Goal: Transaction & Acquisition: Purchase product/service

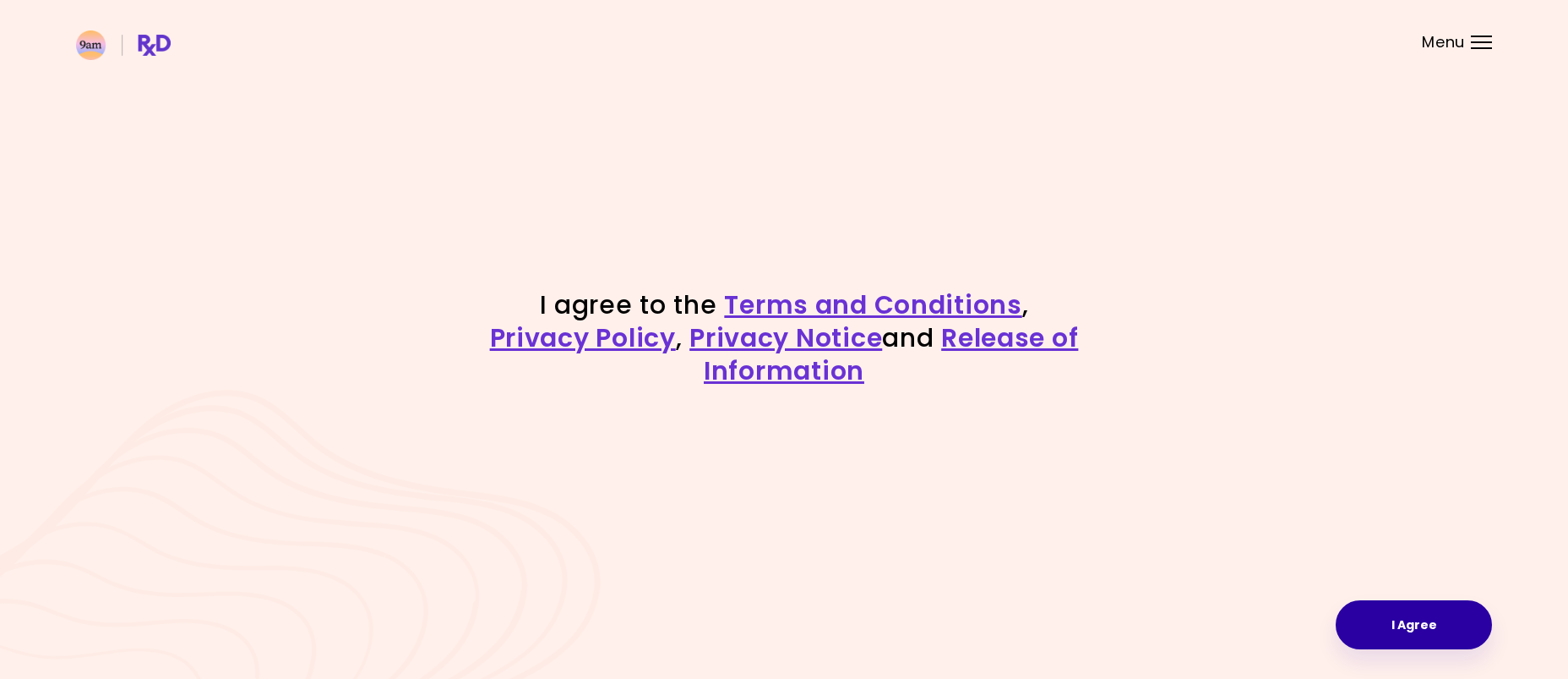
click at [1443, 622] on button "I Agree" at bounding box center [1413, 624] width 156 height 49
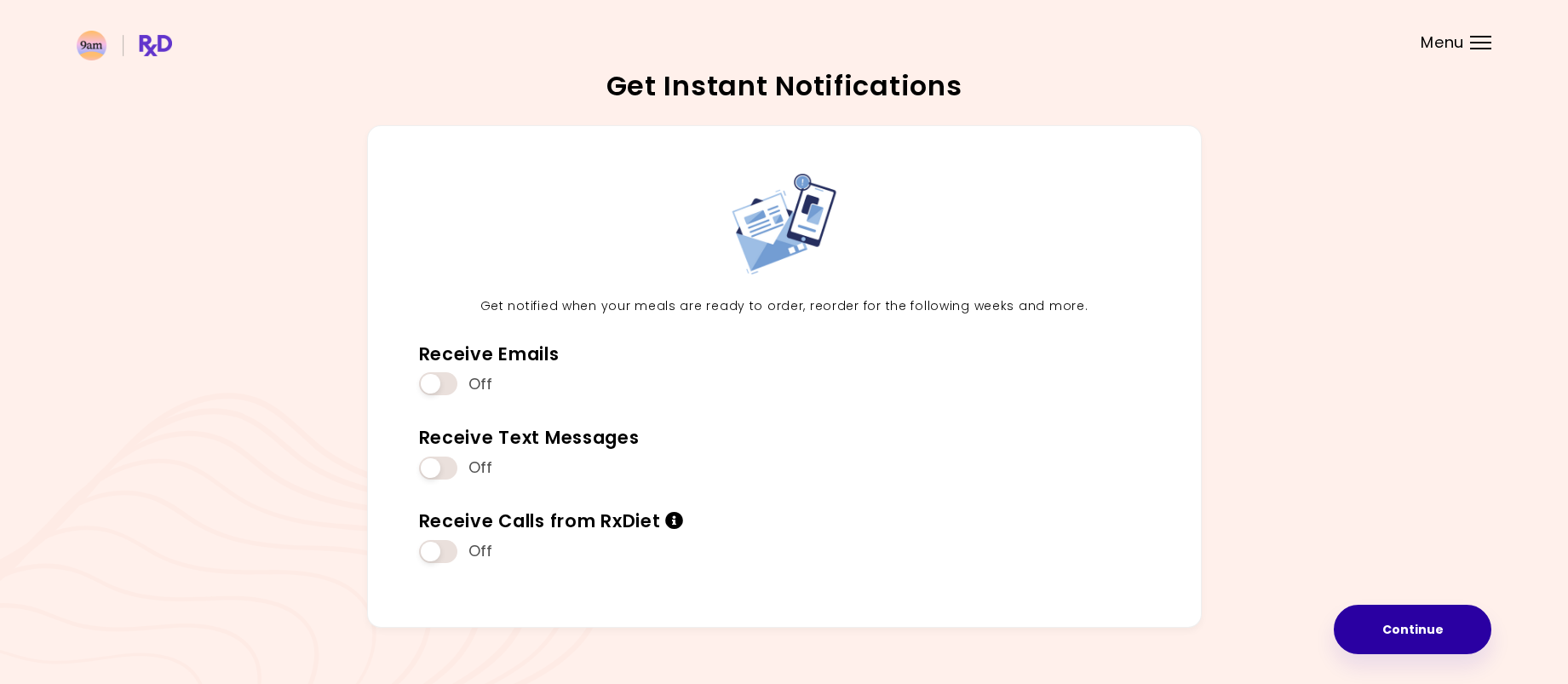
click at [1399, 628] on button "Continue" at bounding box center [1413, 629] width 157 height 50
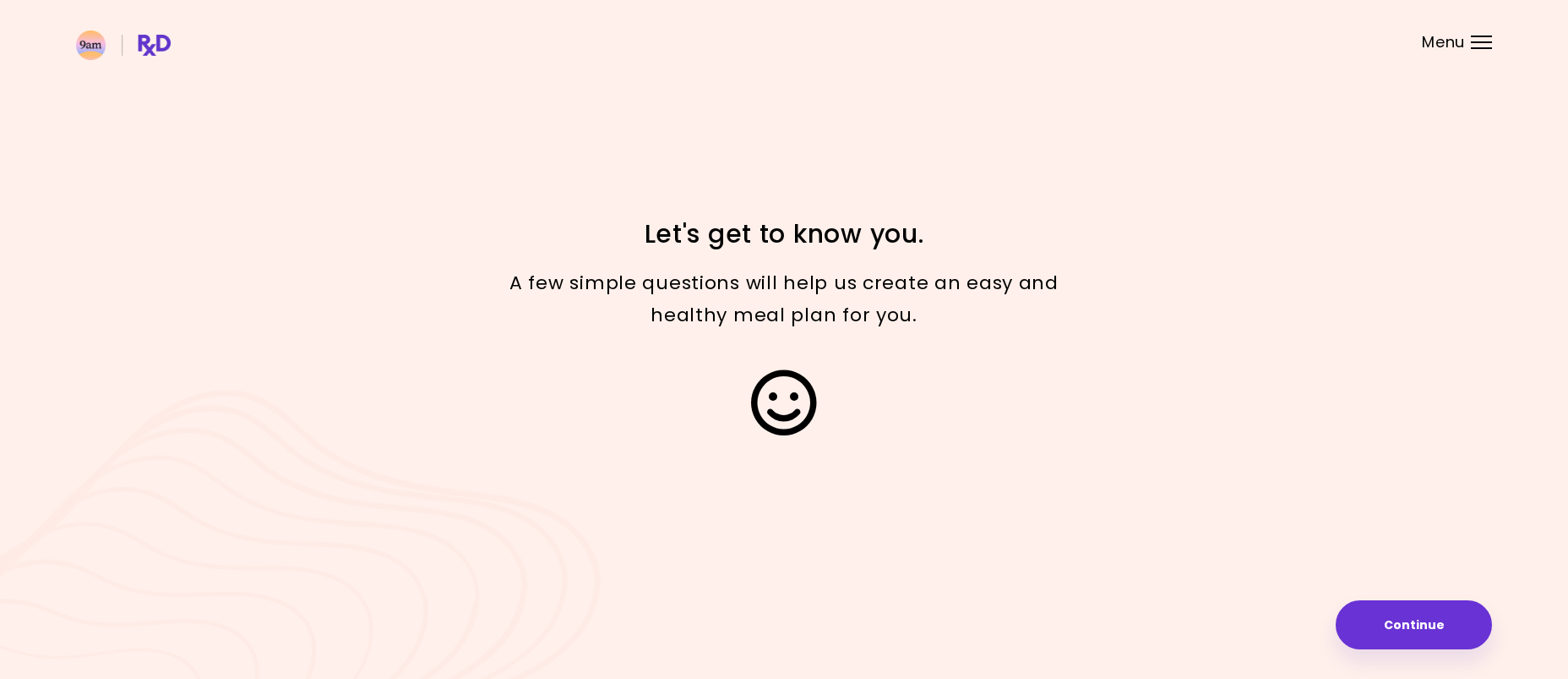
click at [1425, 625] on button "Continue" at bounding box center [1413, 624] width 156 height 49
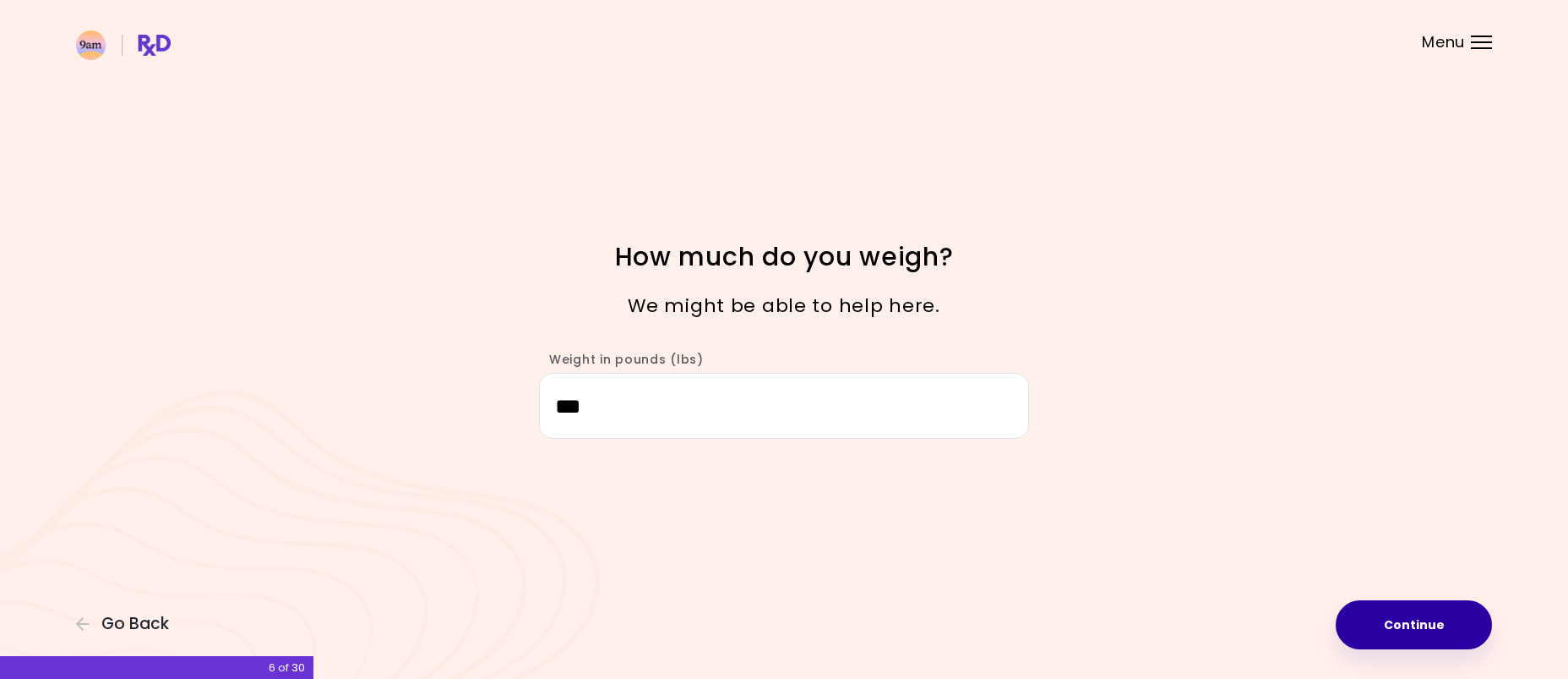
click at [1437, 610] on button "Continue" at bounding box center [1413, 624] width 156 height 49
select select "****"
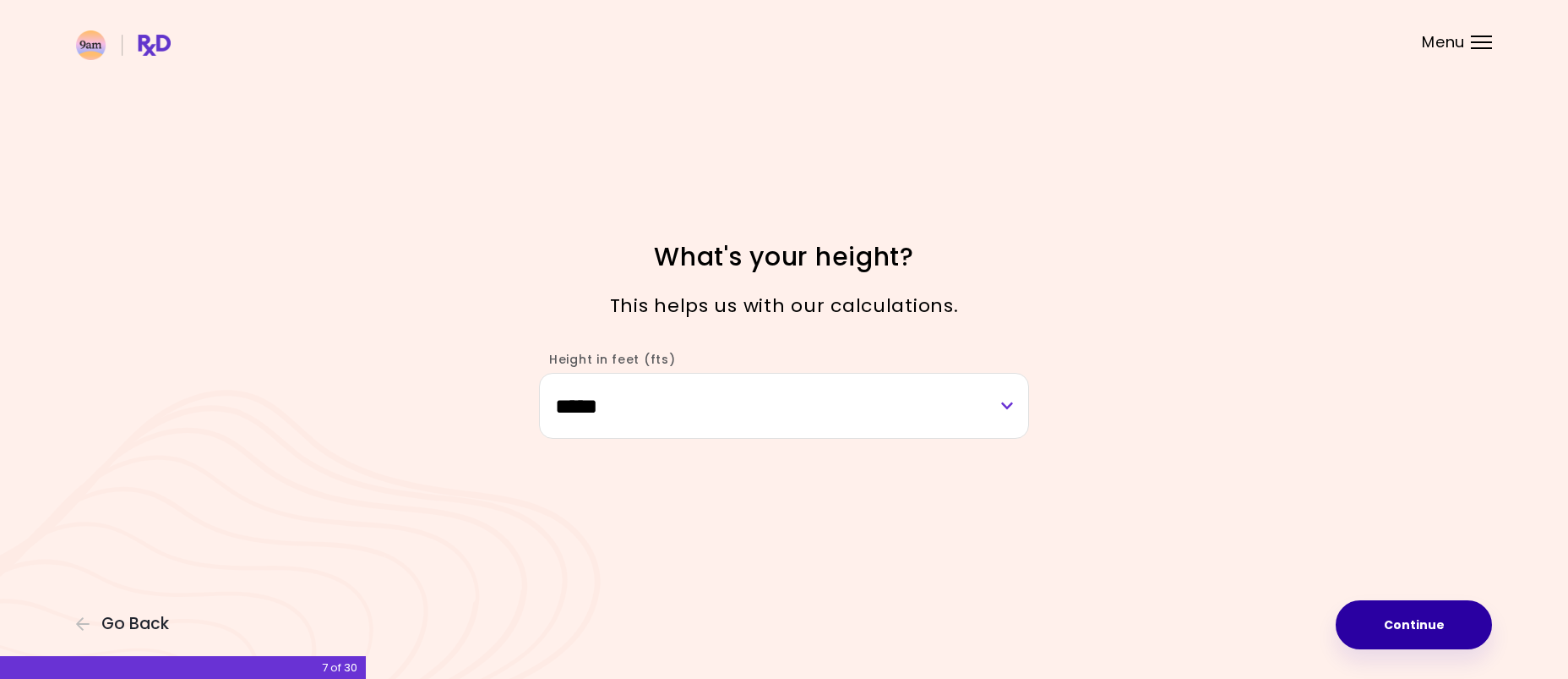
click at [1437, 610] on button "Continue" at bounding box center [1413, 624] width 156 height 49
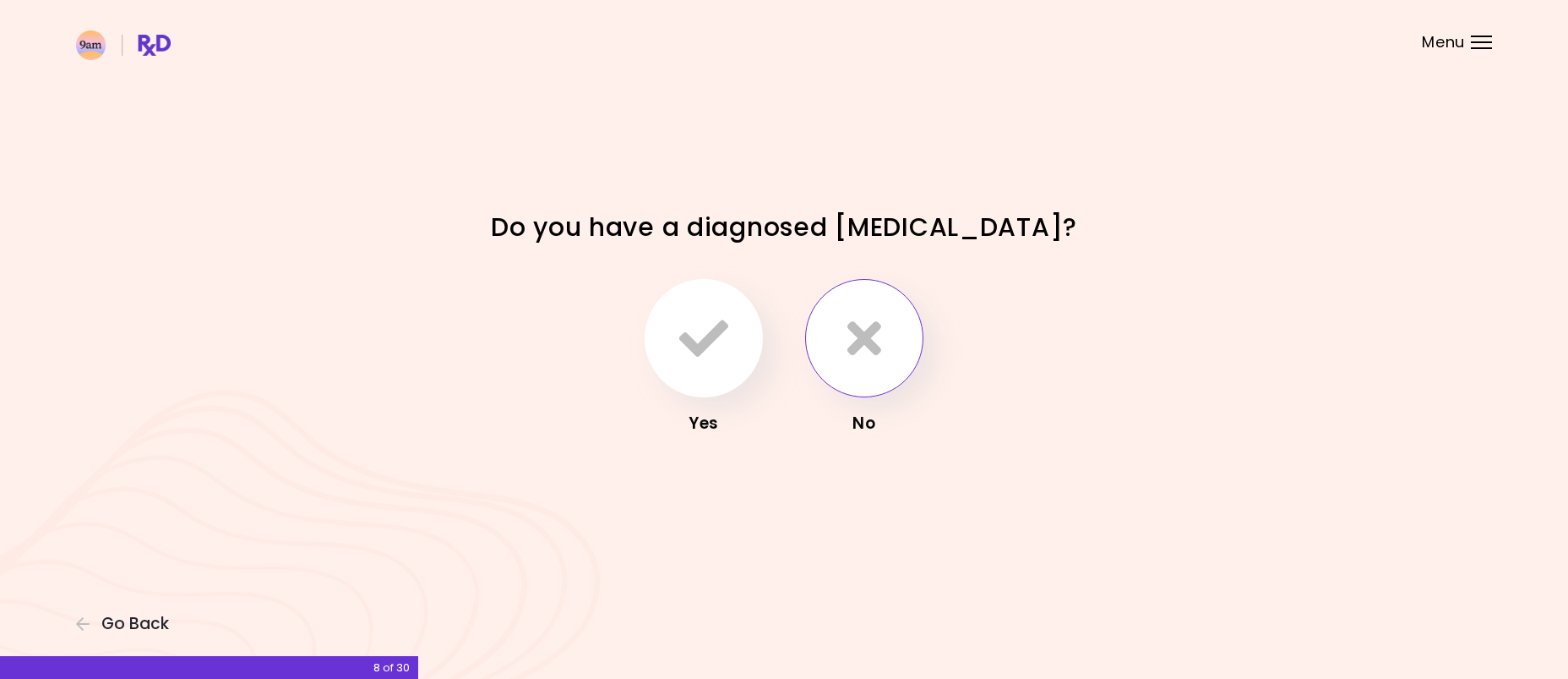
click at [867, 343] on icon "button" at bounding box center [864, 338] width 33 height 49
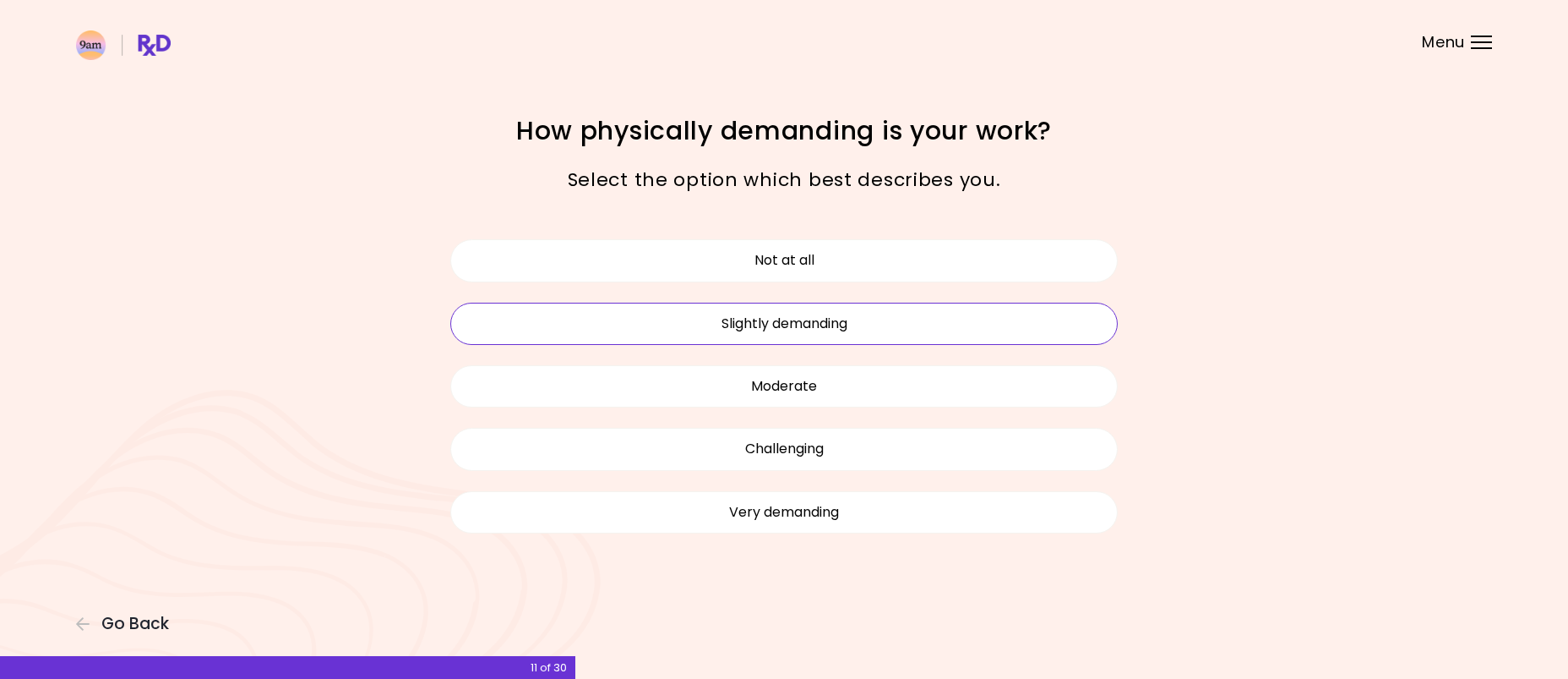
click at [801, 329] on button "Slightly demanding" at bounding box center [784, 323] width 667 height 42
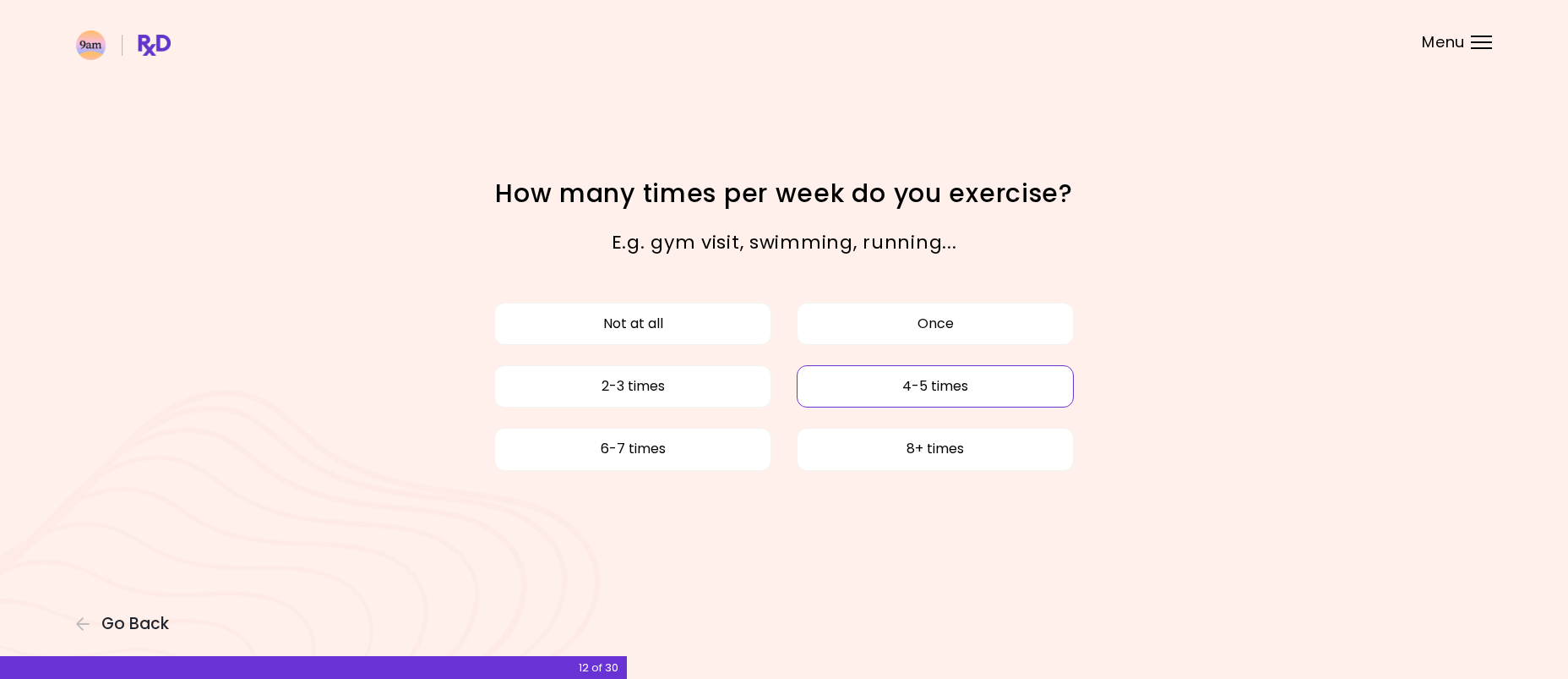
click at [920, 389] on button "4-5 times" at bounding box center [935, 385] width 277 height 42
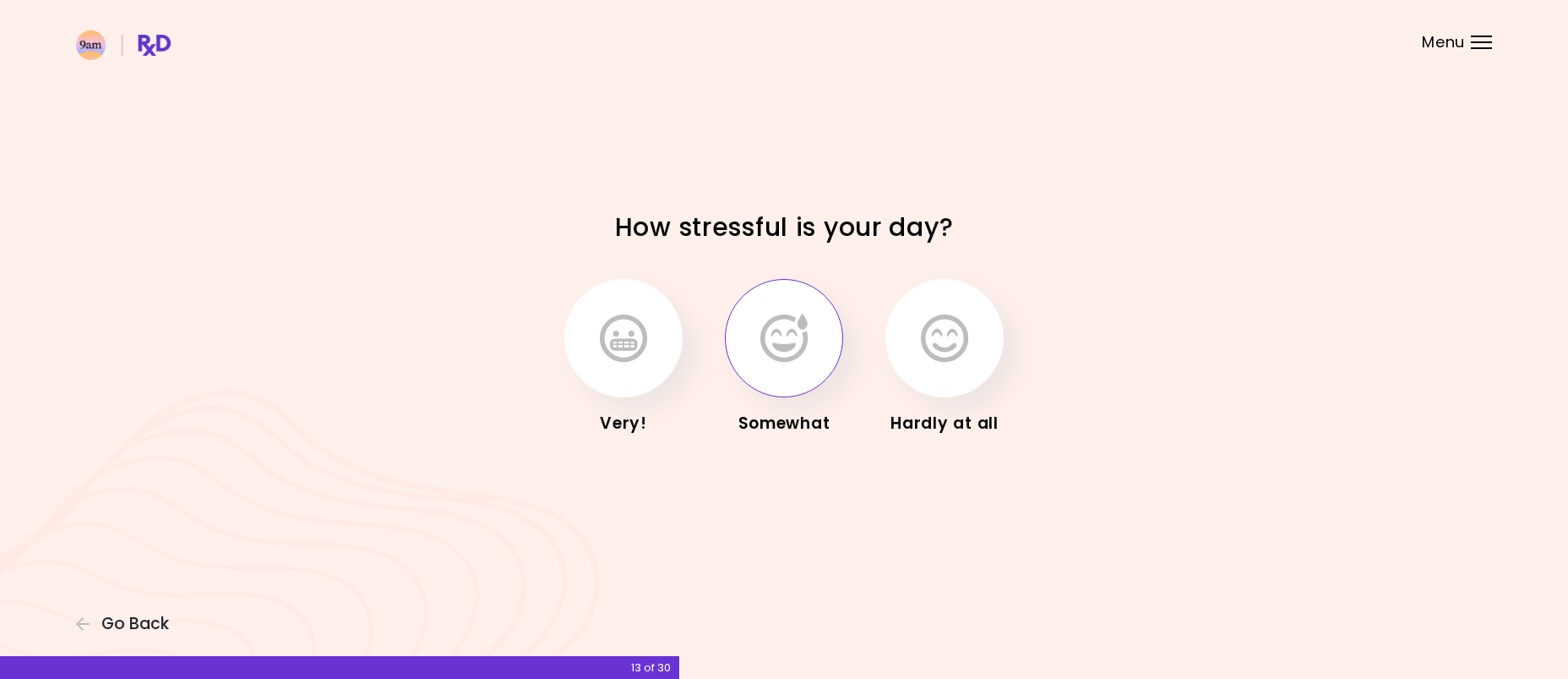
click at [807, 354] on icon "button" at bounding box center [784, 338] width 47 height 49
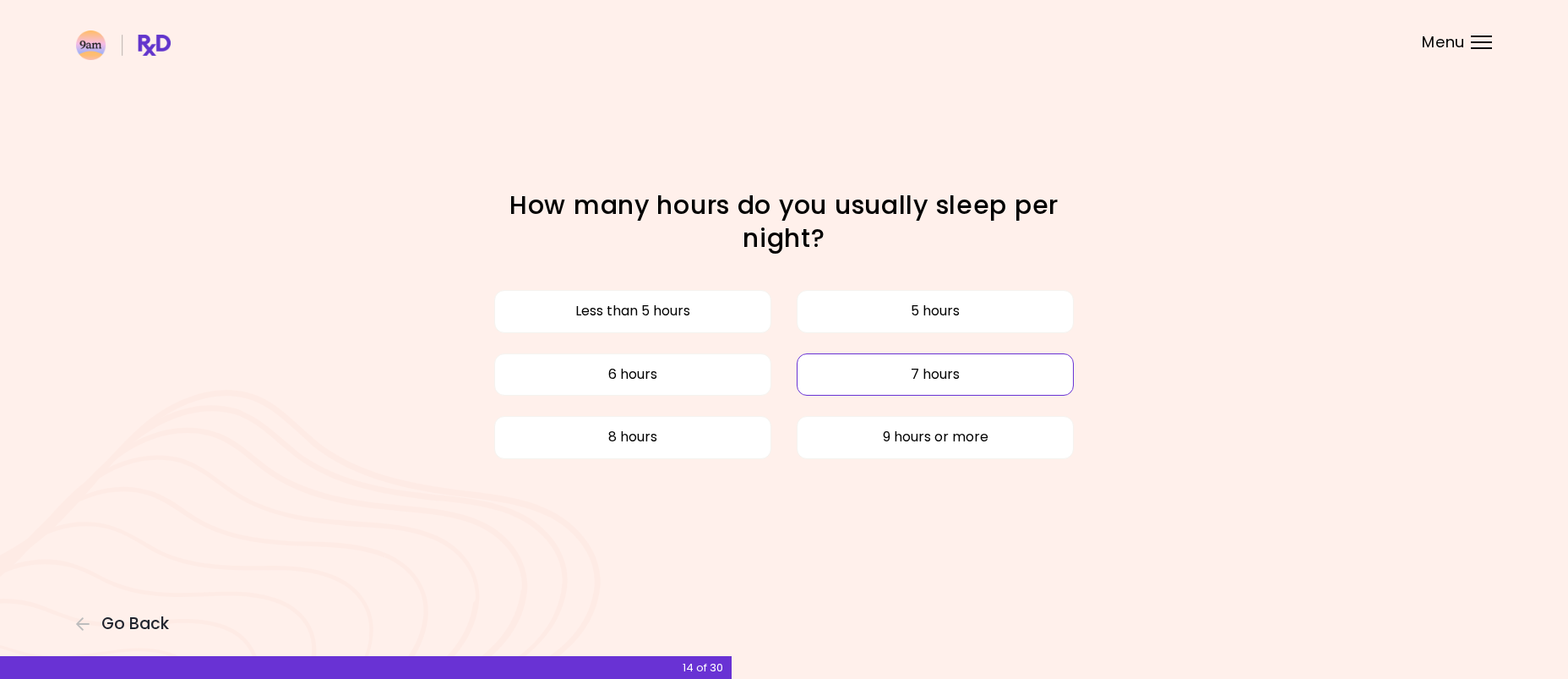
click at [932, 385] on button "7 hours" at bounding box center [935, 373] width 277 height 42
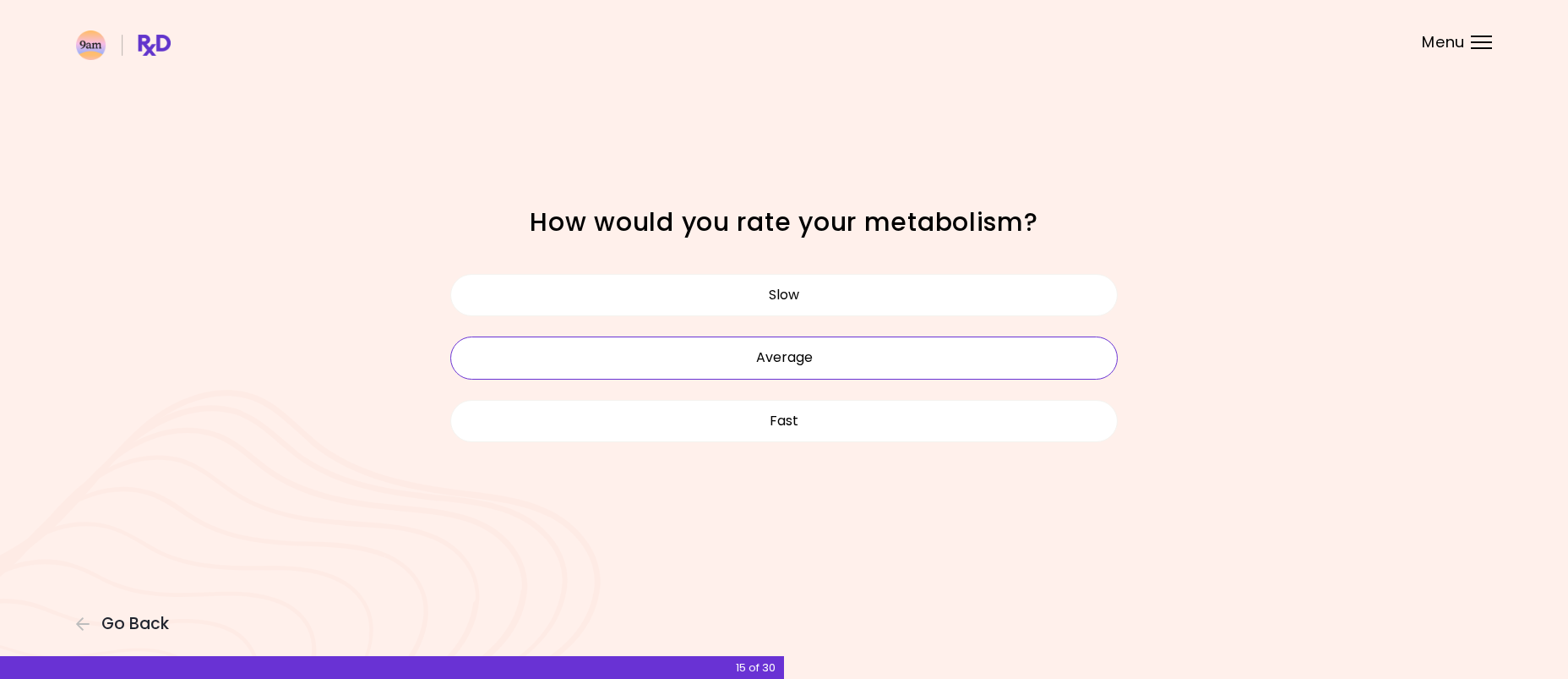
click at [801, 360] on button "Average" at bounding box center [784, 357] width 667 height 42
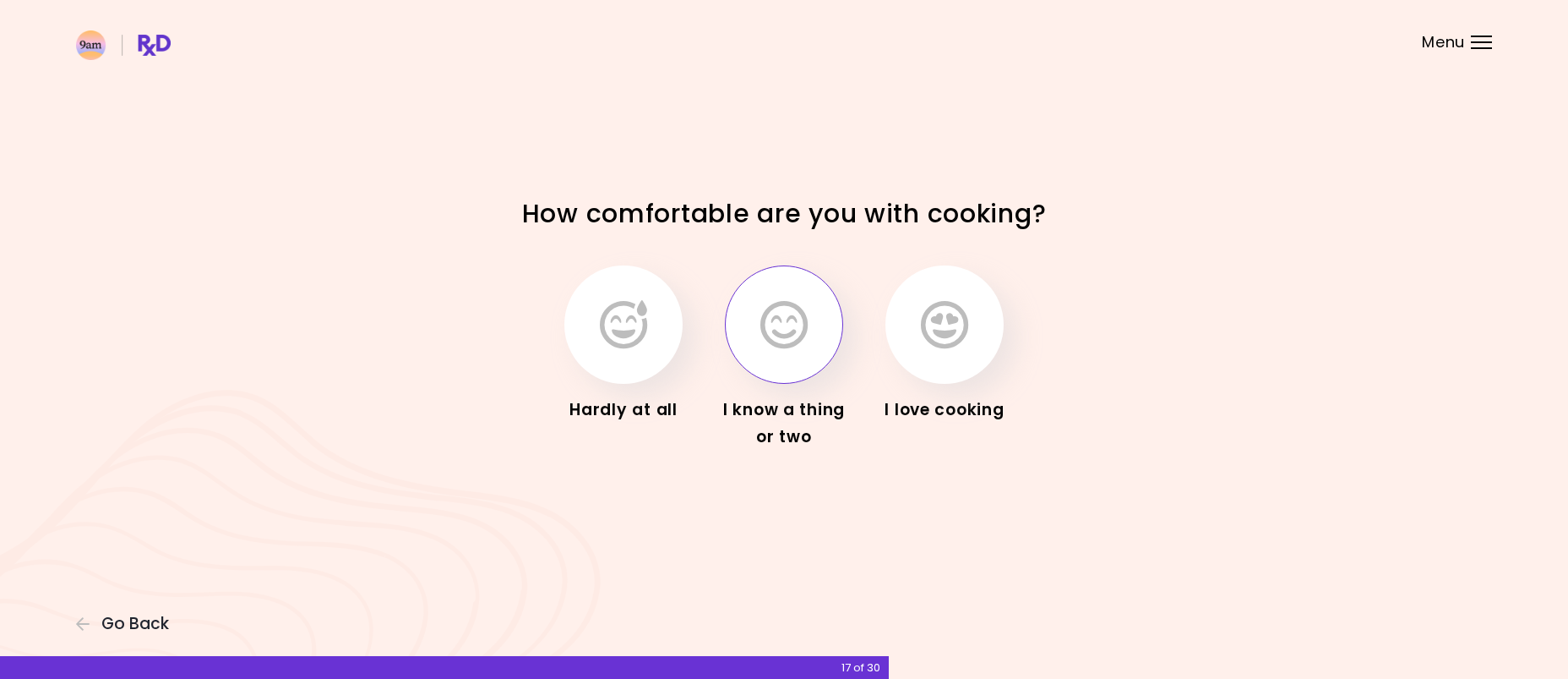
click at [785, 329] on icon "button" at bounding box center [784, 324] width 47 height 49
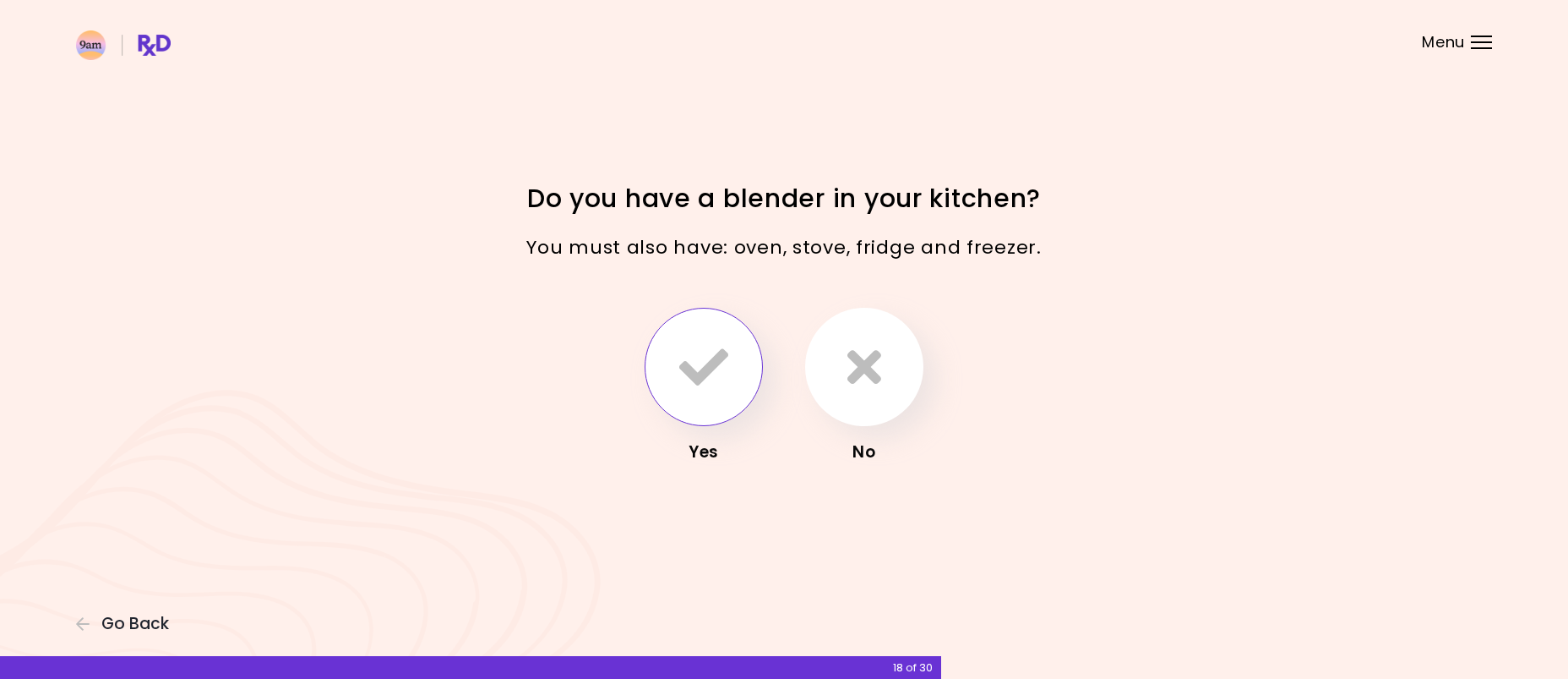
click at [698, 366] on icon "button" at bounding box center [703, 366] width 49 height 49
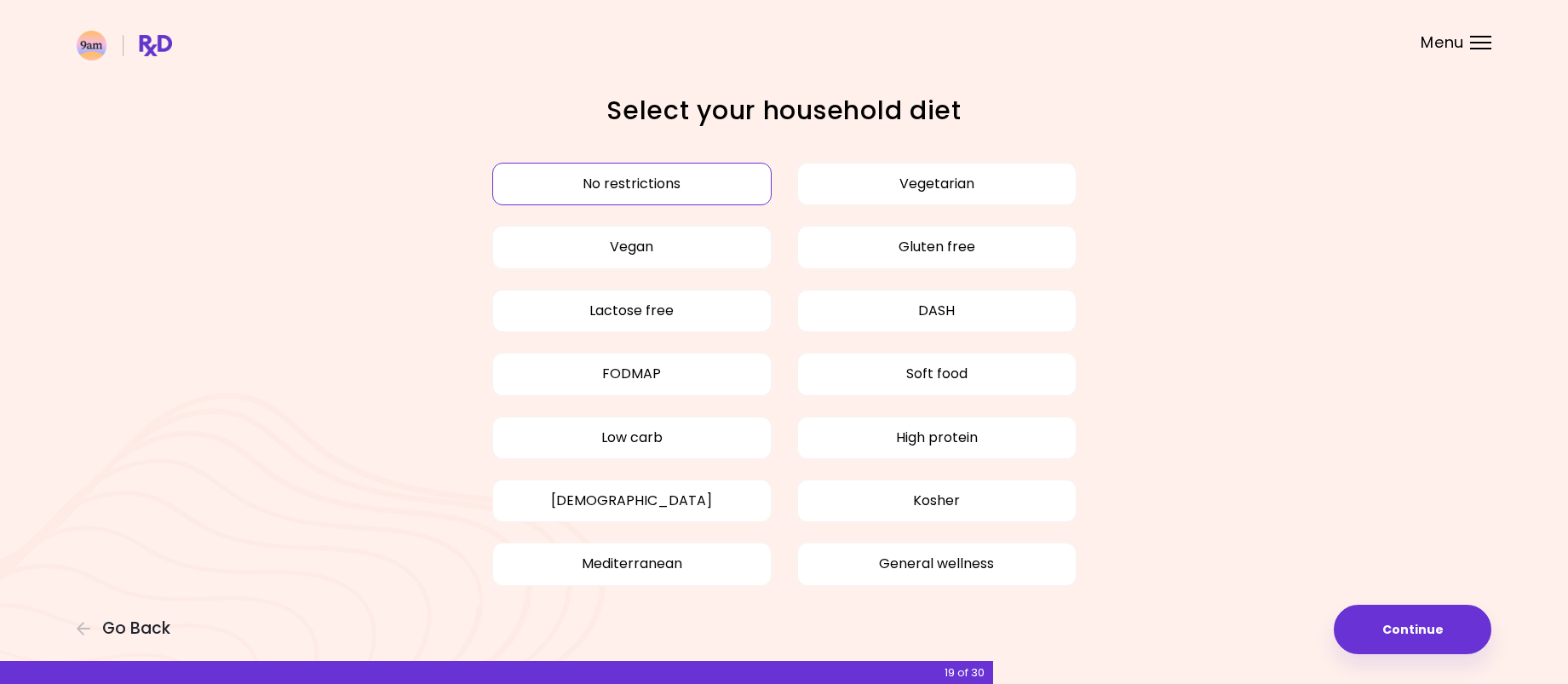
click at [722, 183] on button "No restrictions" at bounding box center [632, 183] width 279 height 42
click at [1401, 633] on button "Continue" at bounding box center [1413, 629] width 157 height 50
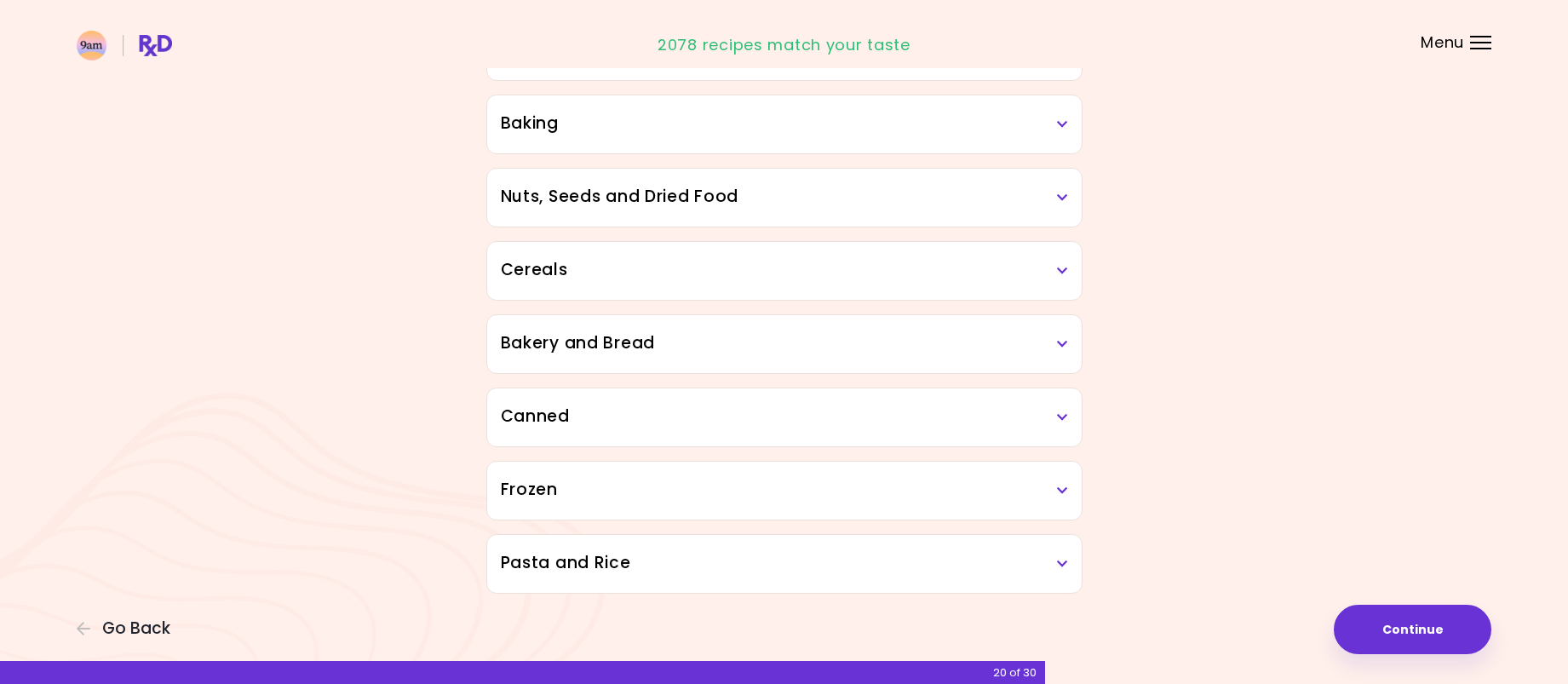
scroll to position [818, 0]
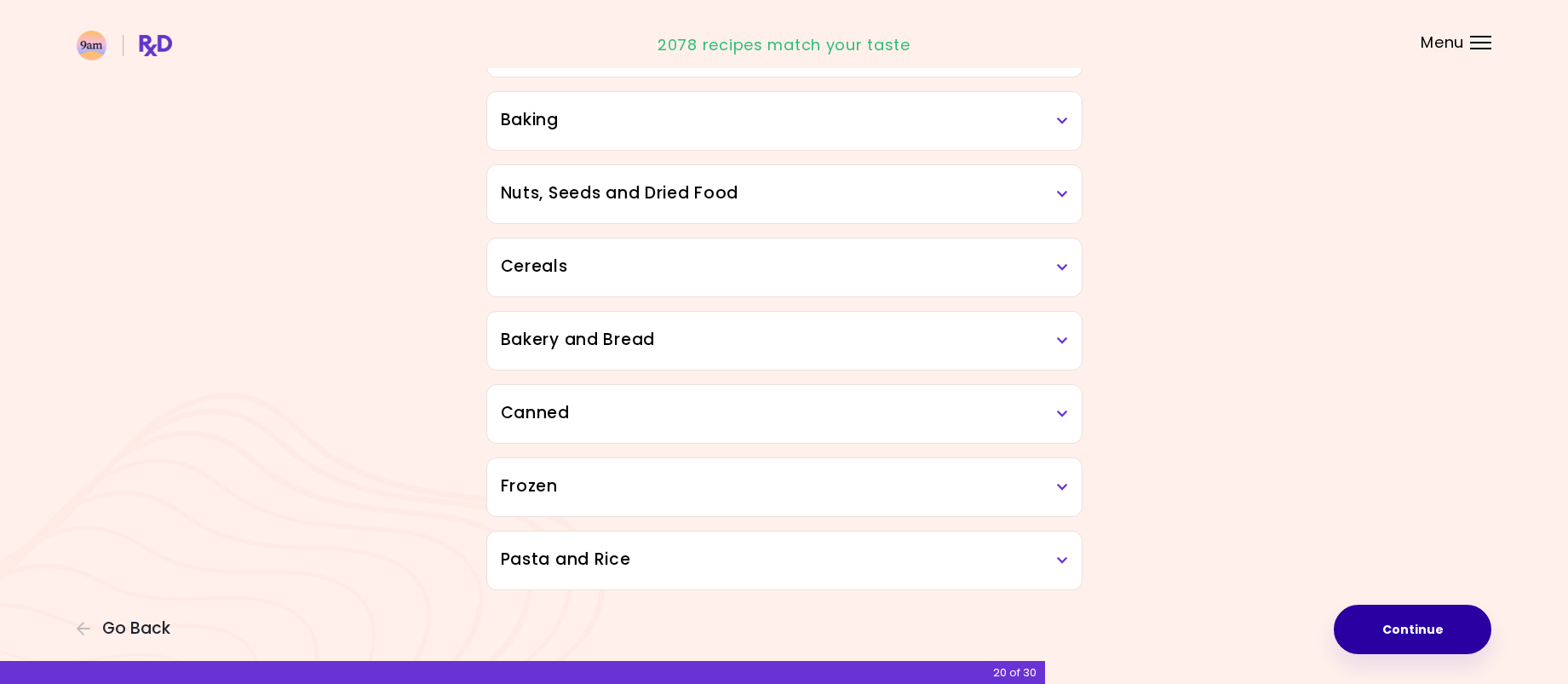
click at [1414, 625] on button "Continue" at bounding box center [1413, 629] width 157 height 50
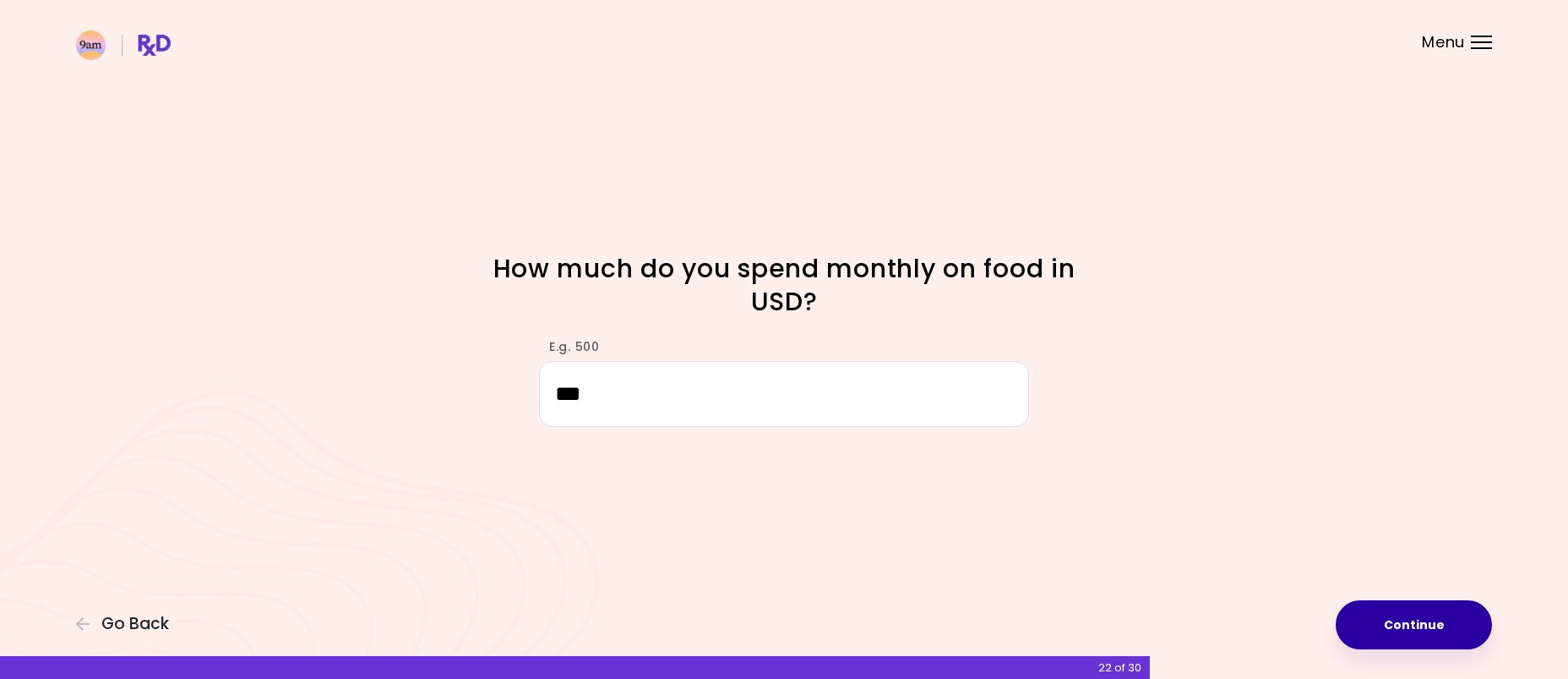
type input "***"
click at [1399, 626] on button "Continue" at bounding box center [1413, 624] width 156 height 49
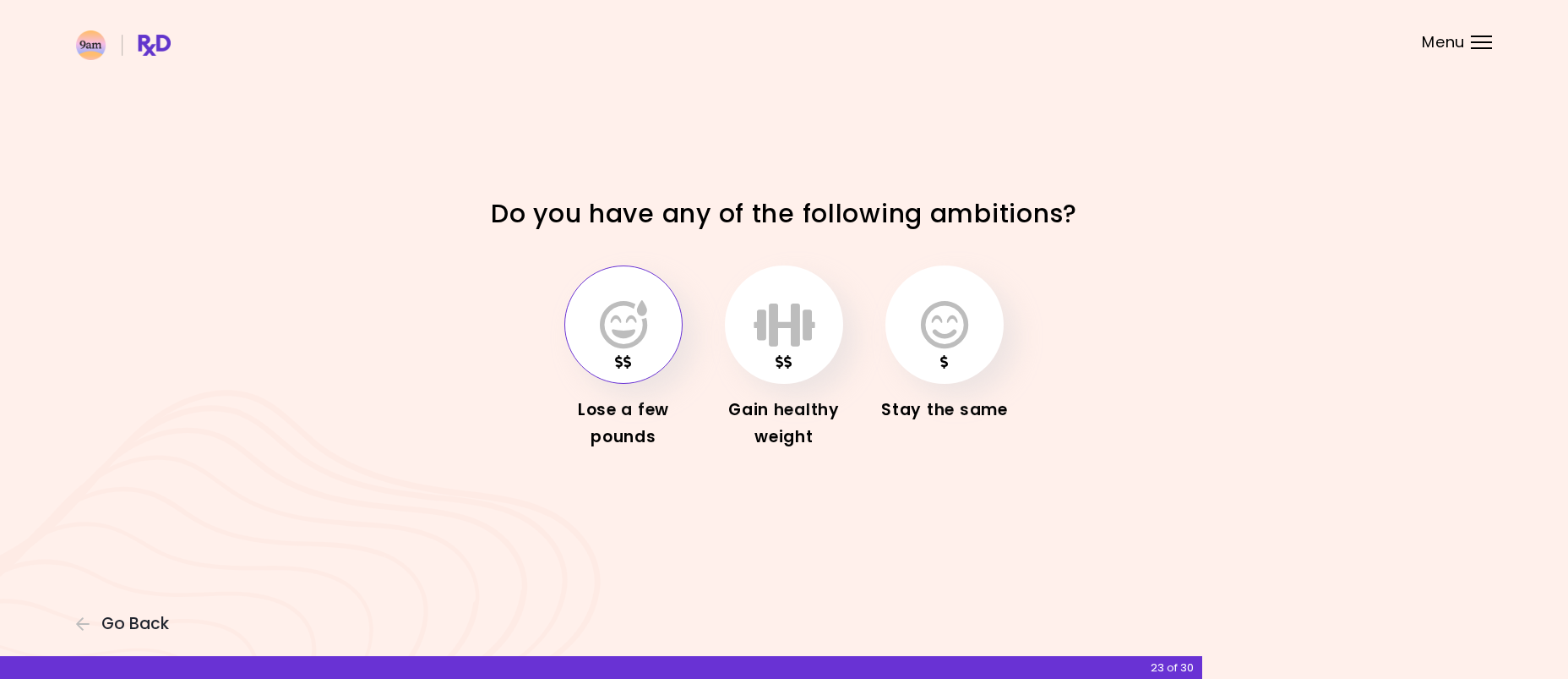
click at [626, 322] on icon "button" at bounding box center [623, 324] width 47 height 49
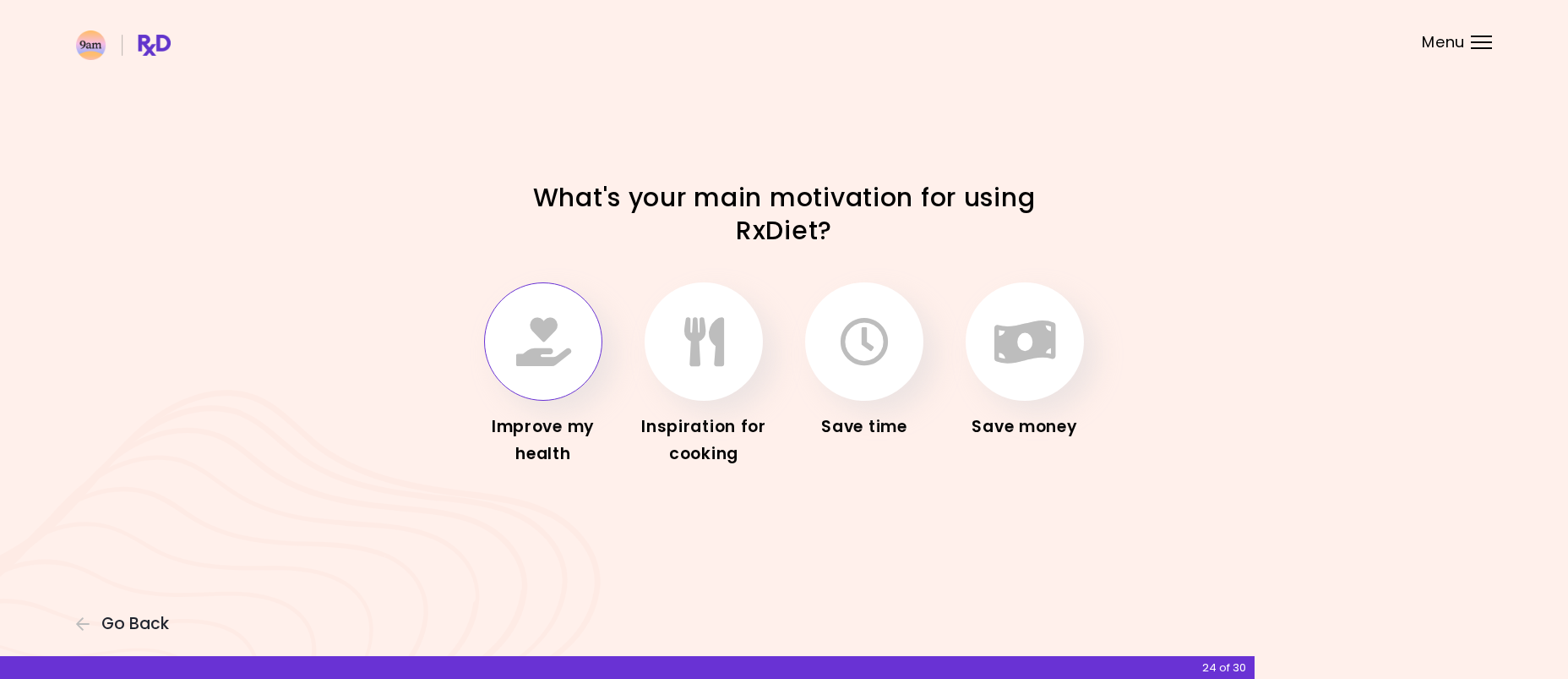
click at [520, 346] on icon "button" at bounding box center [543, 341] width 55 height 49
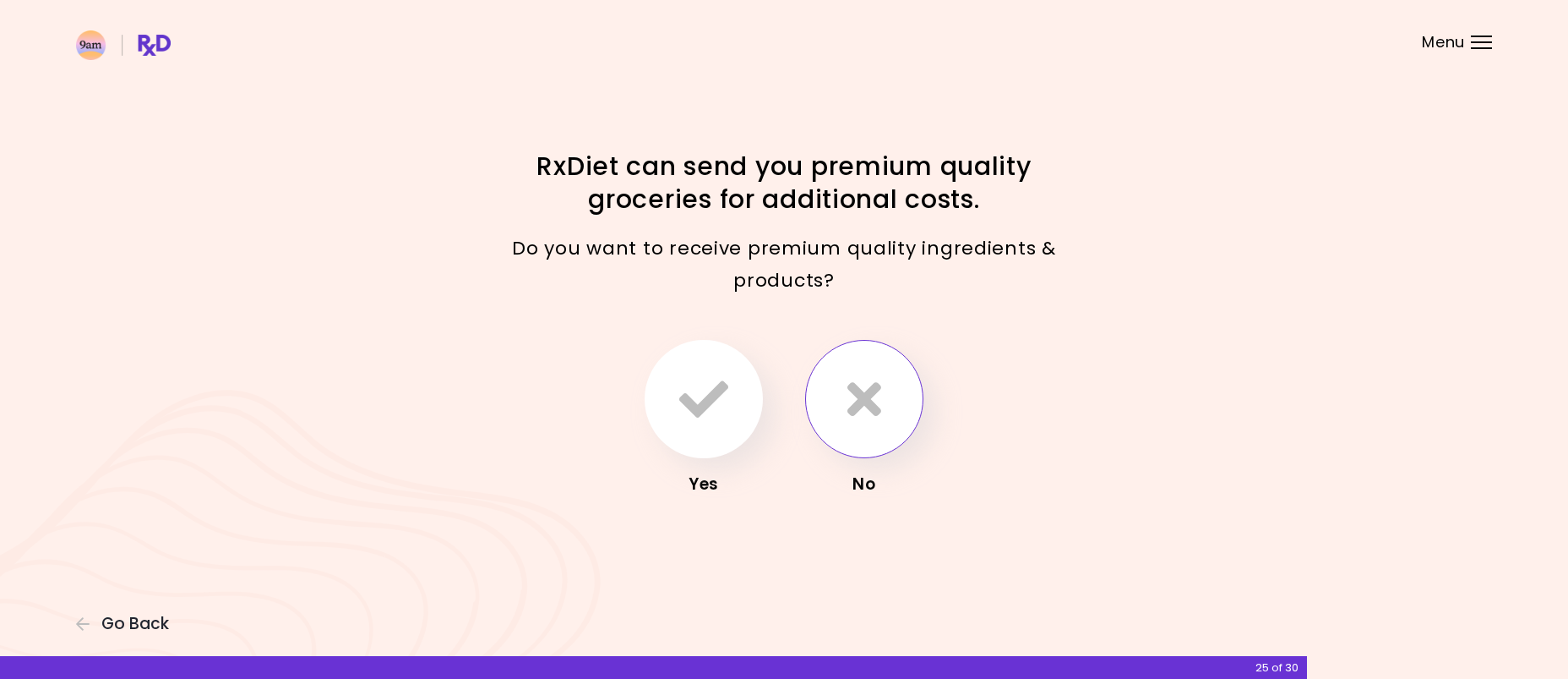
click at [862, 399] on icon "button" at bounding box center [864, 398] width 33 height 49
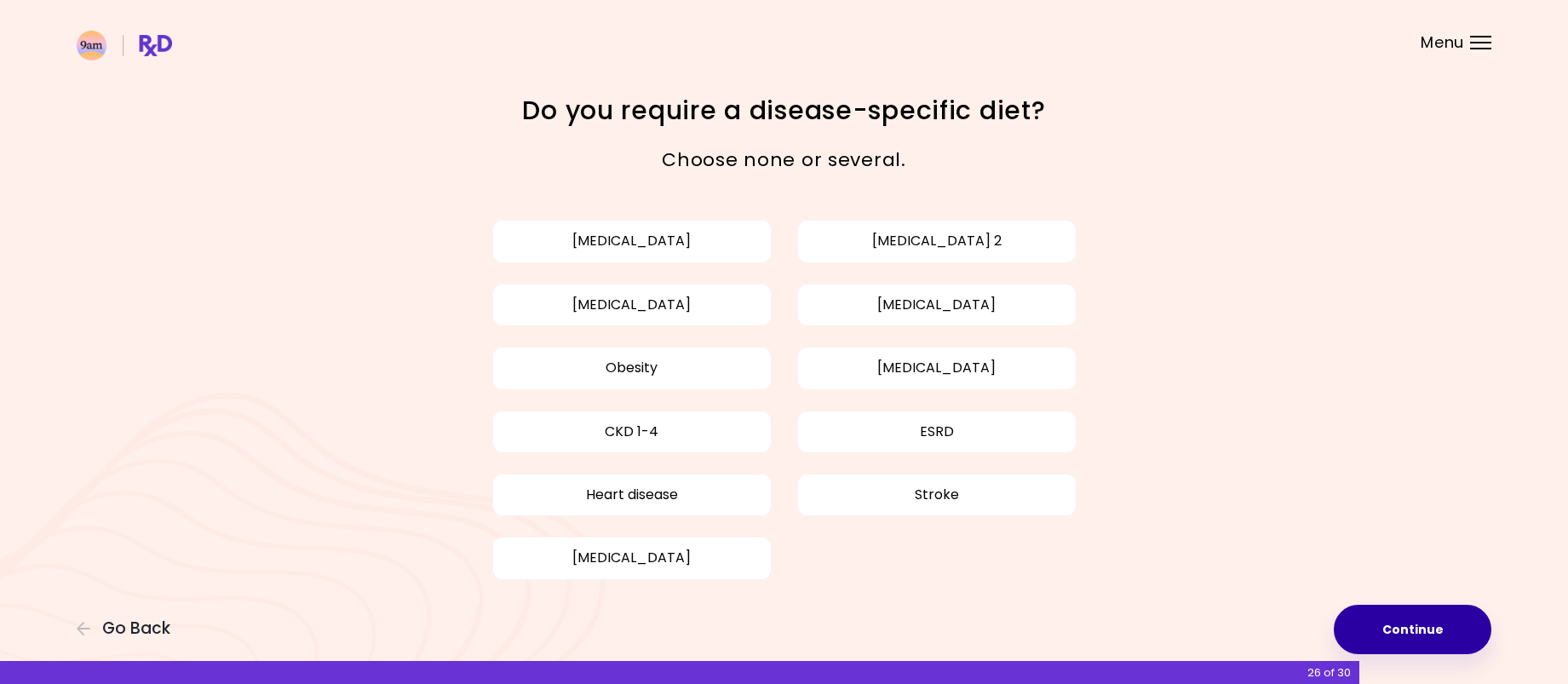
click at [1433, 635] on button "Continue" at bounding box center [1413, 629] width 157 height 50
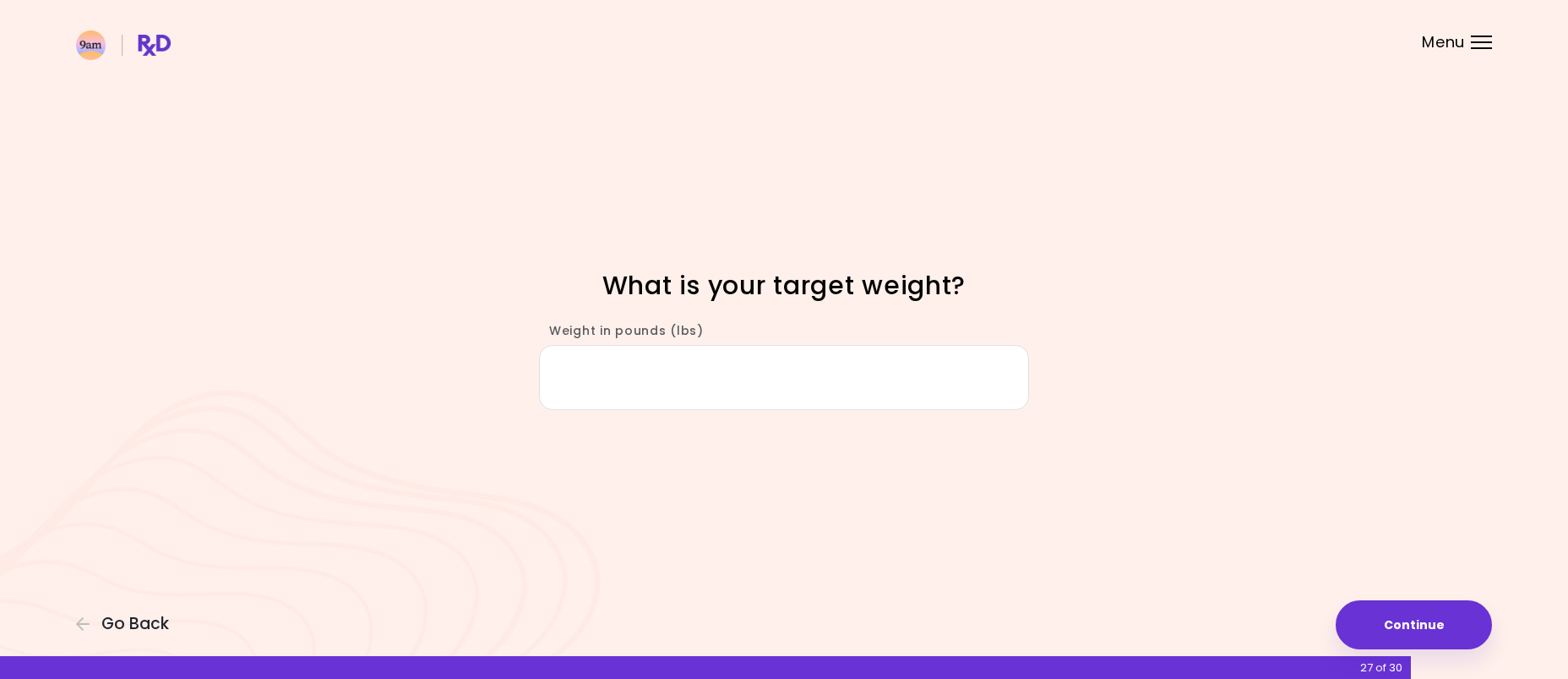
click at [727, 361] on input "Weight in pounds (lbs)" at bounding box center [784, 377] width 490 height 65
type input "***"
click at [1406, 630] on button "Continue" at bounding box center [1413, 624] width 156 height 49
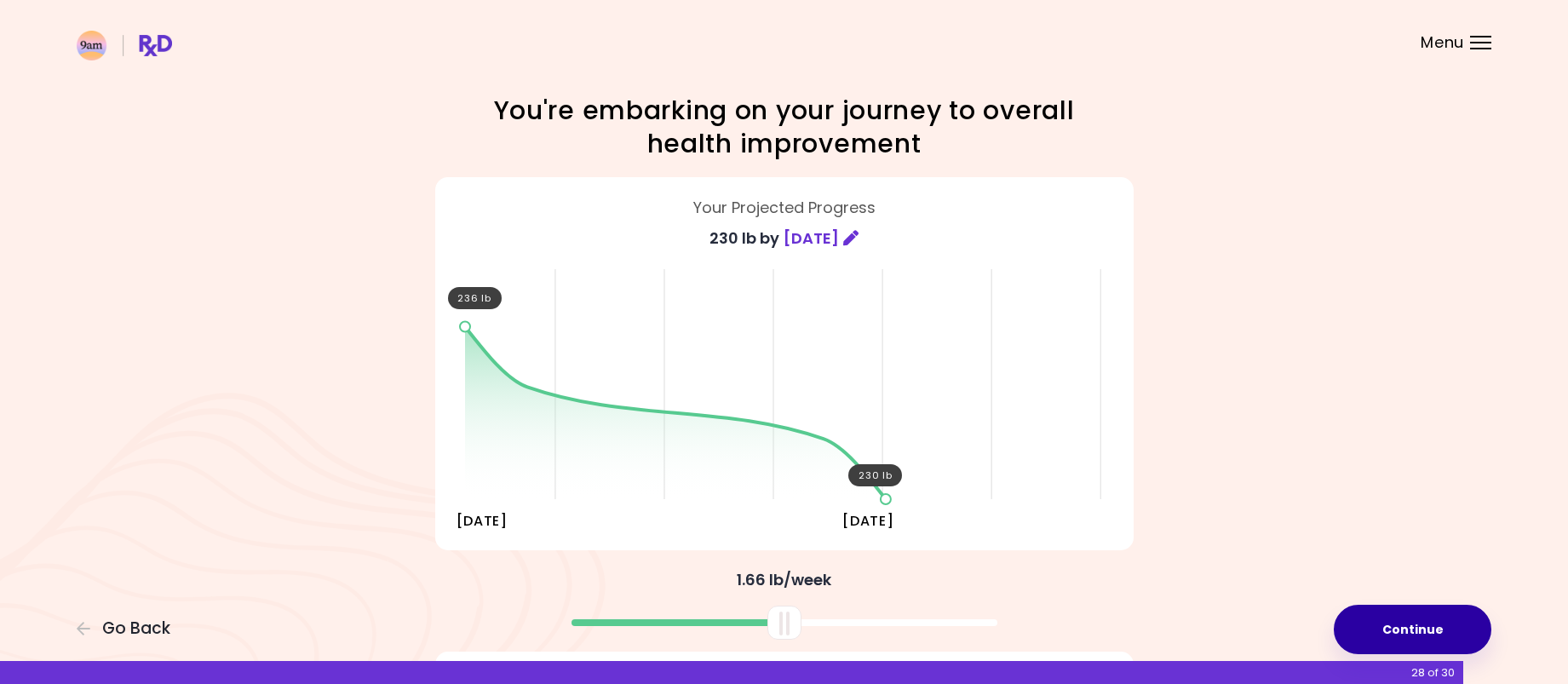
click at [1405, 628] on button "Continue" at bounding box center [1413, 629] width 157 height 50
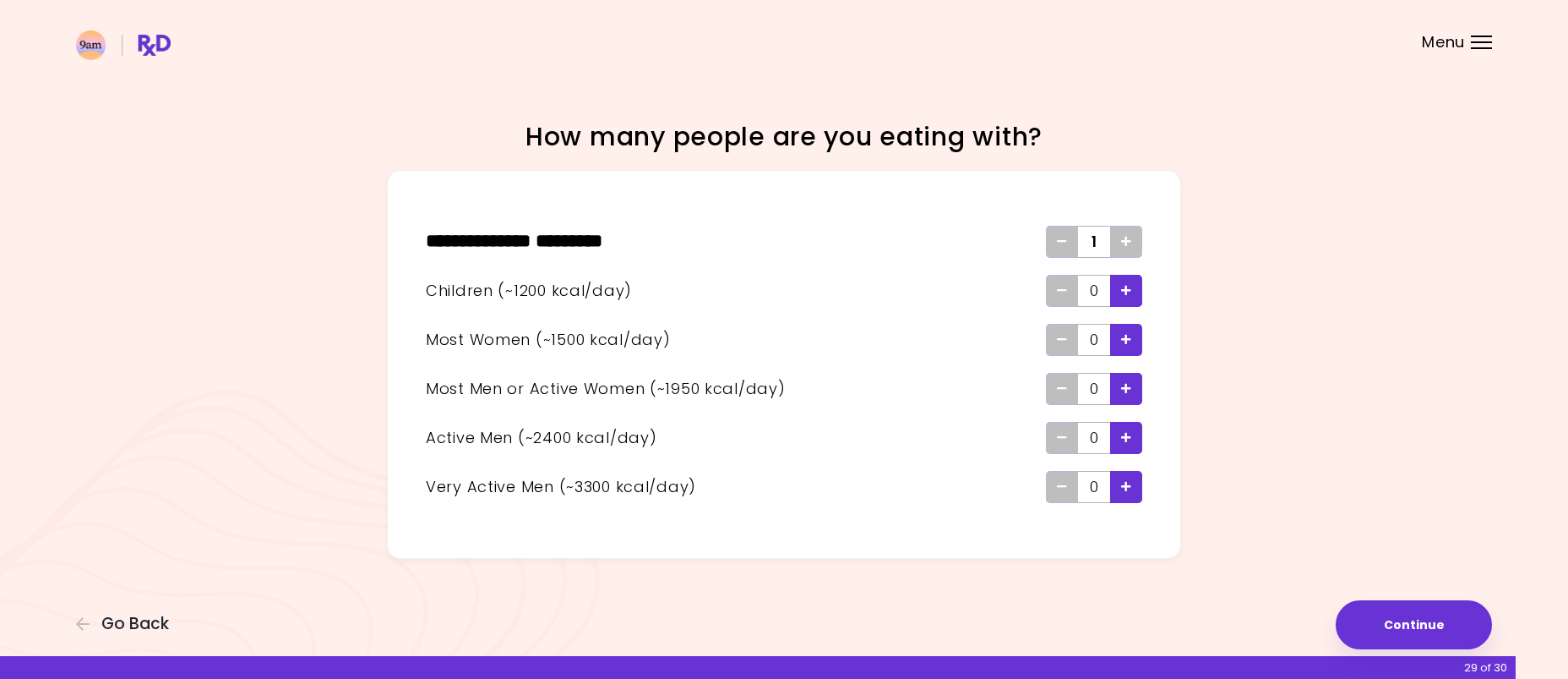
click at [1126, 286] on icon "Add - Child" at bounding box center [1125, 291] width 10 height 11
click at [1125, 341] on icon "Add - Woman" at bounding box center [1125, 339] width 10 height 11
click at [1128, 295] on icon "Add - Child" at bounding box center [1125, 291] width 10 height 11
click at [1412, 623] on button "Continue" at bounding box center [1413, 624] width 156 height 49
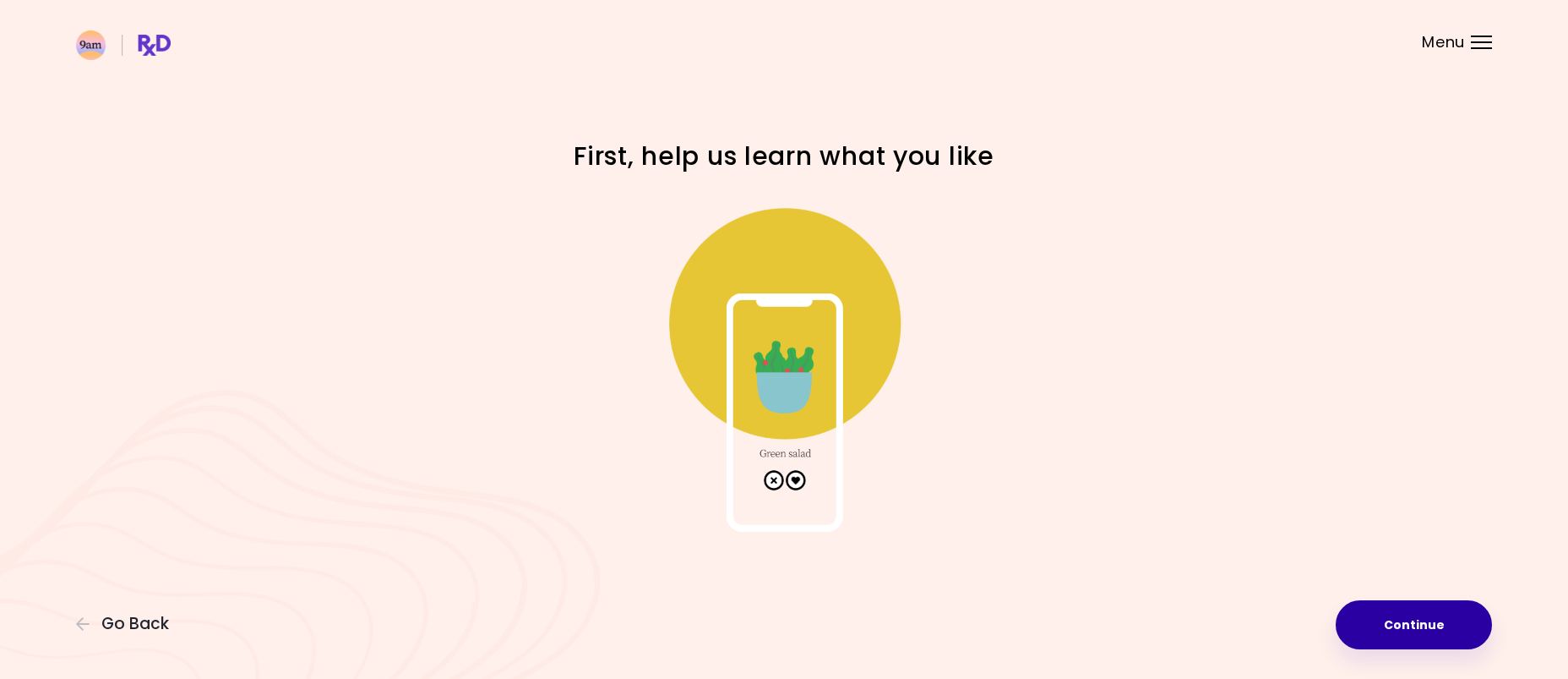
click at [1411, 640] on button "Continue" at bounding box center [1413, 624] width 156 height 49
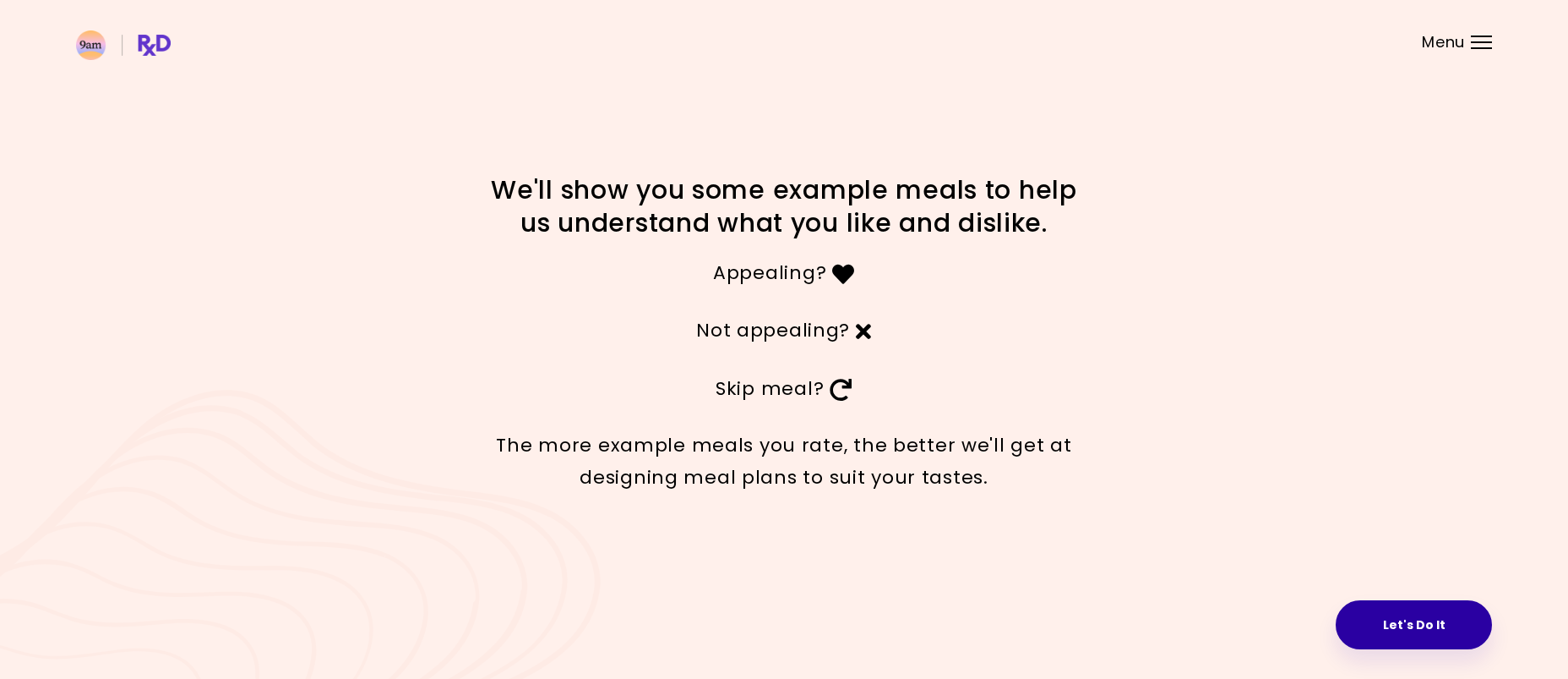
click at [1408, 634] on button "Let's Do It" at bounding box center [1413, 624] width 156 height 49
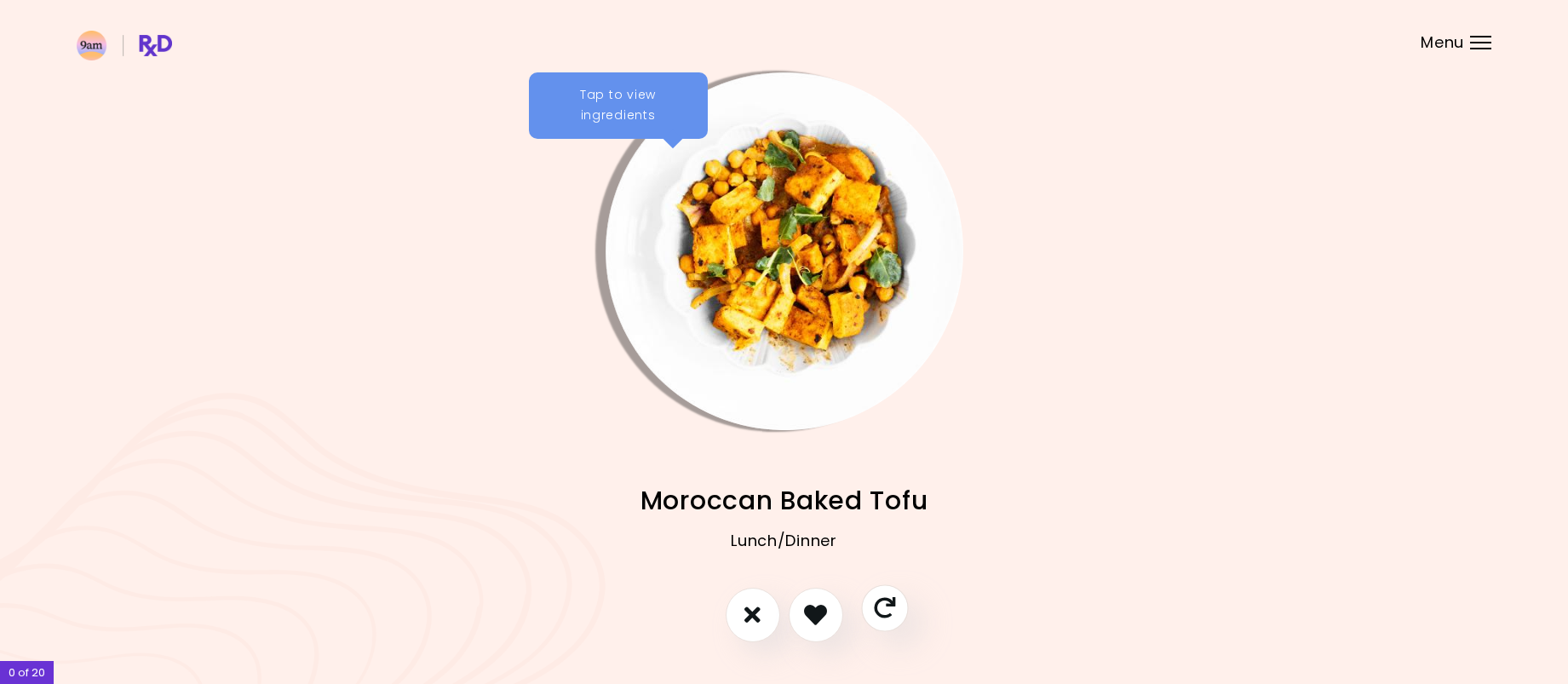
click at [891, 619] on button "Skip" at bounding box center [885, 607] width 47 height 47
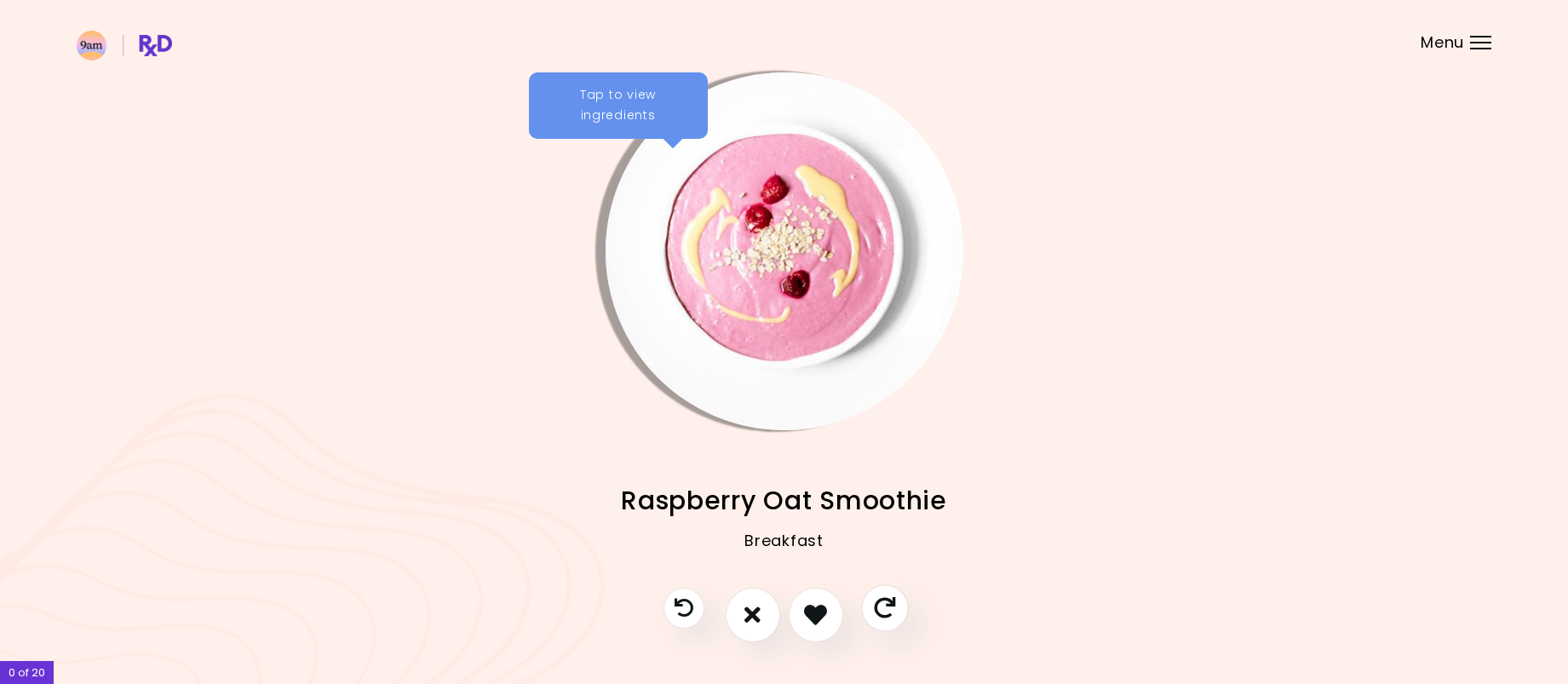
click at [883, 609] on icon "Skip" at bounding box center [884, 607] width 22 height 22
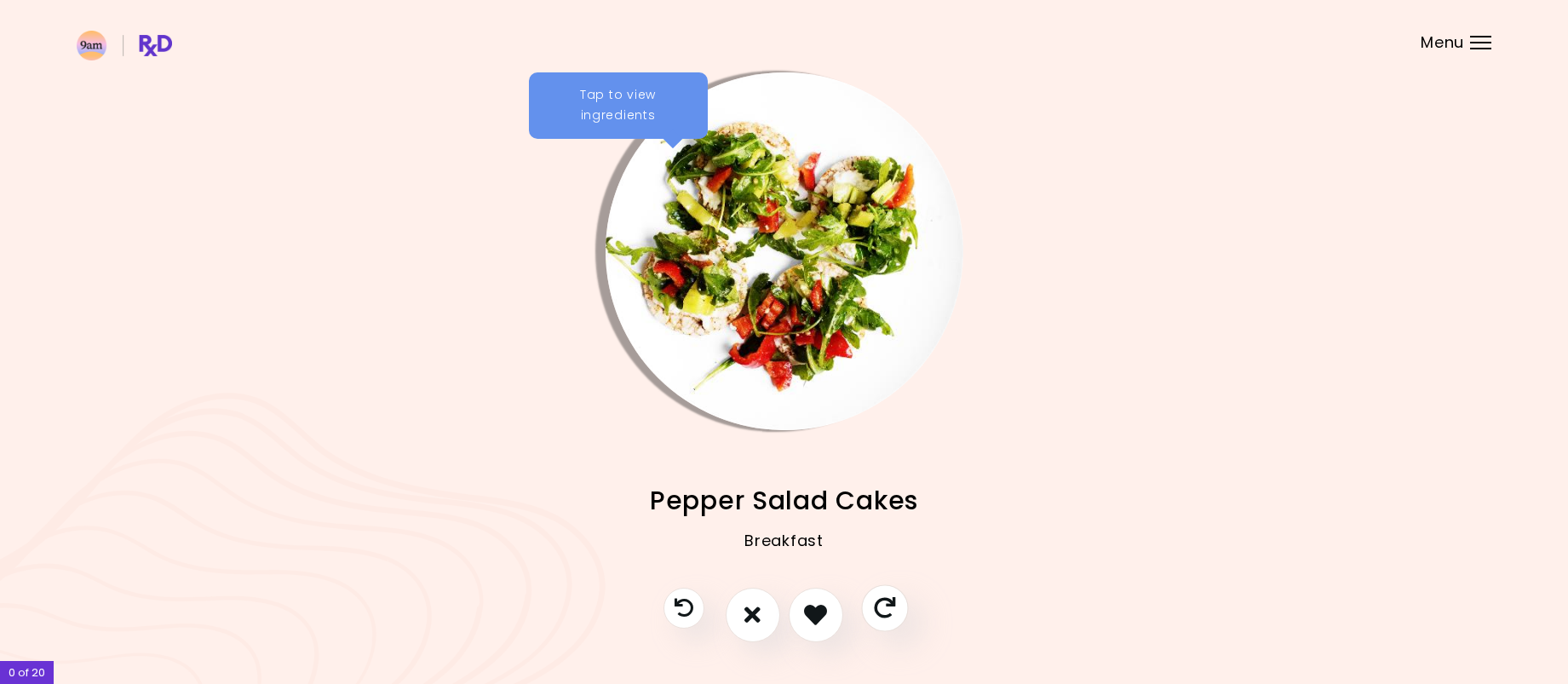
click at [883, 609] on icon "Skip" at bounding box center [884, 607] width 22 height 22
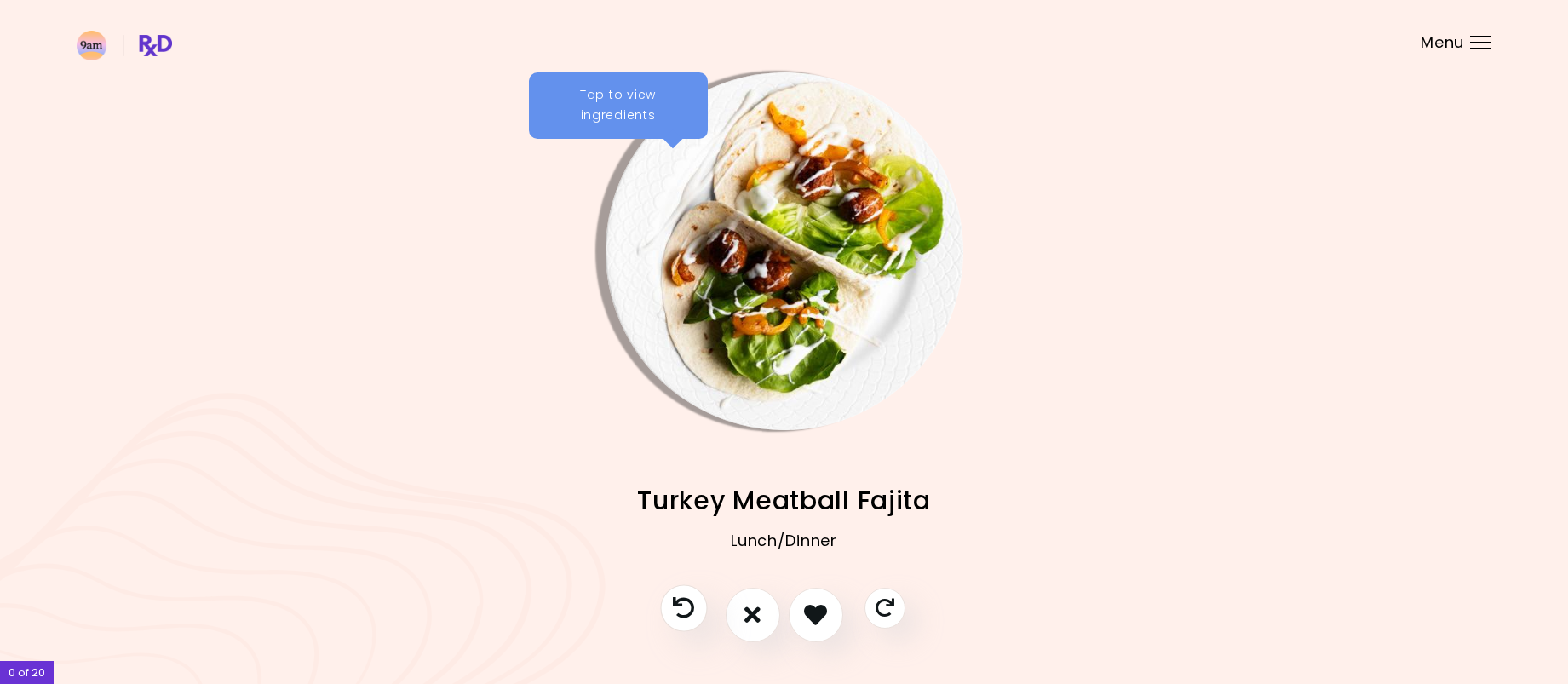
click at [688, 610] on icon "Previous recipe" at bounding box center [683, 607] width 22 height 22
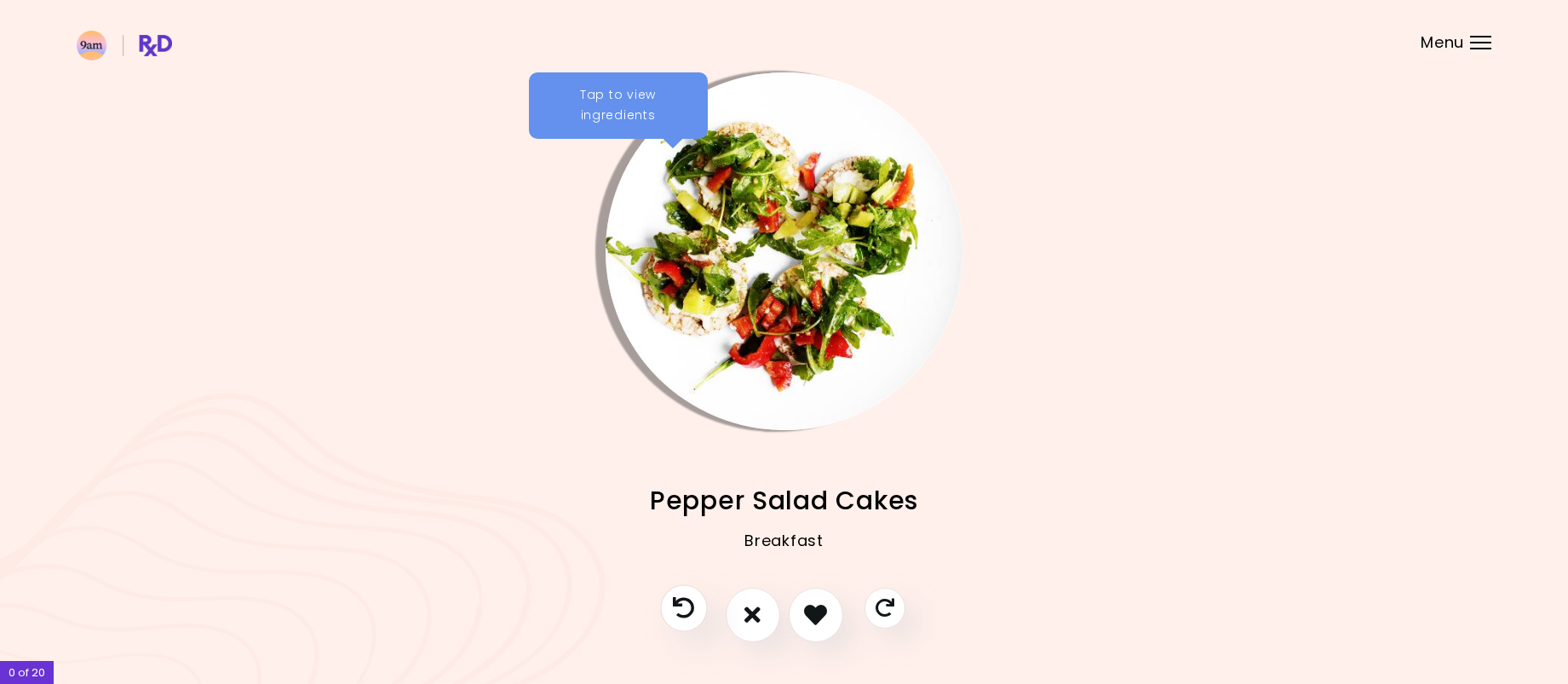
click at [688, 610] on icon "Previous recipe" at bounding box center [683, 607] width 22 height 22
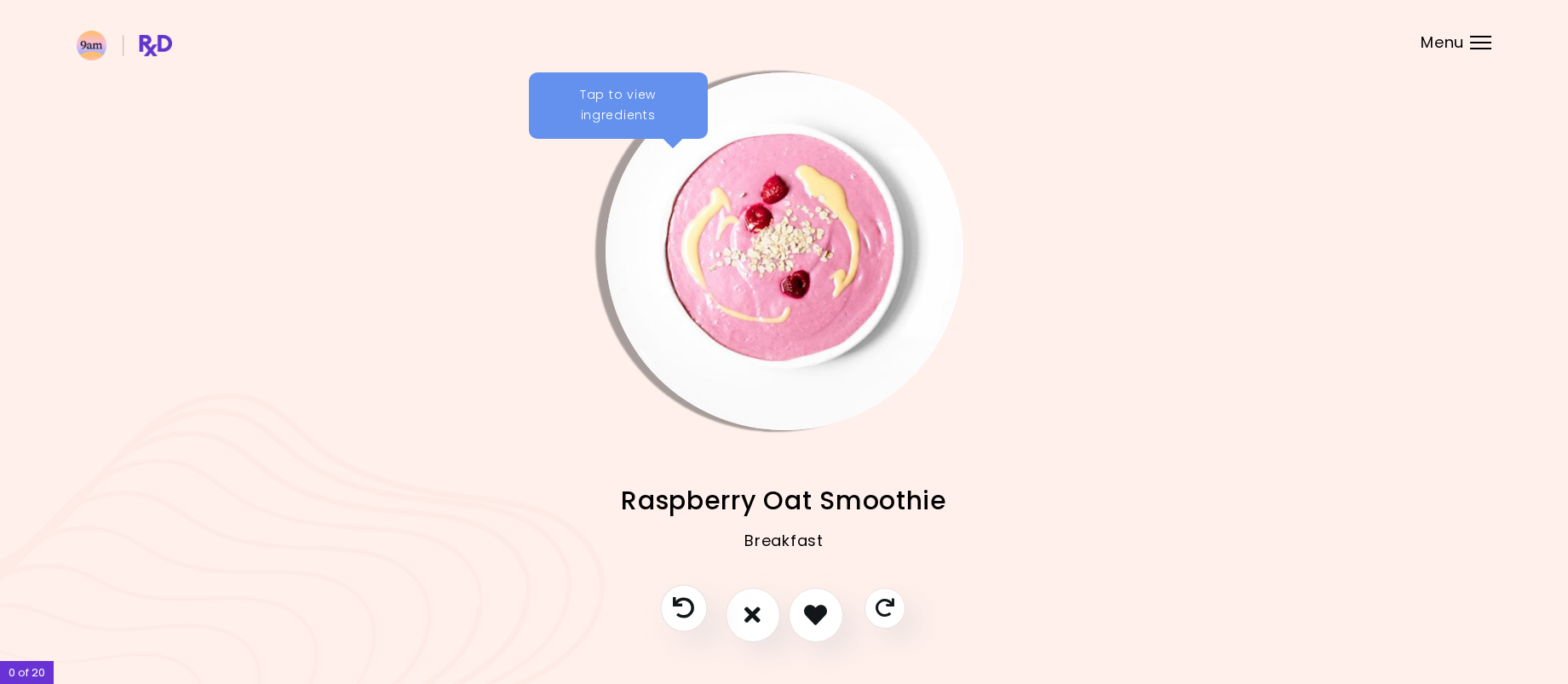
click at [688, 610] on icon "Previous recipe" at bounding box center [683, 607] width 22 height 22
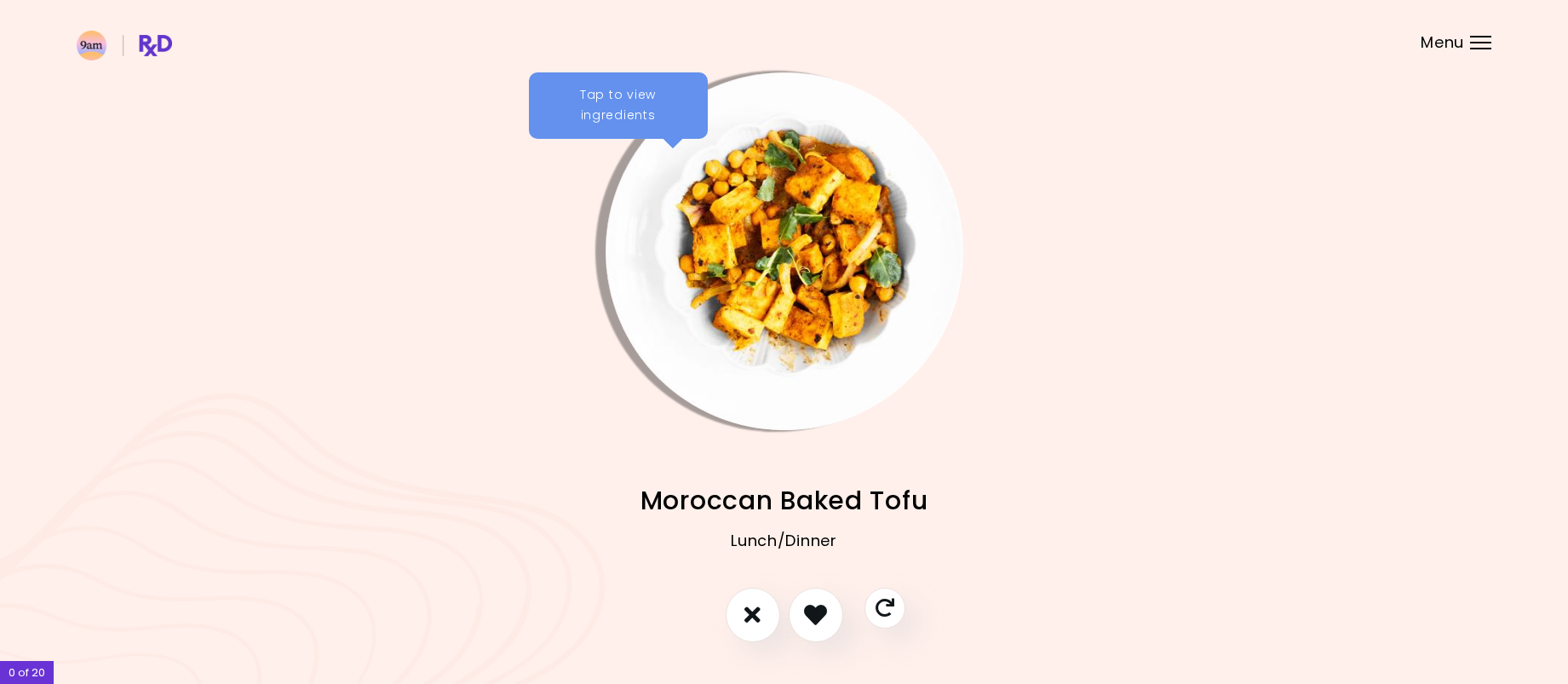
click at [688, 610] on div at bounding box center [784, 623] width 276 height 71
click at [744, 617] on icon "I don't like this recipe" at bounding box center [753, 614] width 19 height 26
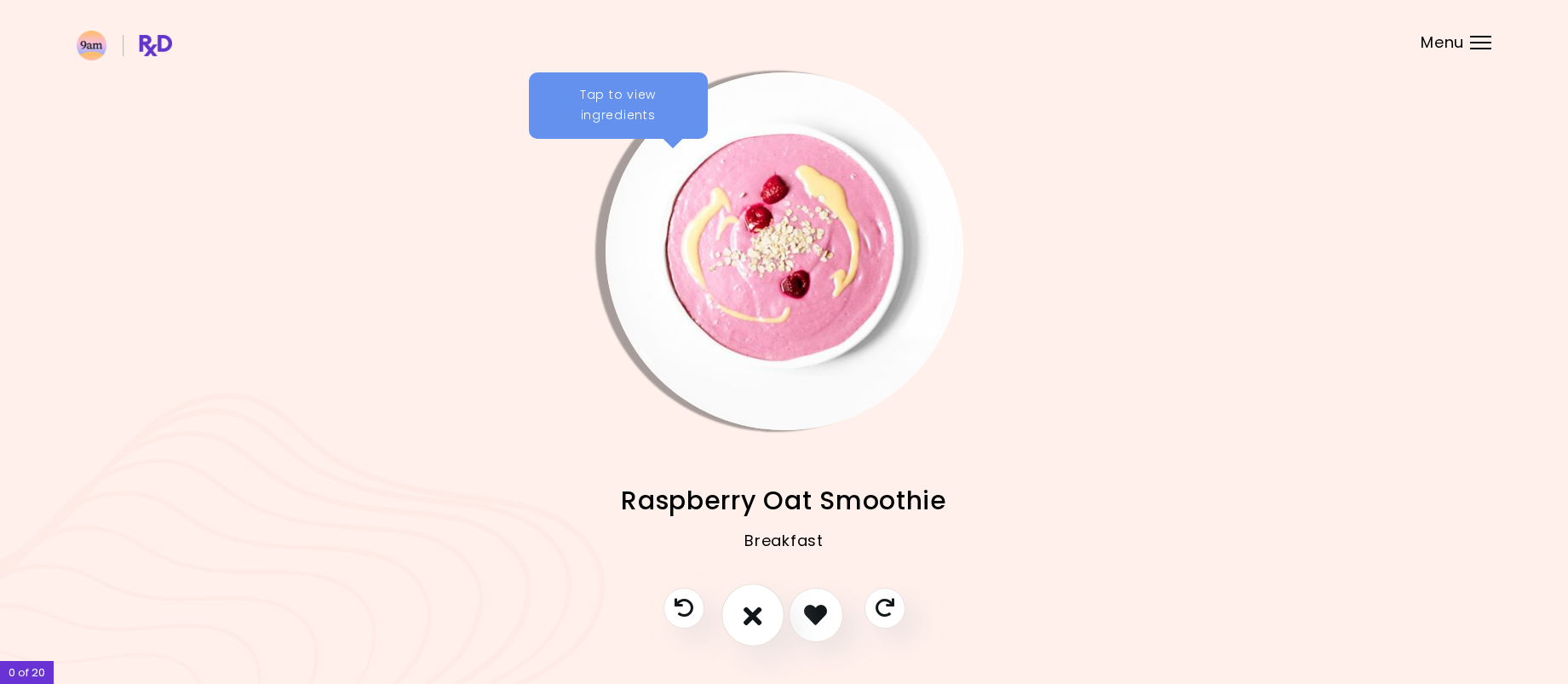
click at [751, 613] on icon "I don't like this recipe" at bounding box center [753, 614] width 19 height 26
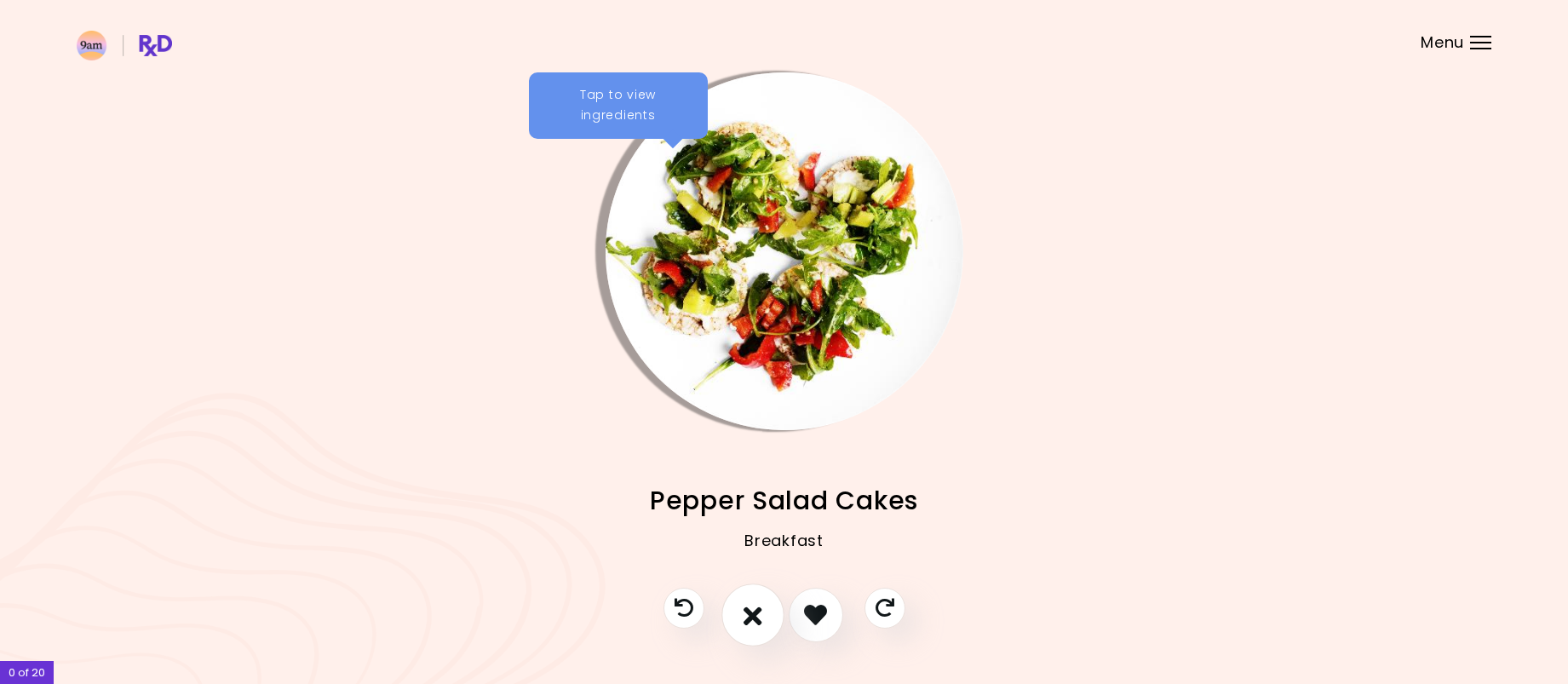
click at [751, 613] on icon "I don't like this recipe" at bounding box center [753, 614] width 19 height 26
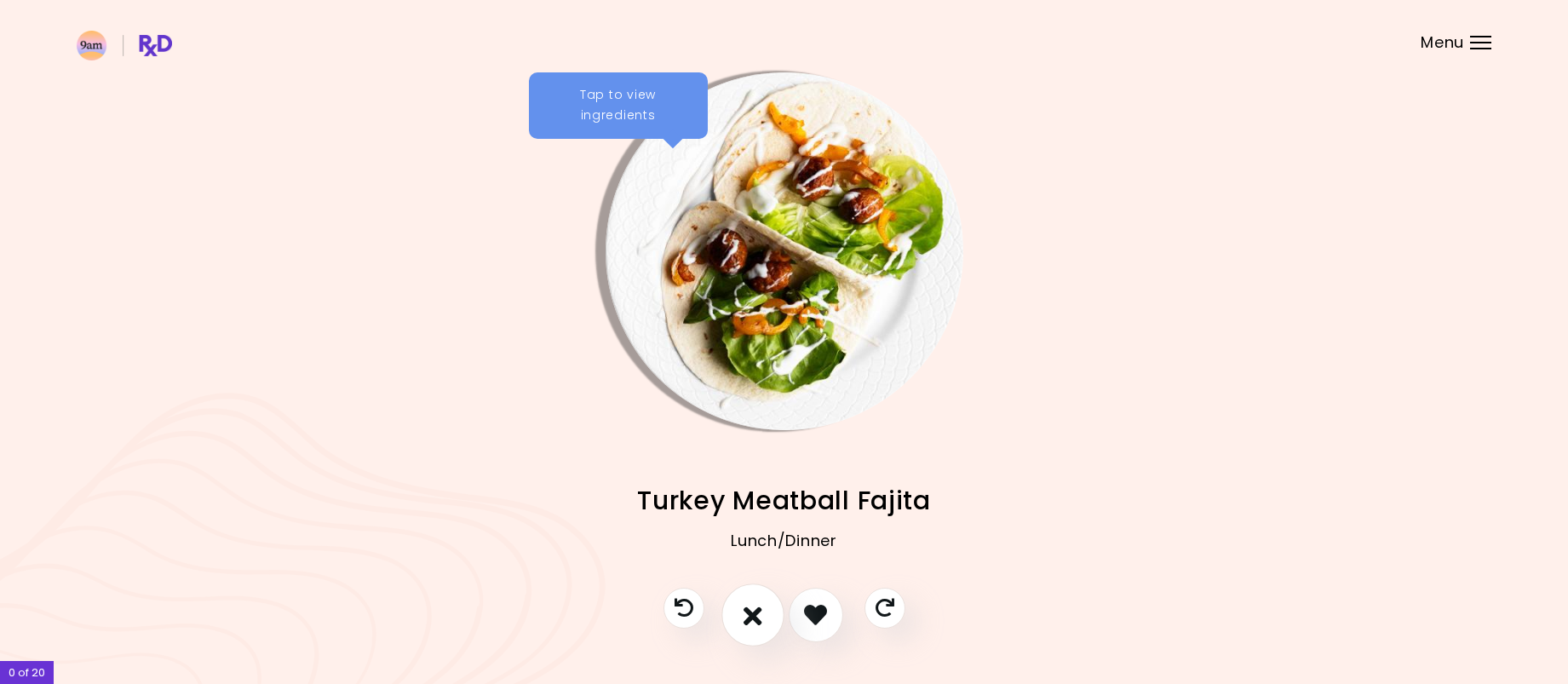
click at [751, 613] on icon "I don't like this recipe" at bounding box center [753, 614] width 19 height 26
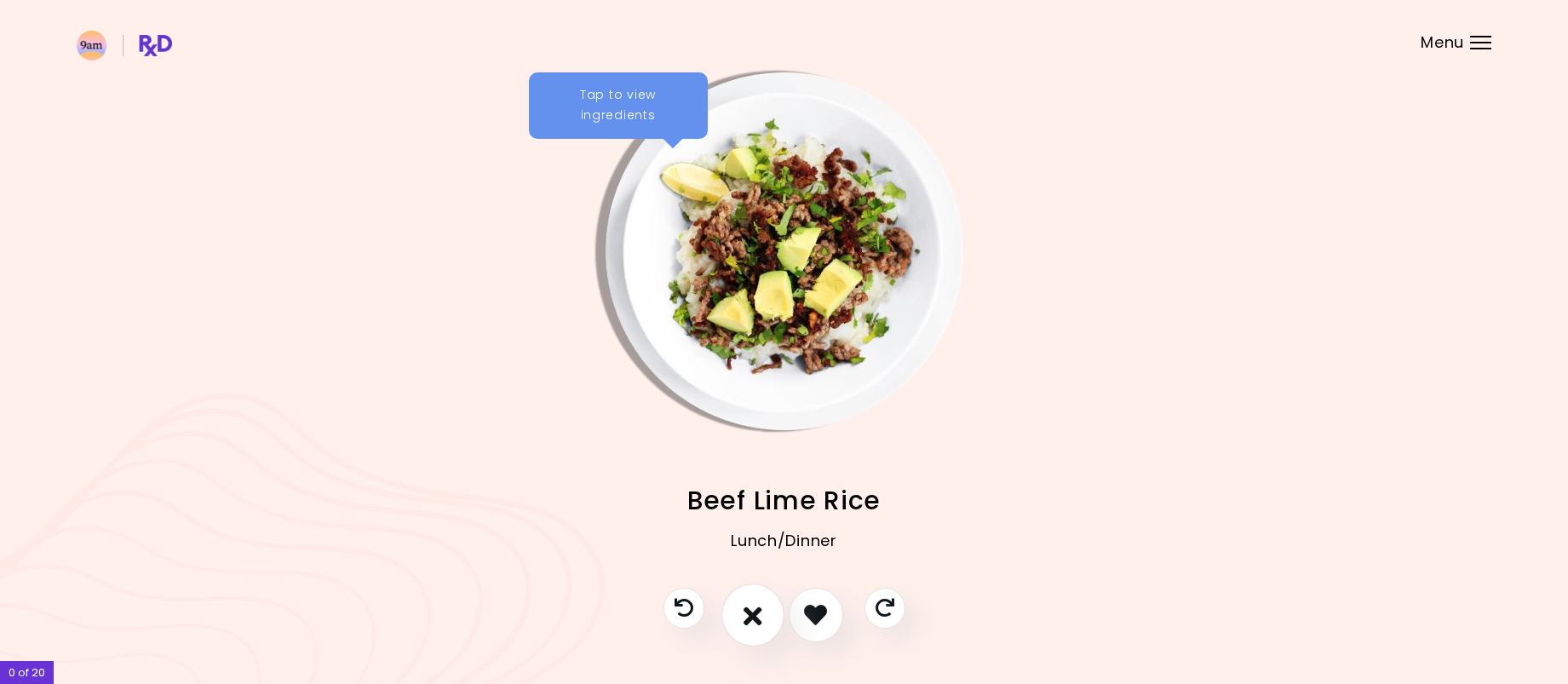
click at [752, 618] on icon "I don't like this recipe" at bounding box center [753, 614] width 19 height 26
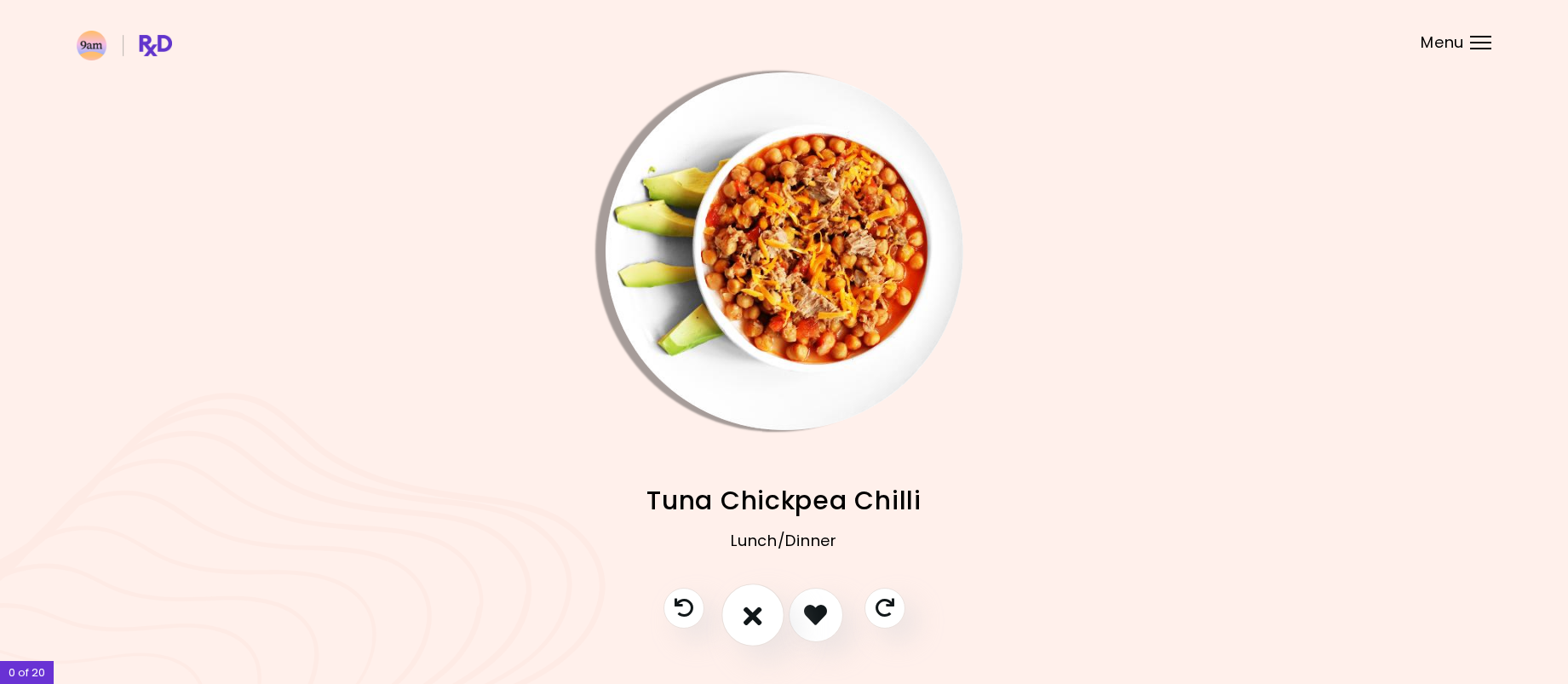
click at [752, 618] on icon "I don't like this recipe" at bounding box center [753, 614] width 19 height 26
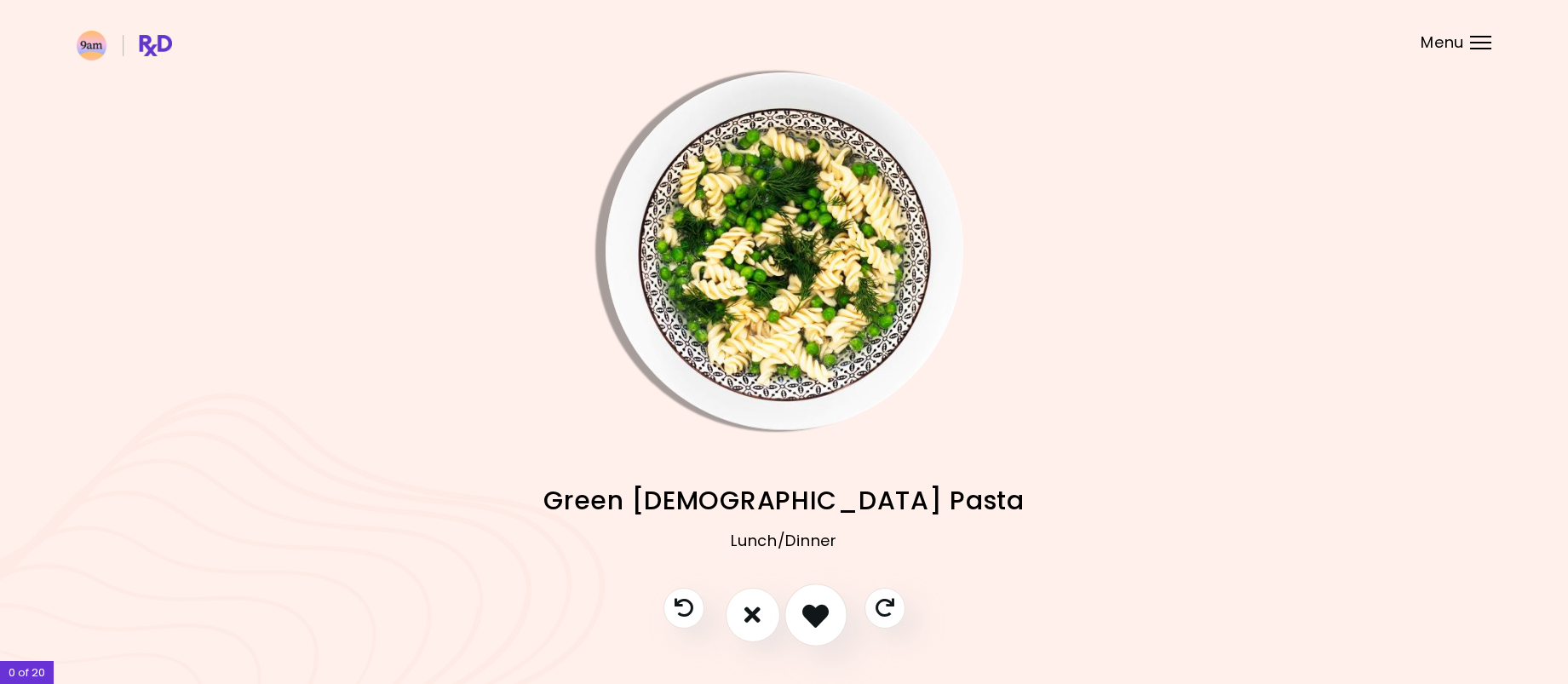
click at [812, 622] on icon "I like this recipe" at bounding box center [815, 614] width 26 height 26
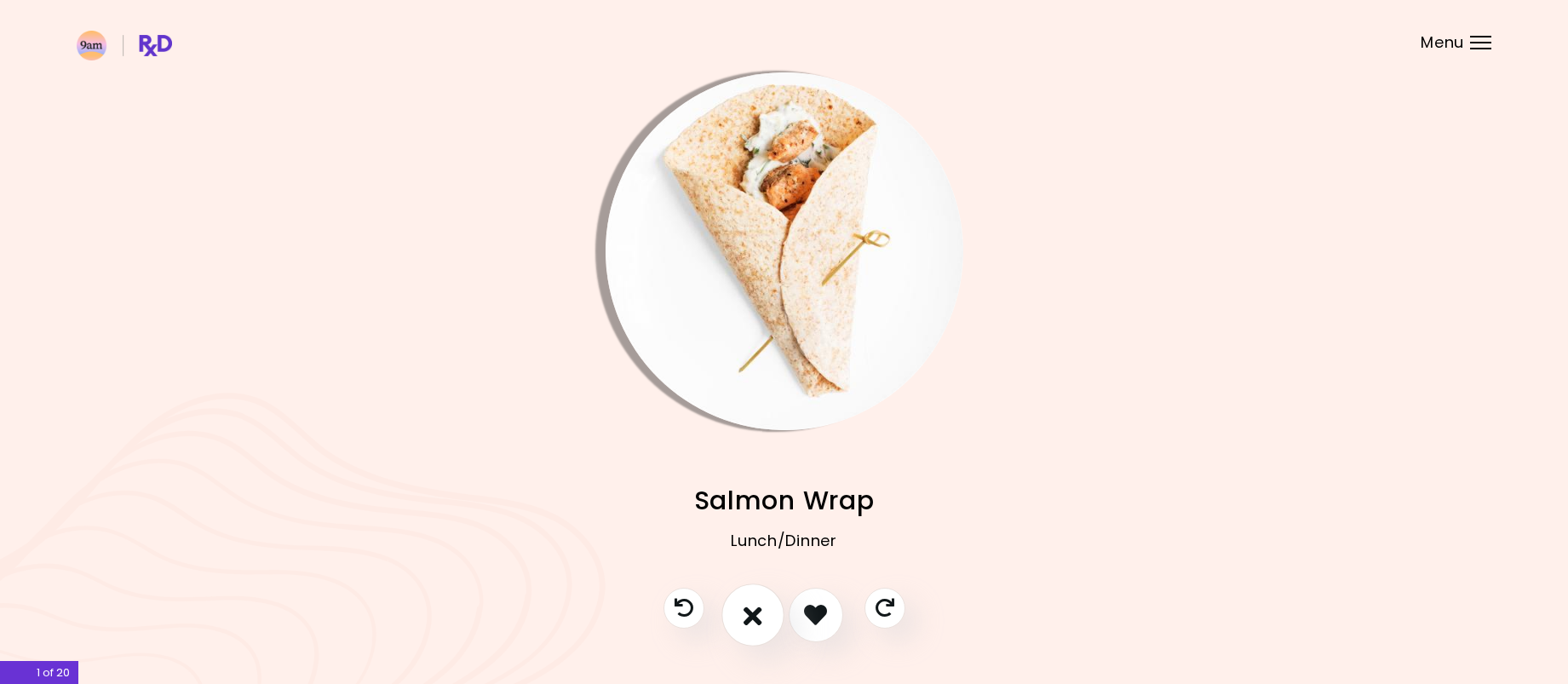
click at [736, 616] on button "I don't like this recipe" at bounding box center [753, 614] width 63 height 63
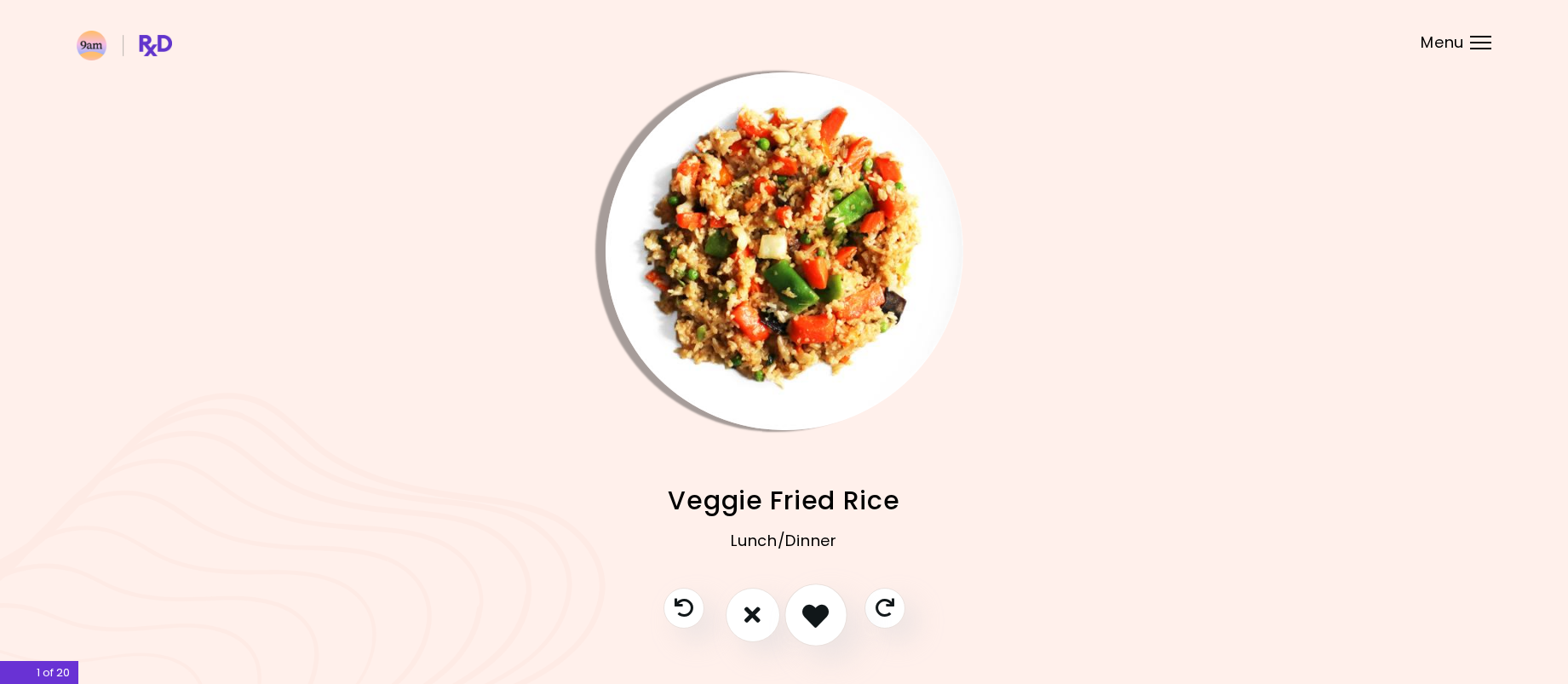
click at [823, 626] on icon "I like this recipe" at bounding box center [815, 614] width 26 height 26
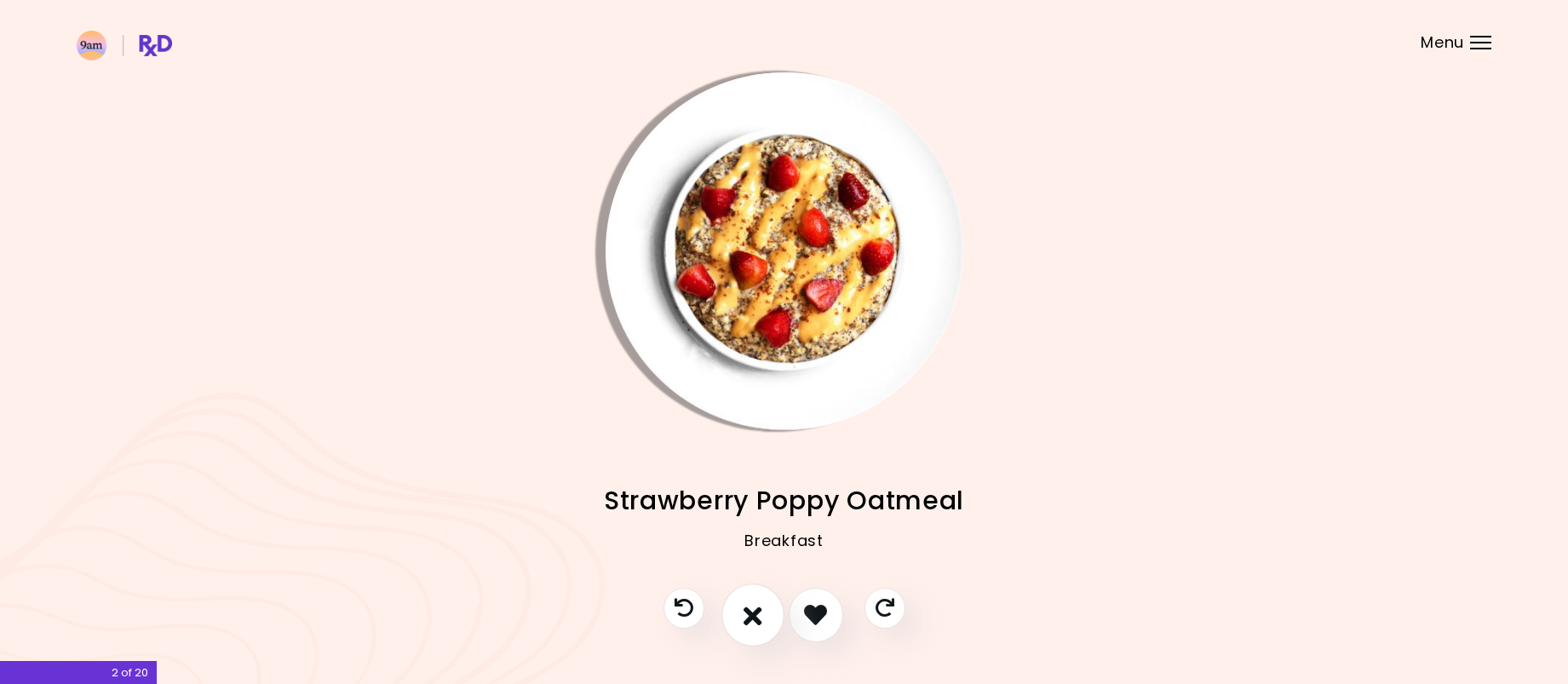
click at [753, 628] on icon "I don't like this recipe" at bounding box center [753, 614] width 19 height 26
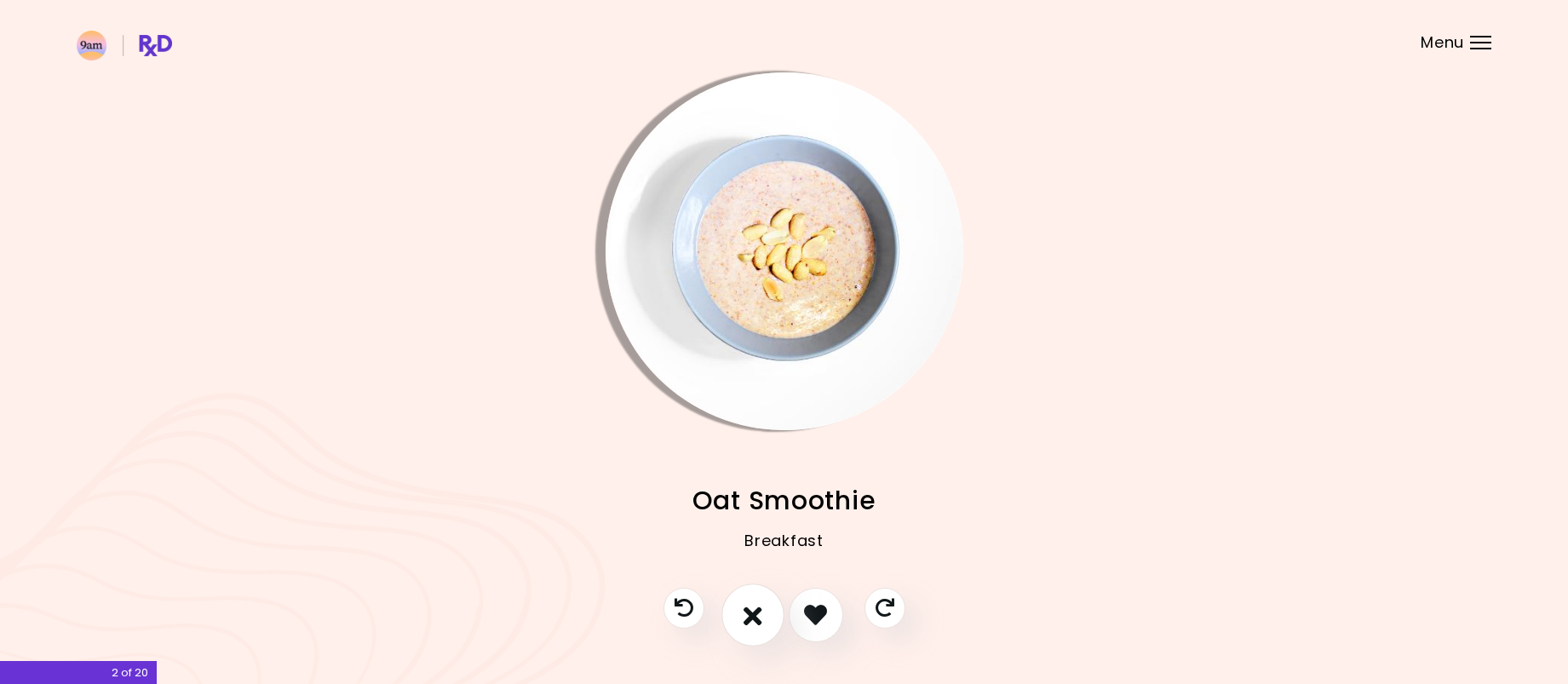
click at [750, 620] on icon "I don't like this recipe" at bounding box center [753, 614] width 19 height 26
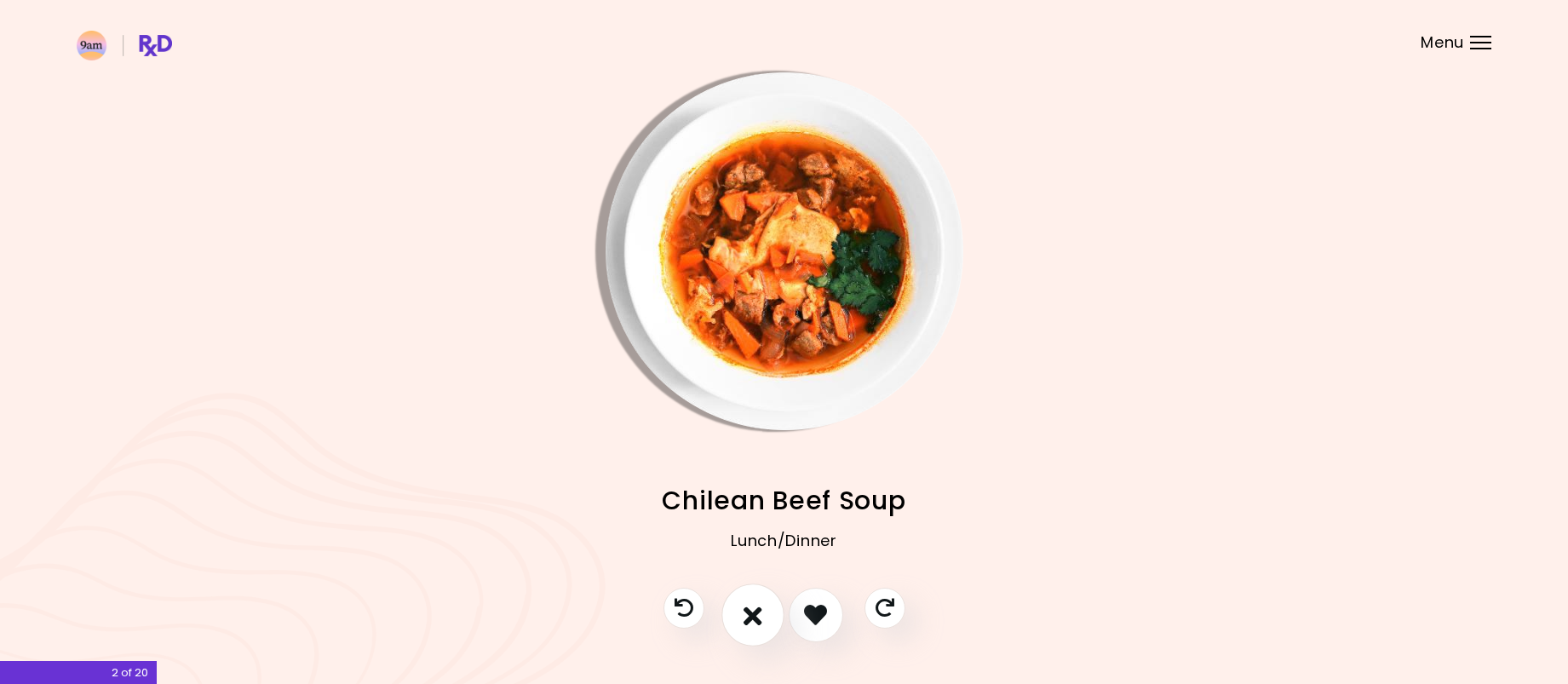
click at [750, 620] on icon "I don't like this recipe" at bounding box center [753, 614] width 19 height 26
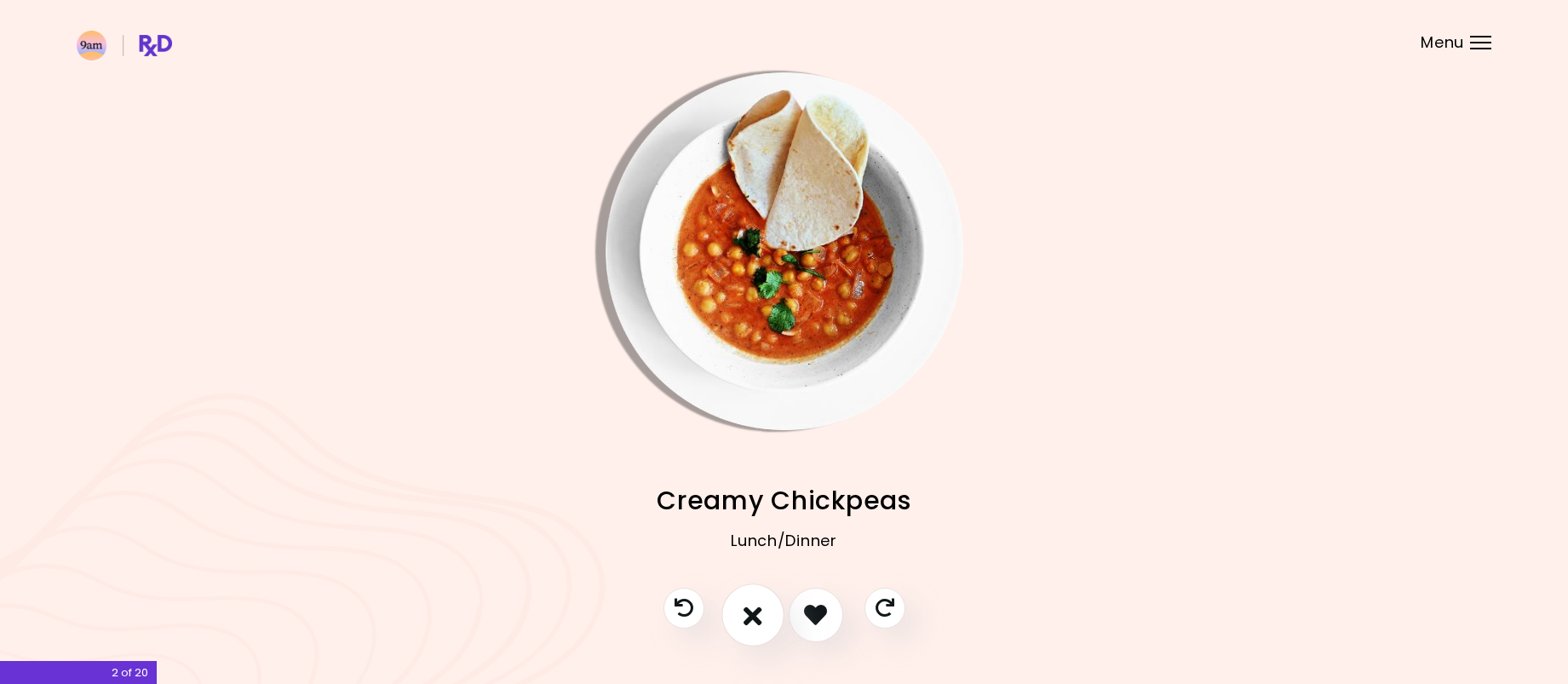
click at [750, 620] on icon "I don't like this recipe" at bounding box center [753, 614] width 19 height 26
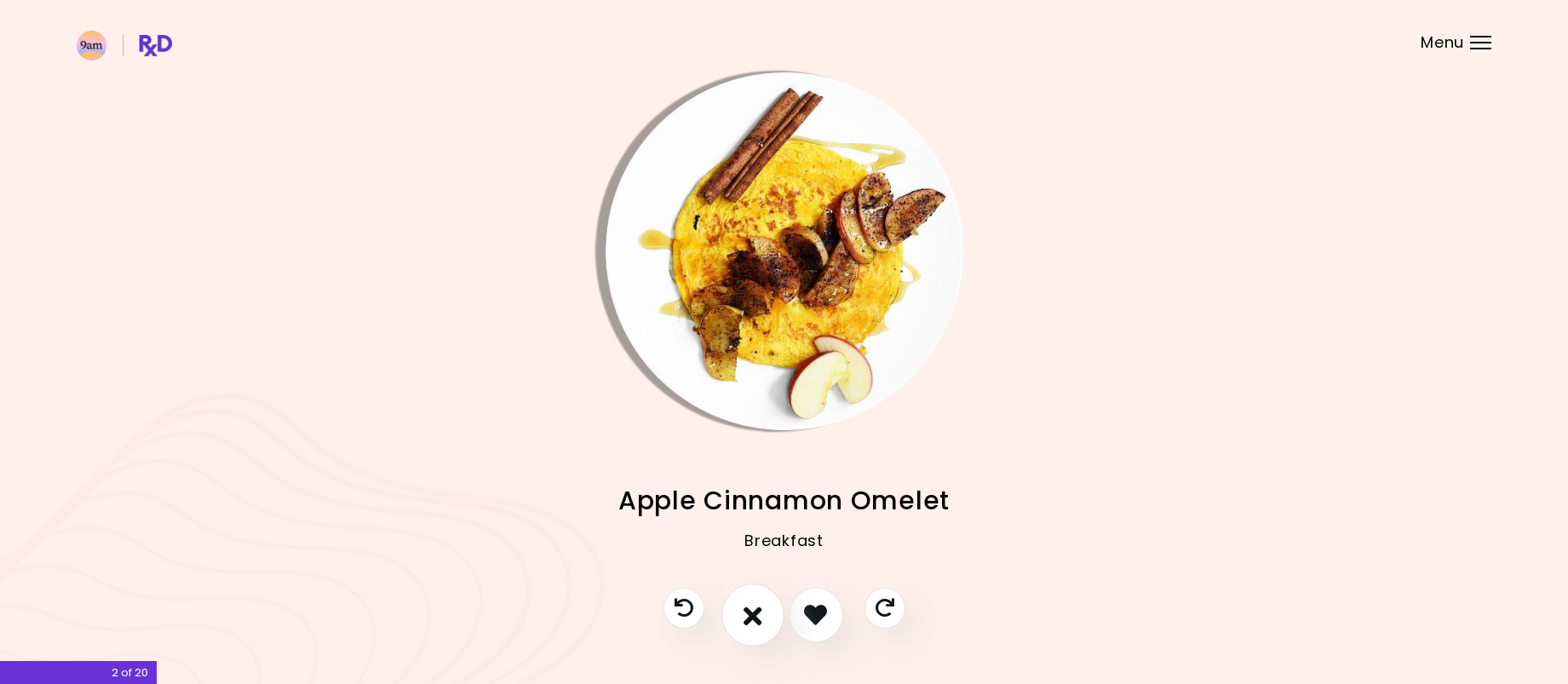
click at [750, 620] on icon "I don't like this recipe" at bounding box center [753, 614] width 19 height 26
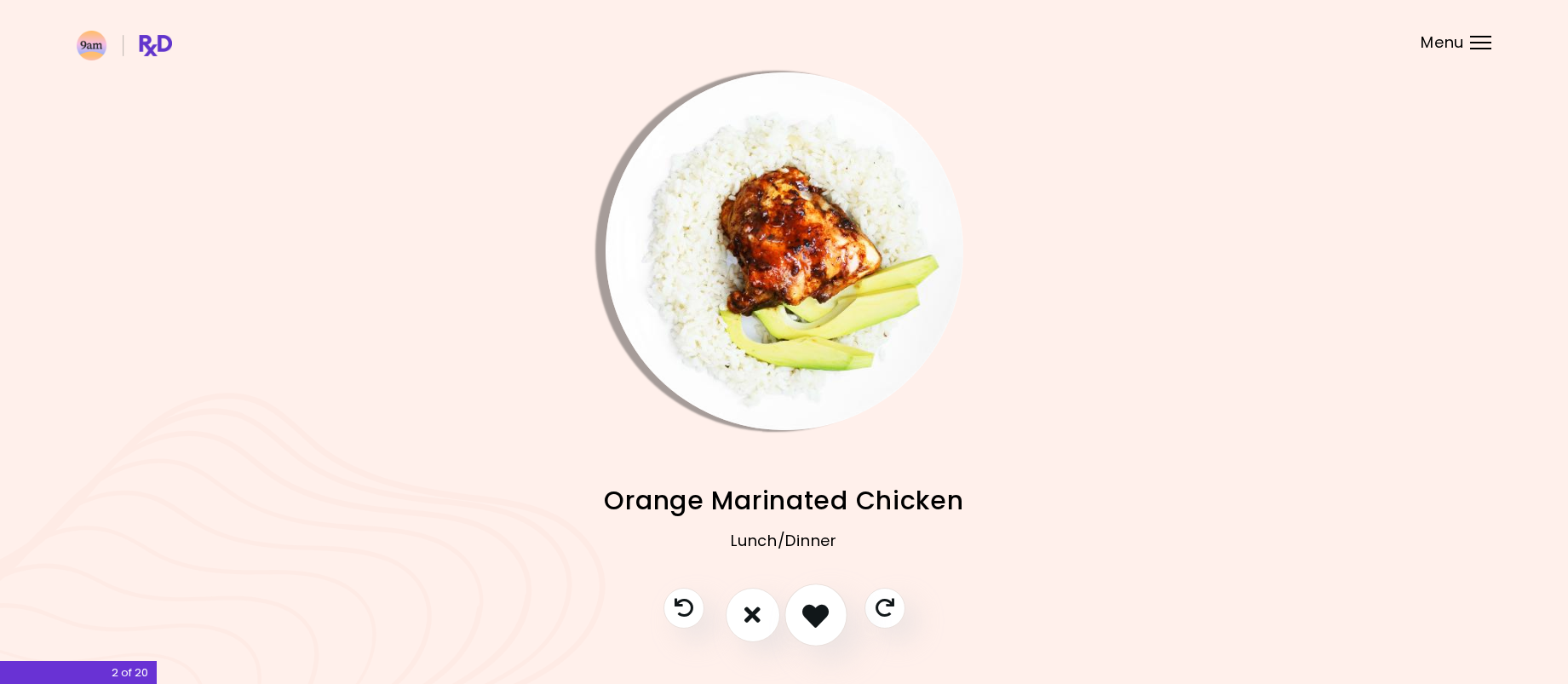
click at [816, 611] on icon "I like this recipe" at bounding box center [815, 614] width 26 height 26
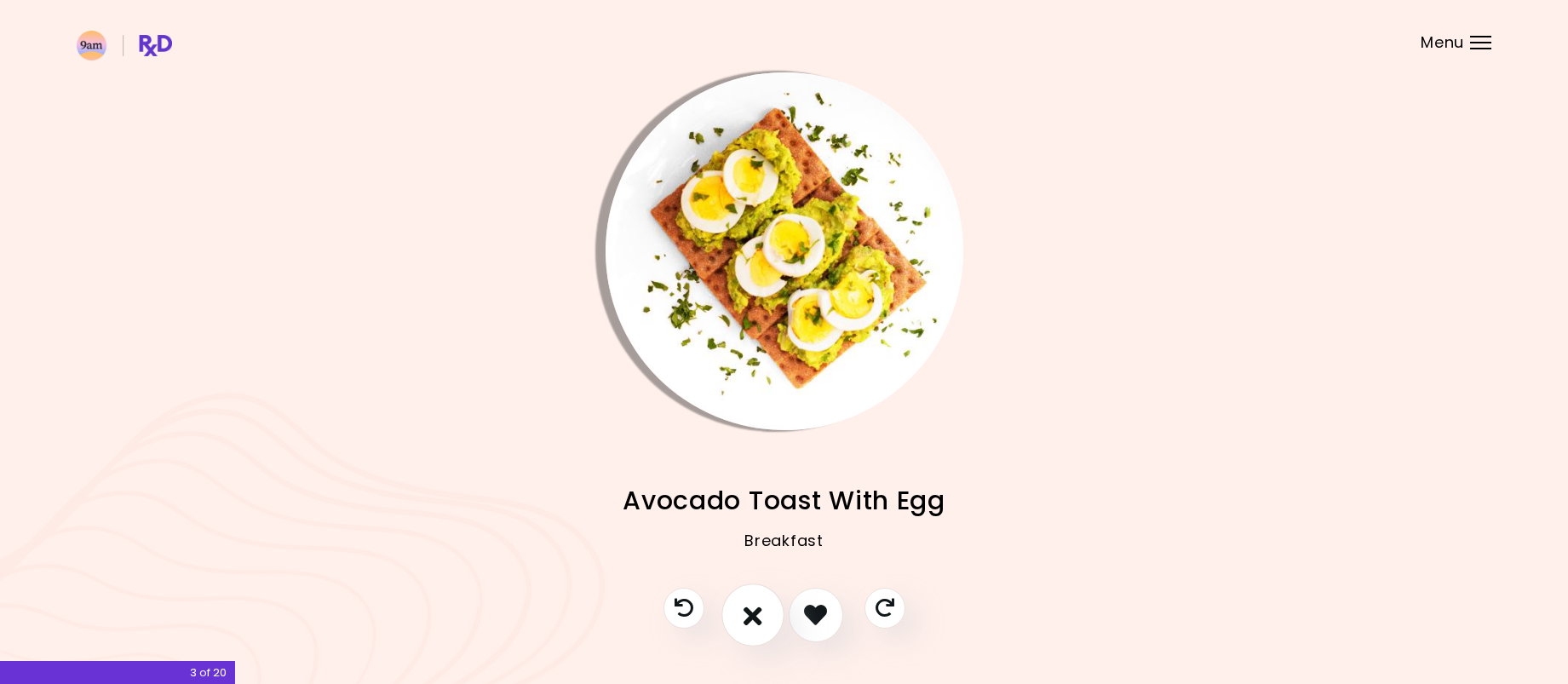
click at [740, 619] on button "I don't like this recipe" at bounding box center [753, 614] width 63 height 63
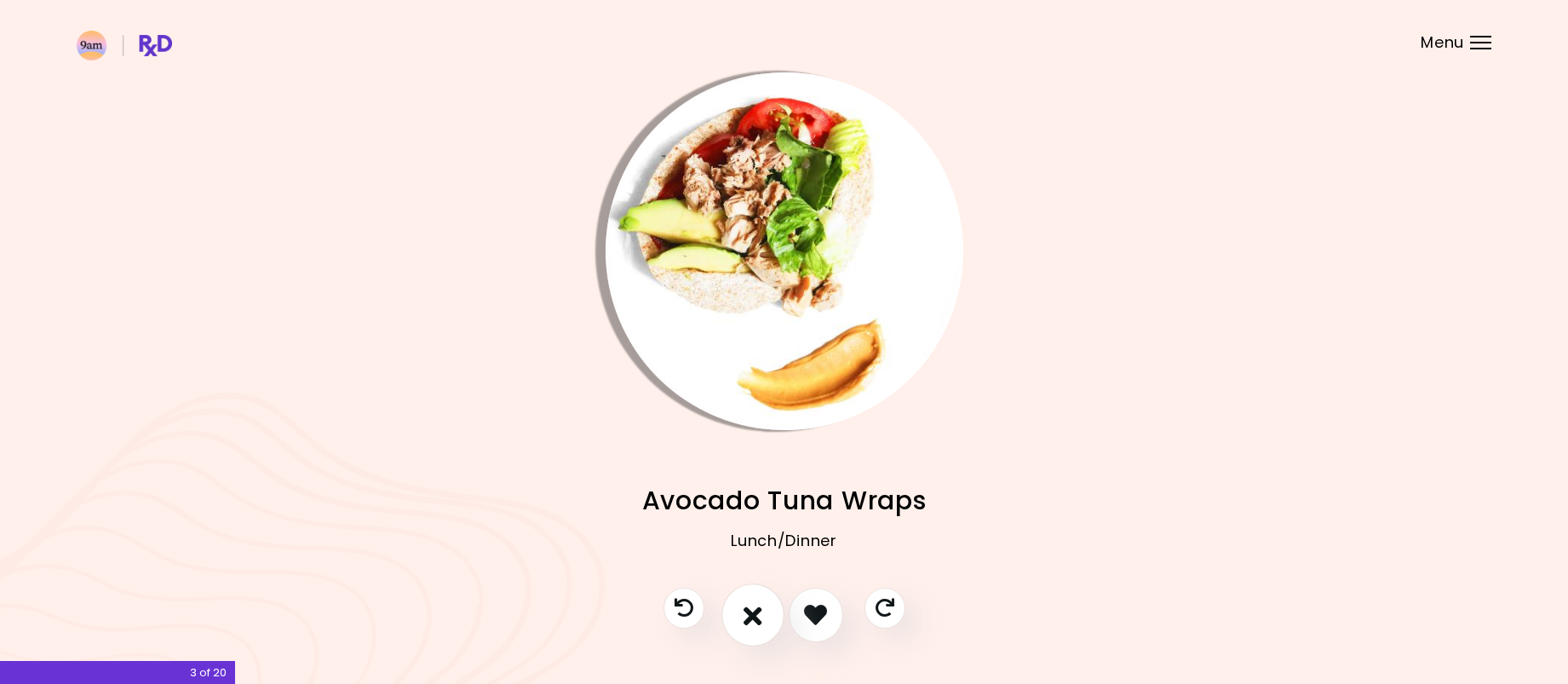
click at [740, 619] on button "I don't like this recipe" at bounding box center [753, 614] width 63 height 63
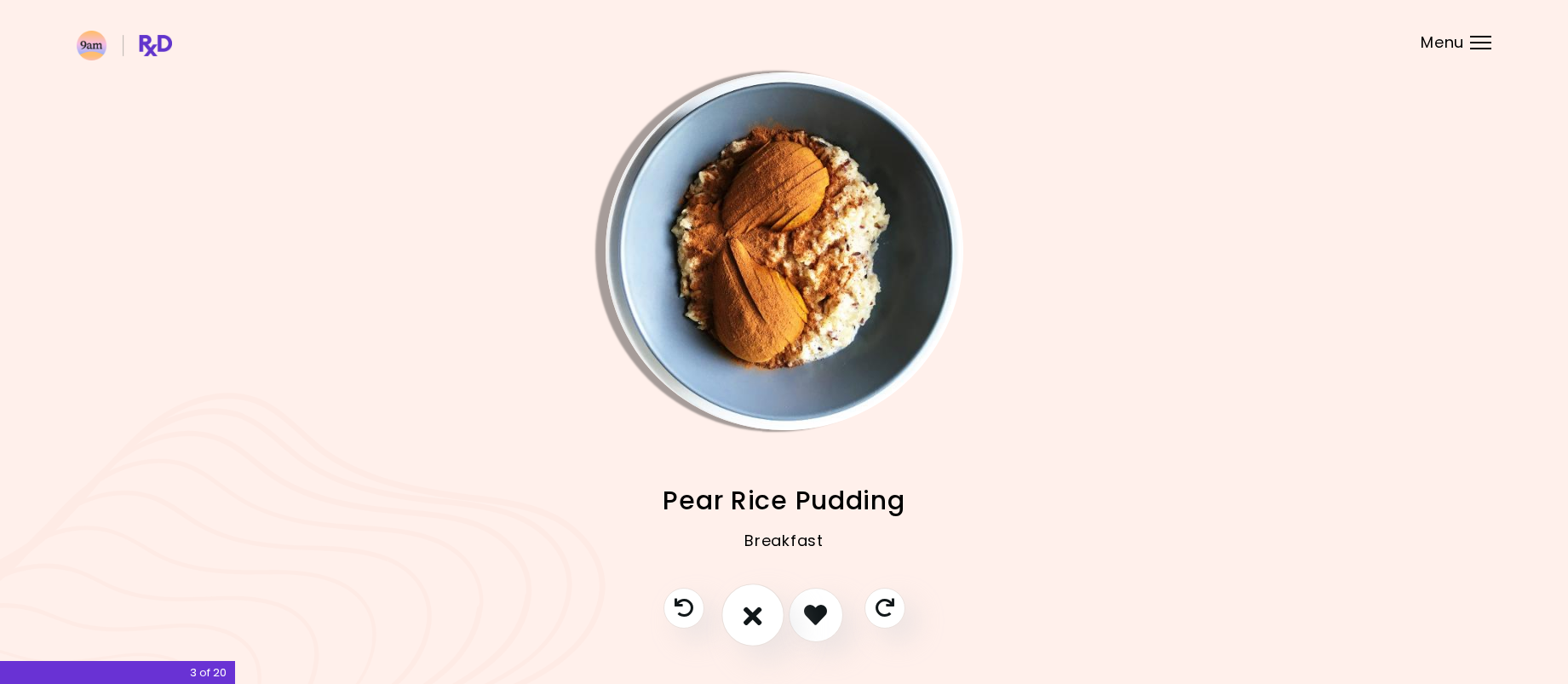
click at [741, 619] on button "I don't like this recipe" at bounding box center [753, 614] width 63 height 63
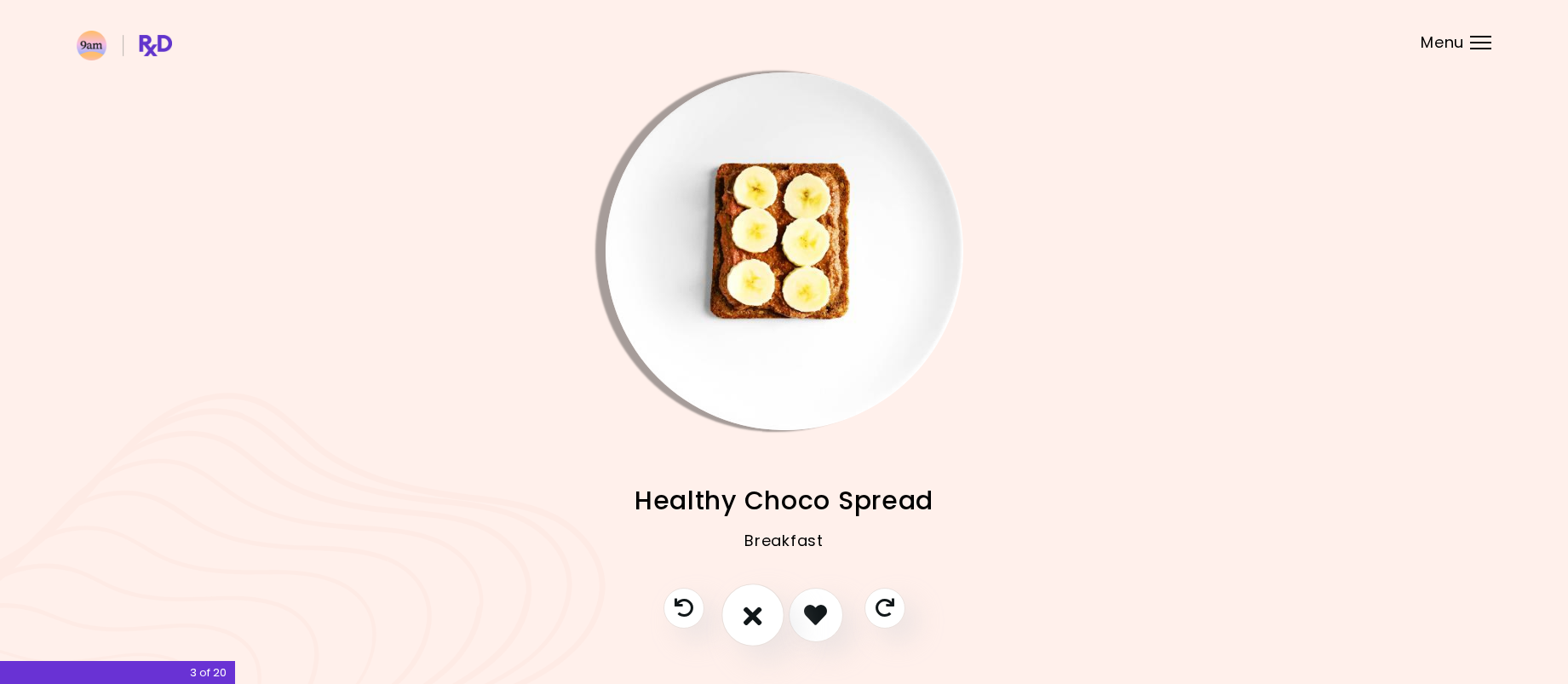
click at [741, 619] on button "I don't like this recipe" at bounding box center [753, 614] width 63 height 63
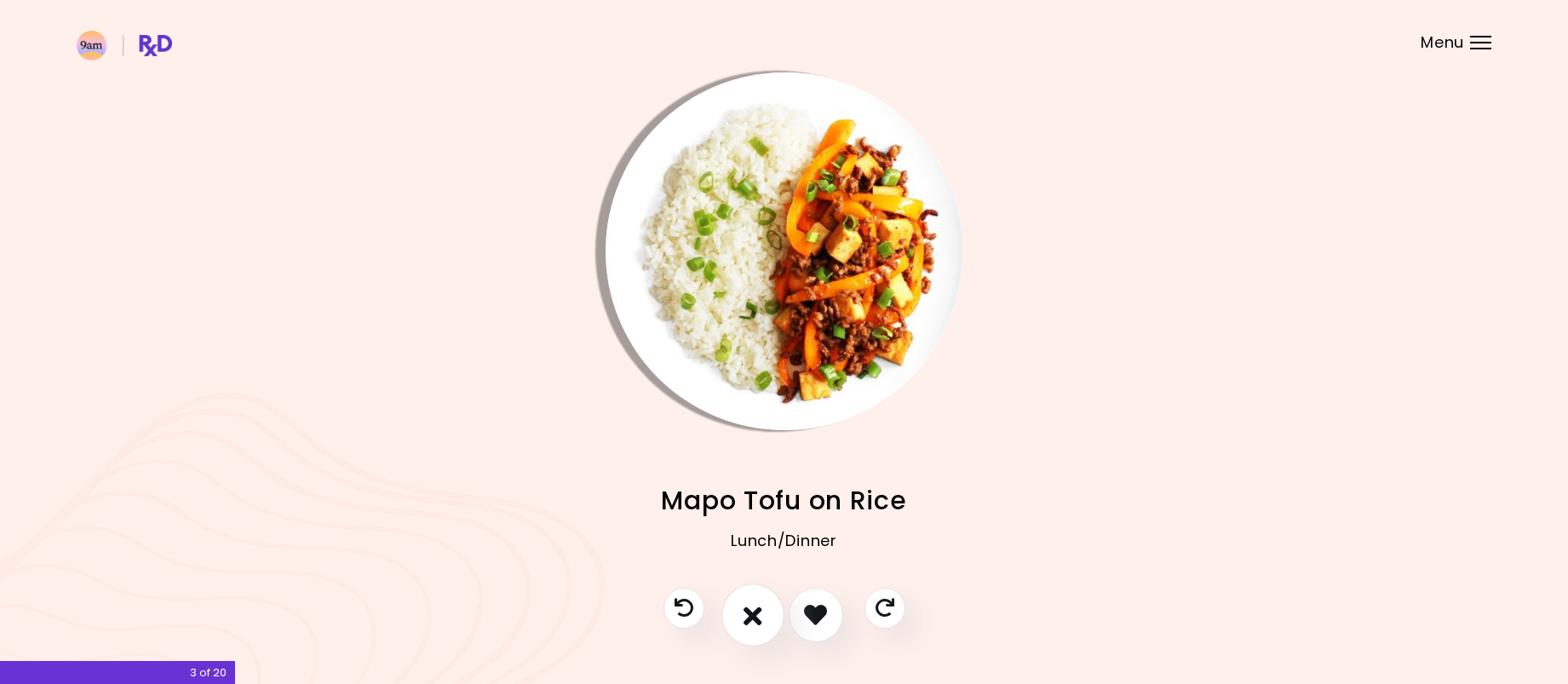
click at [741, 619] on button "I don't like this recipe" at bounding box center [753, 614] width 63 height 63
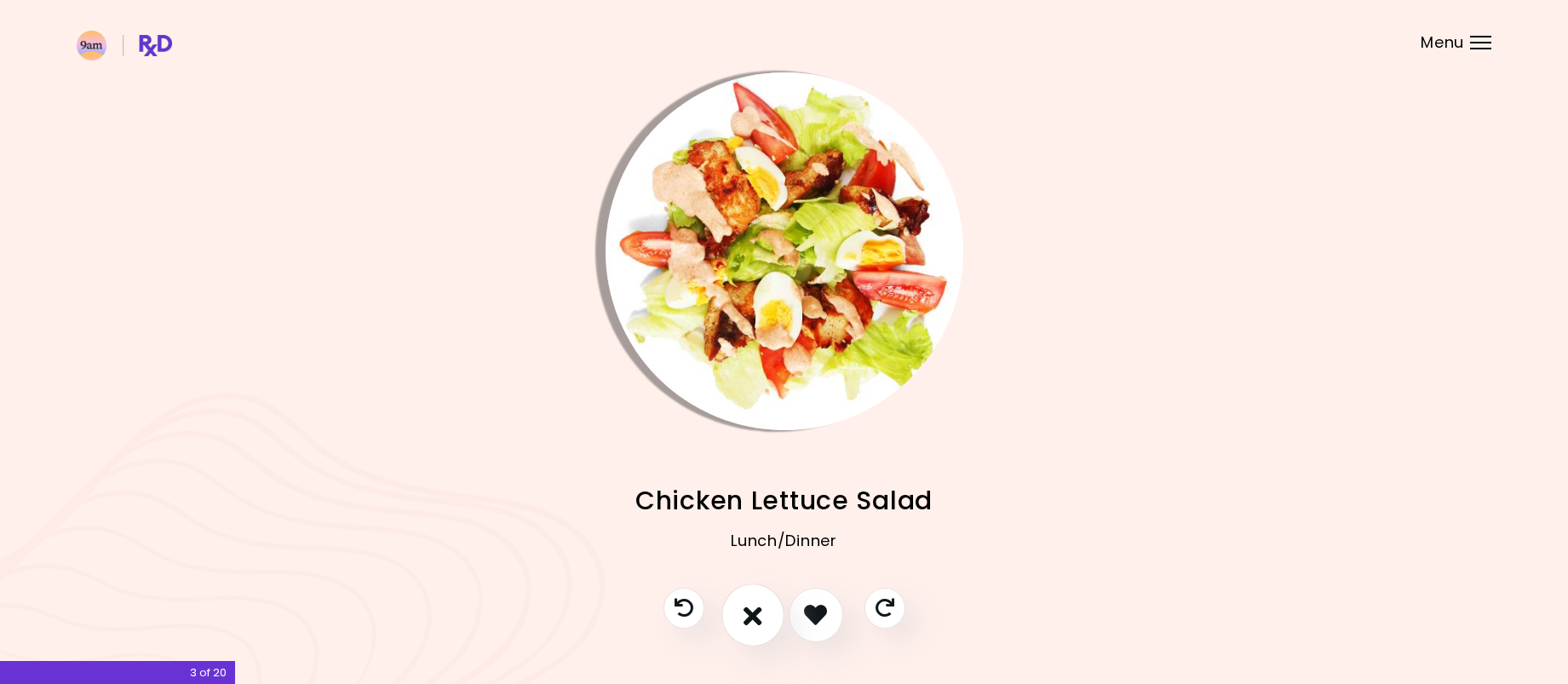
click at [741, 619] on button "I don't like this recipe" at bounding box center [753, 614] width 63 height 63
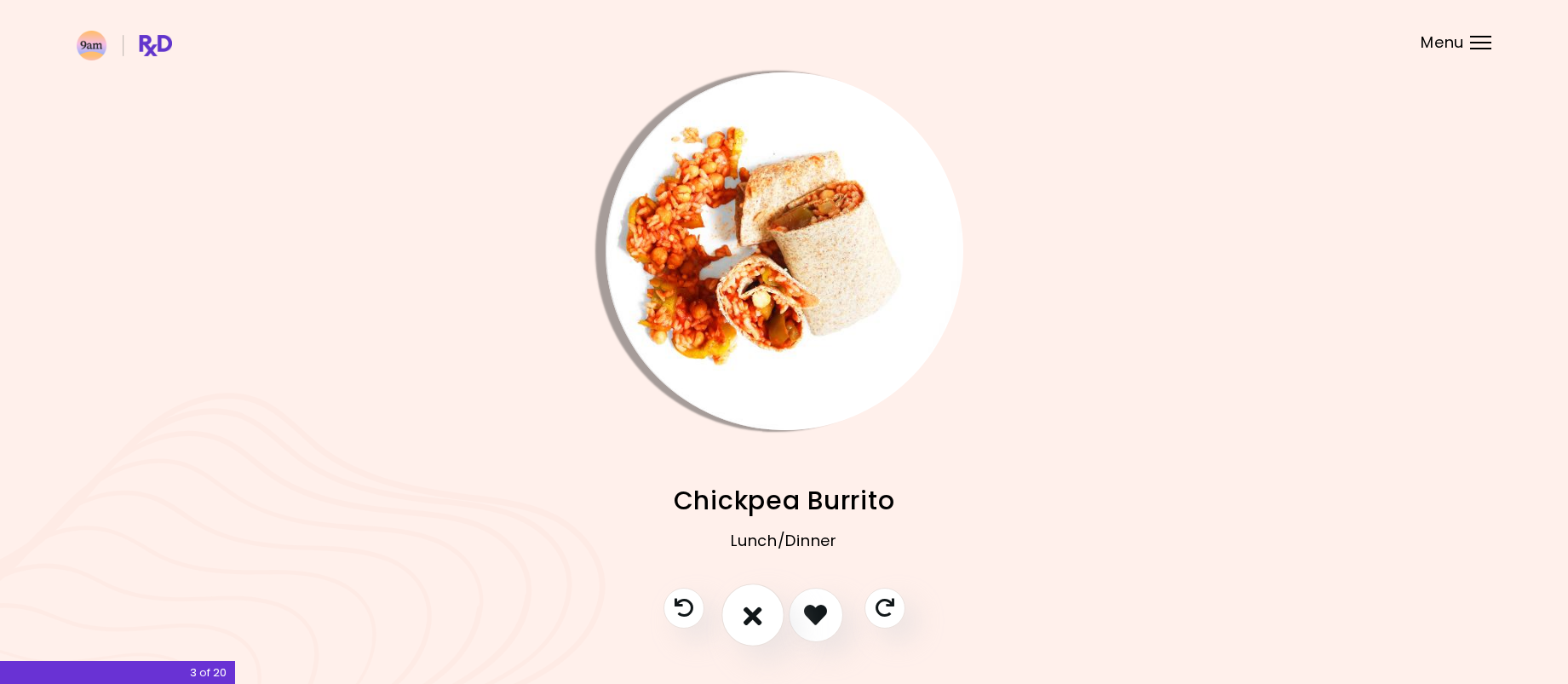
click at [741, 619] on button "I don't like this recipe" at bounding box center [753, 614] width 63 height 63
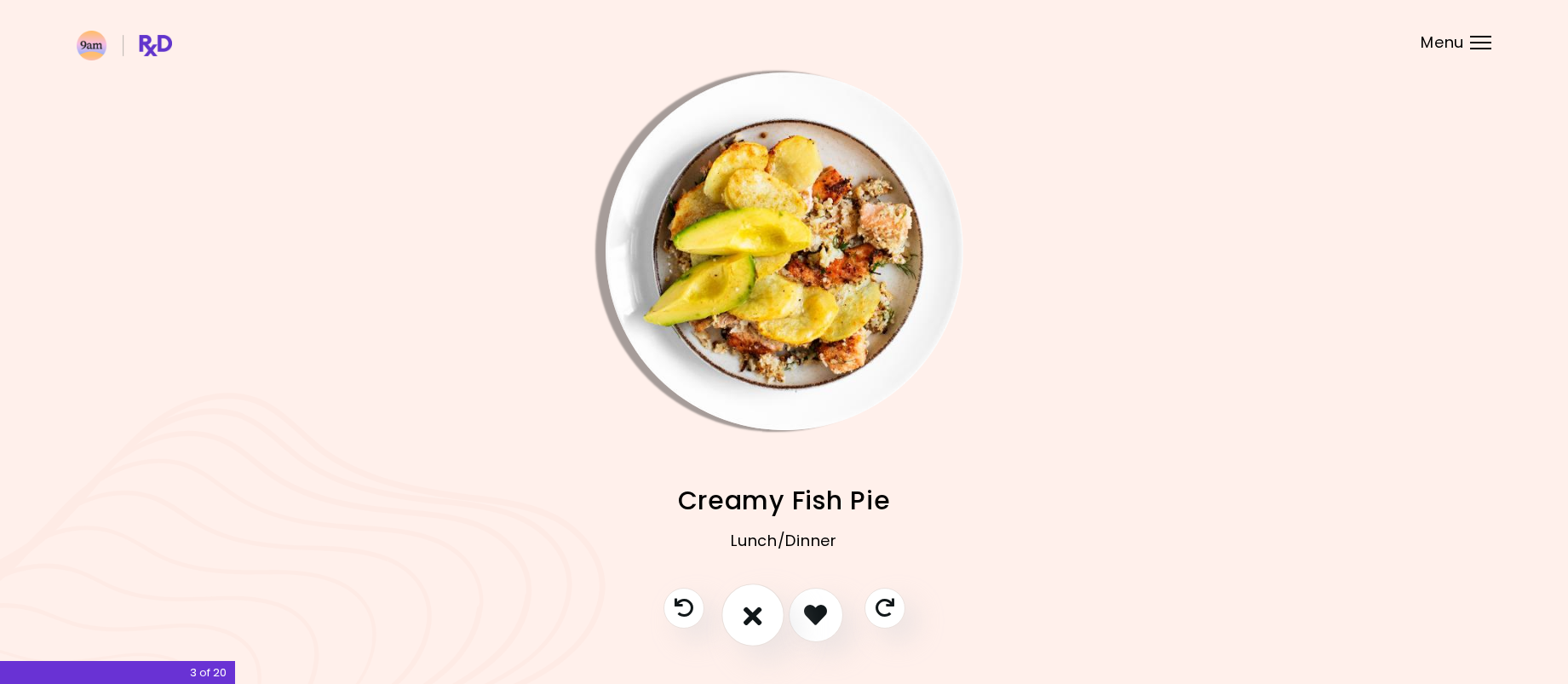
click at [753, 616] on icon "I don't like this recipe" at bounding box center [753, 614] width 19 height 26
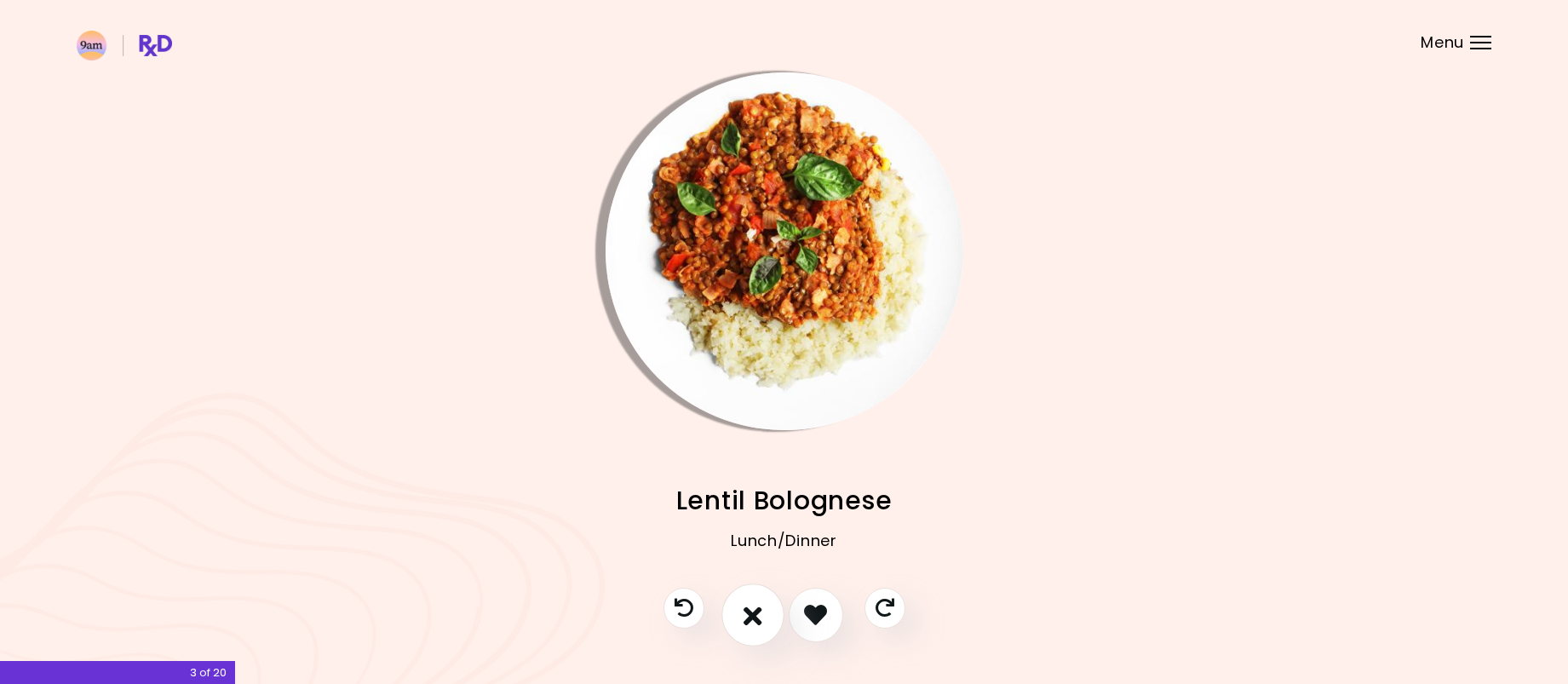
click at [753, 615] on icon "I don't like this recipe" at bounding box center [753, 614] width 19 height 26
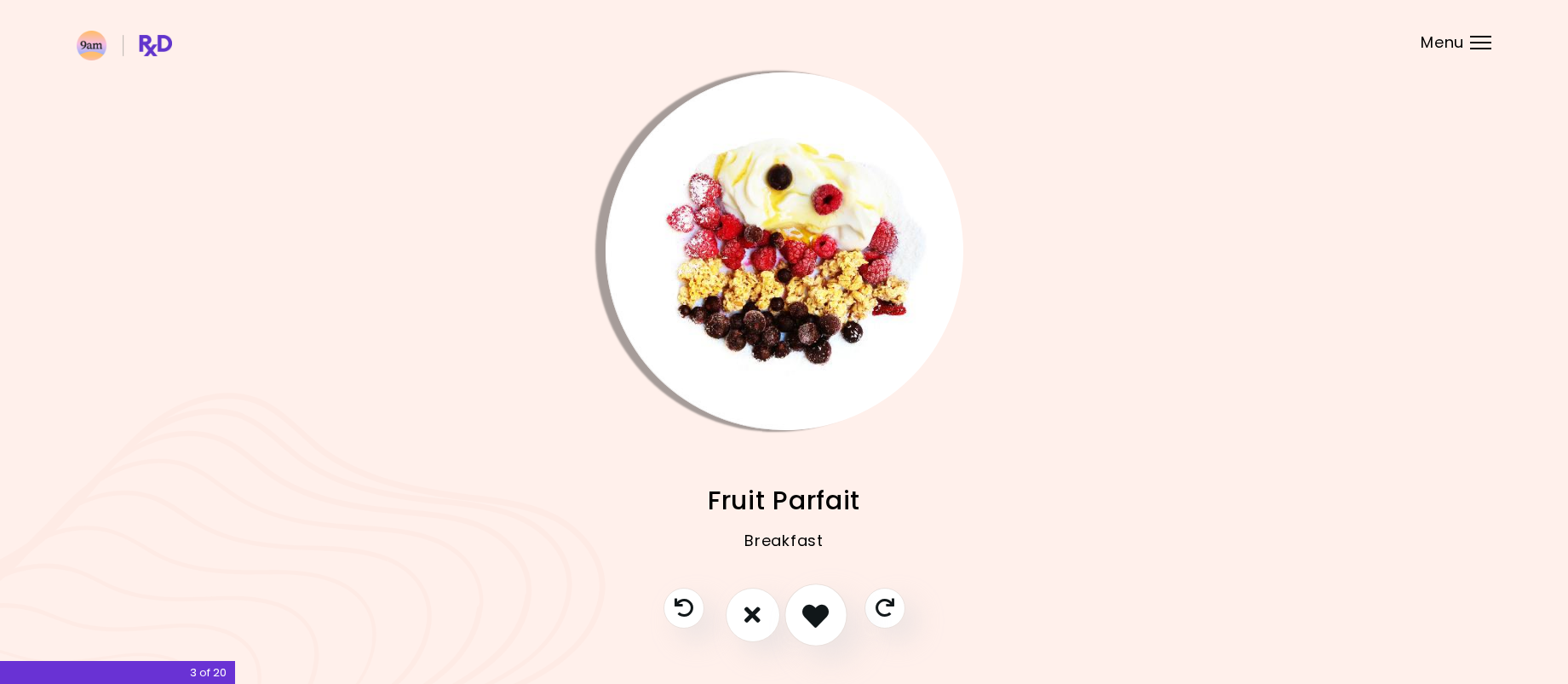
click at [805, 614] on icon "I like this recipe" at bounding box center [815, 614] width 26 height 26
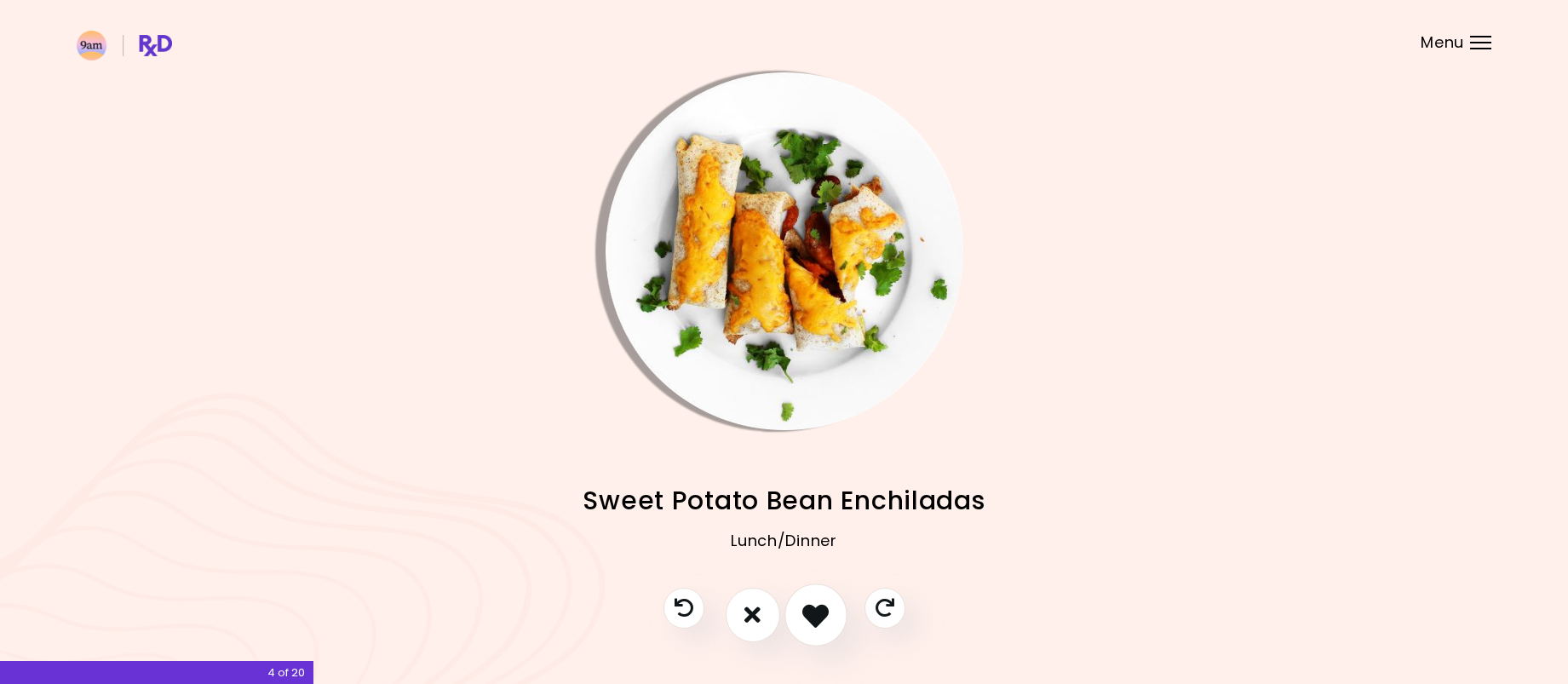
click at [813, 614] on icon "I like this recipe" at bounding box center [815, 614] width 26 height 26
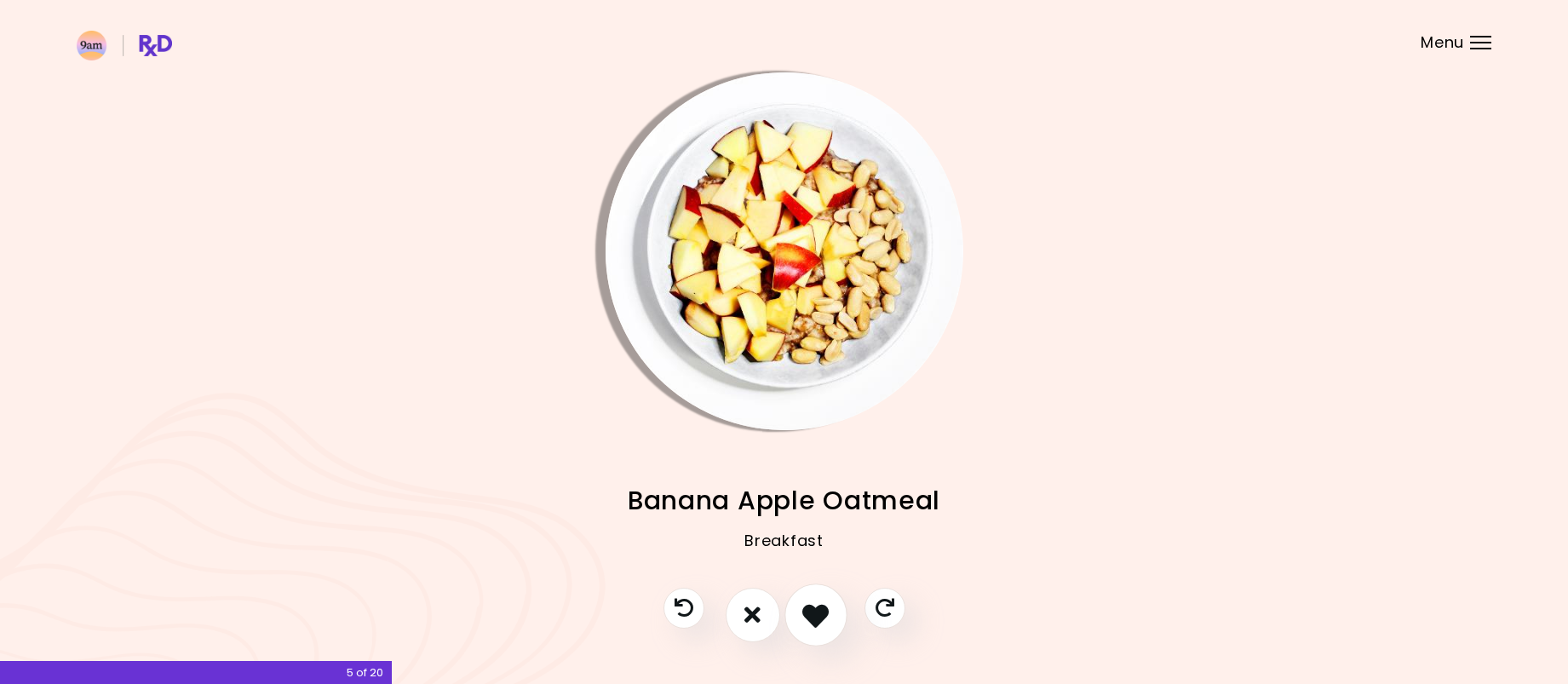
click at [805, 609] on icon "I like this recipe" at bounding box center [815, 614] width 26 height 26
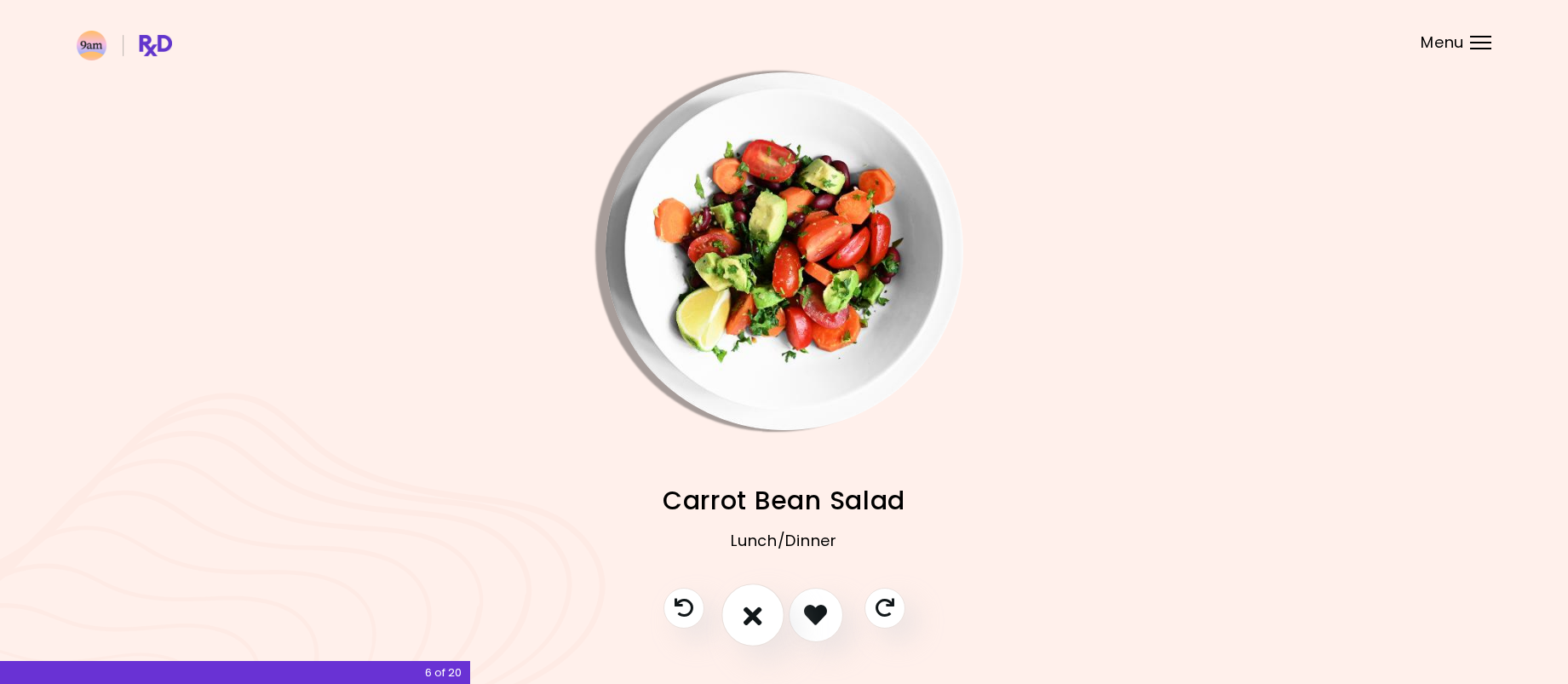
click at [743, 609] on icon "I don't like this recipe" at bounding box center [753, 614] width 19 height 26
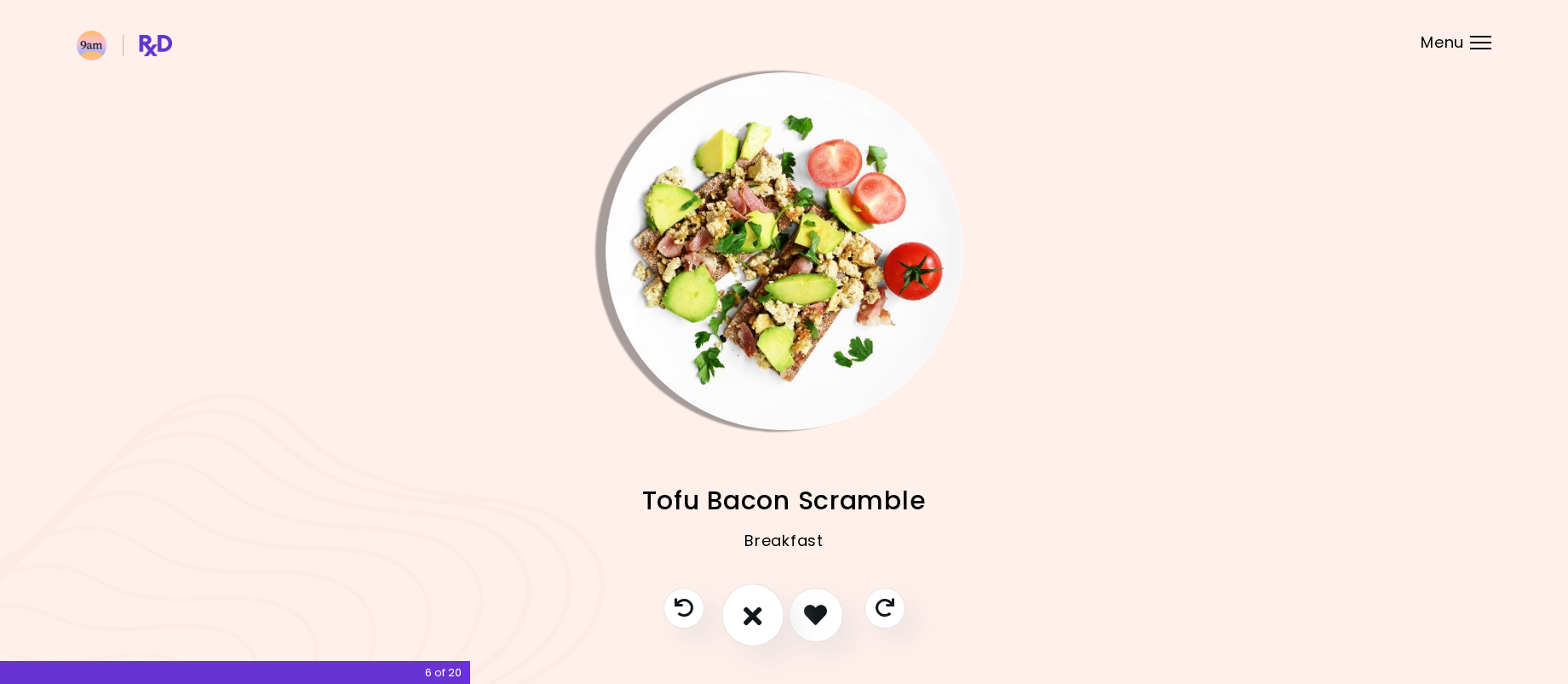
click at [757, 619] on icon "I don't like this recipe" at bounding box center [753, 614] width 19 height 26
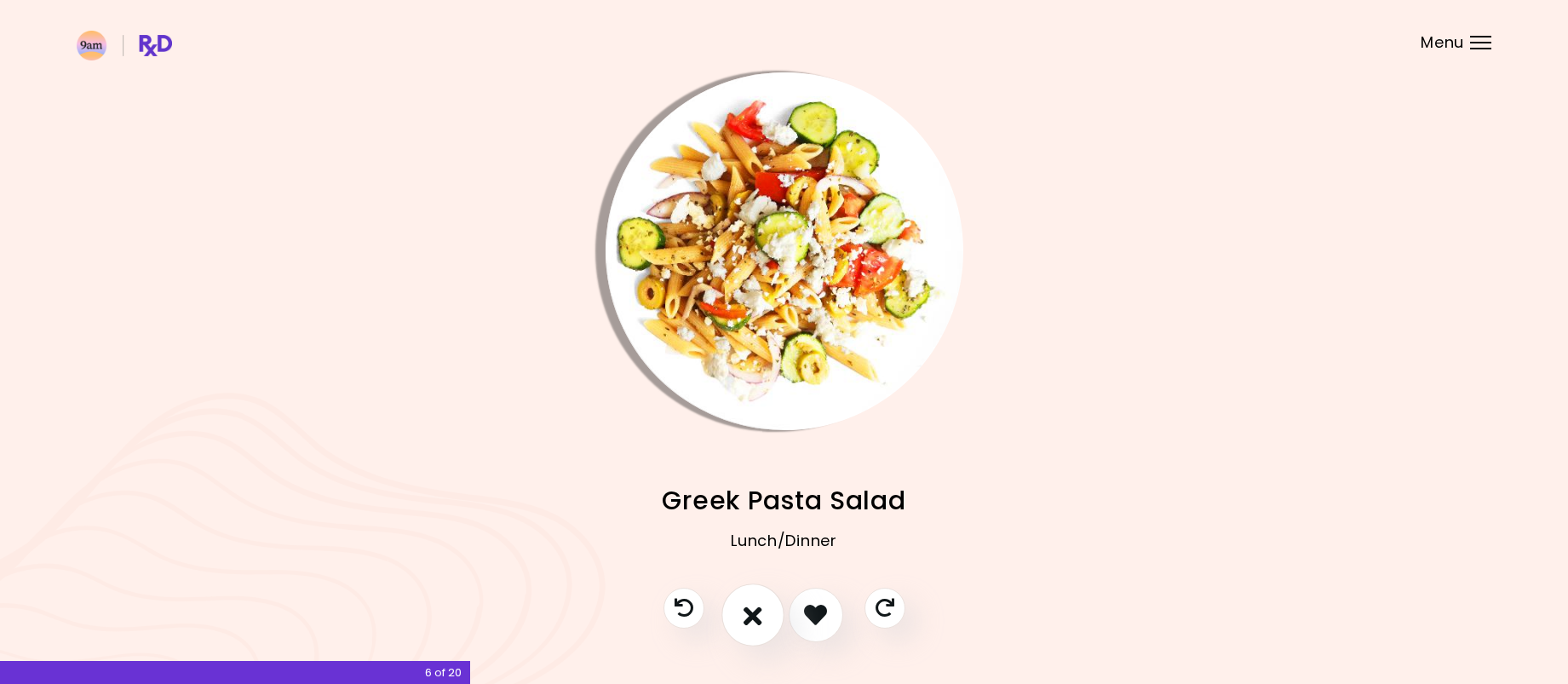
click at [740, 616] on button "I don't like this recipe" at bounding box center [753, 614] width 63 height 63
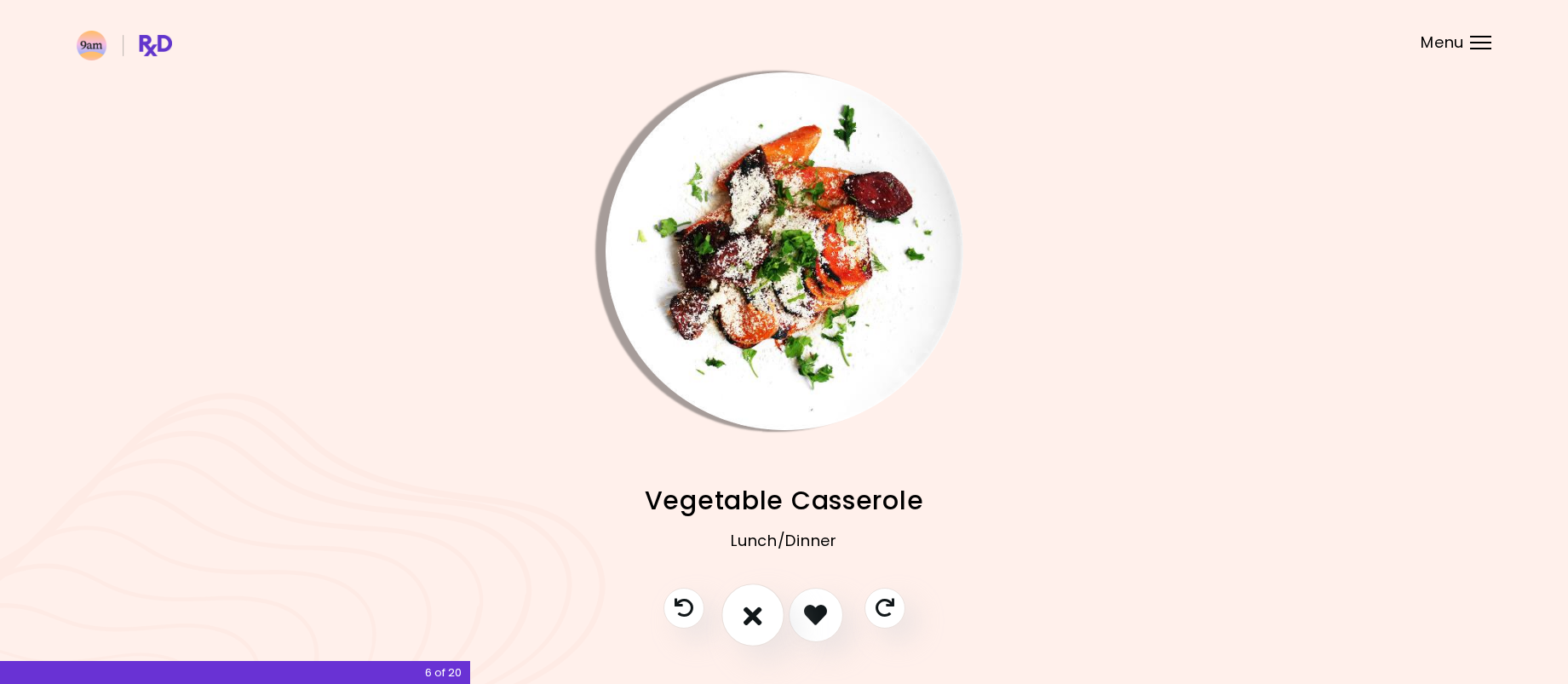
click at [740, 616] on button "I don't like this recipe" at bounding box center [753, 614] width 63 height 63
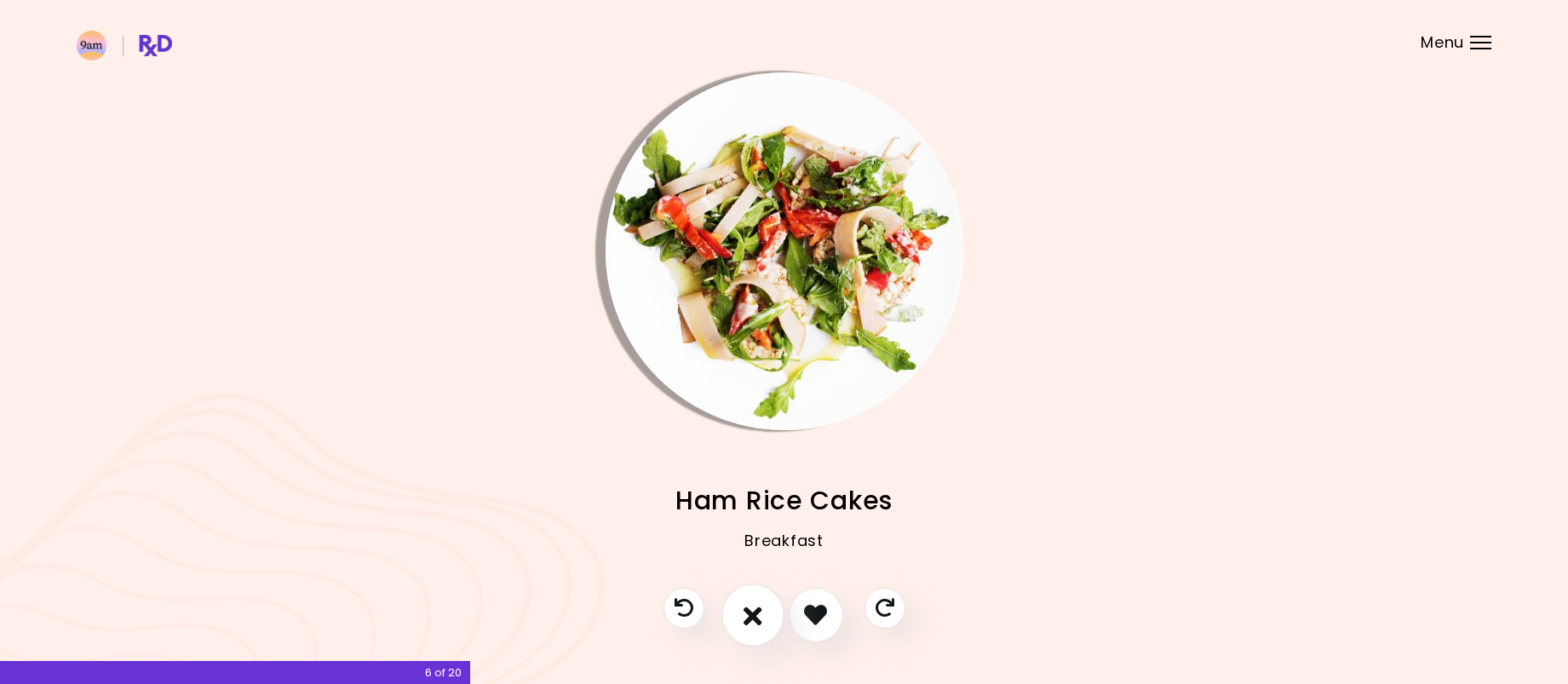
click at [740, 616] on button "I don't like this recipe" at bounding box center [753, 614] width 63 height 63
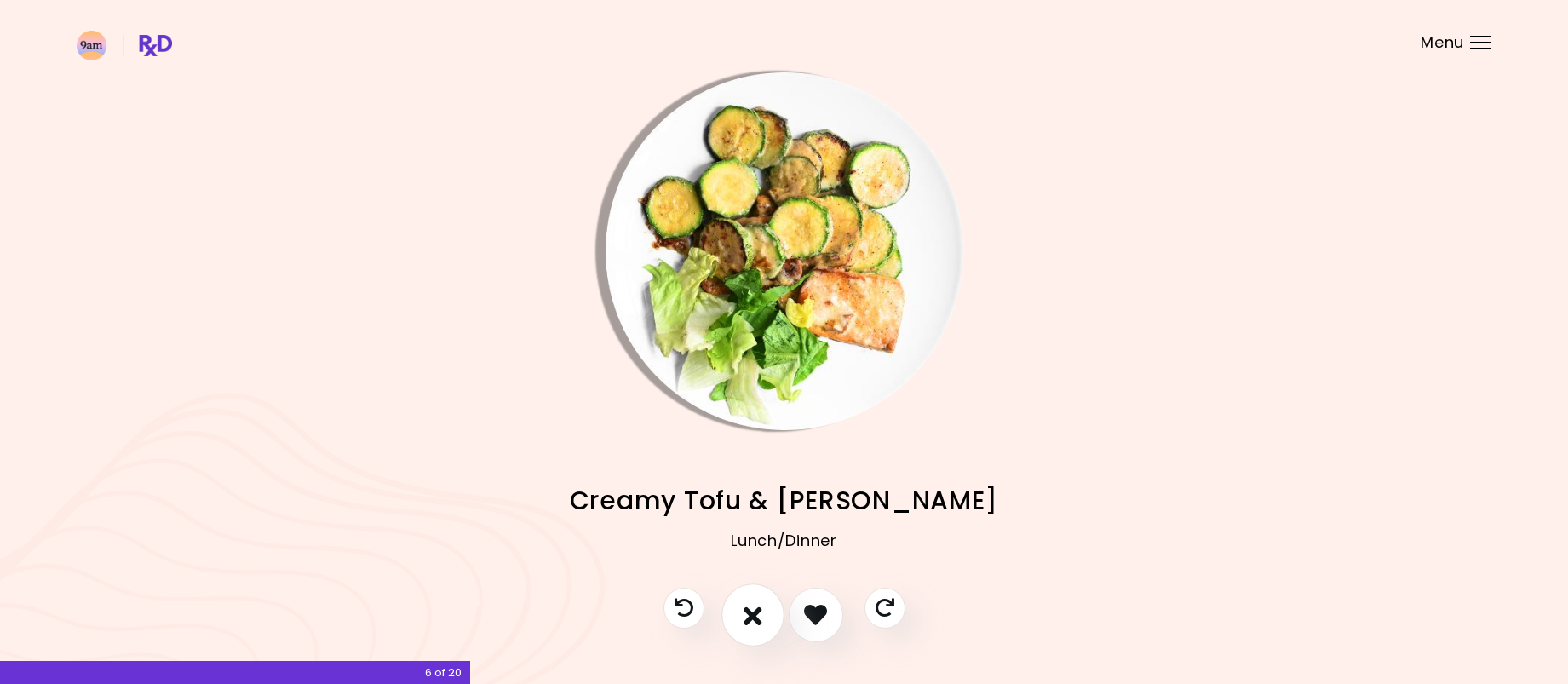
click at [740, 616] on button "I don't like this recipe" at bounding box center [753, 614] width 63 height 63
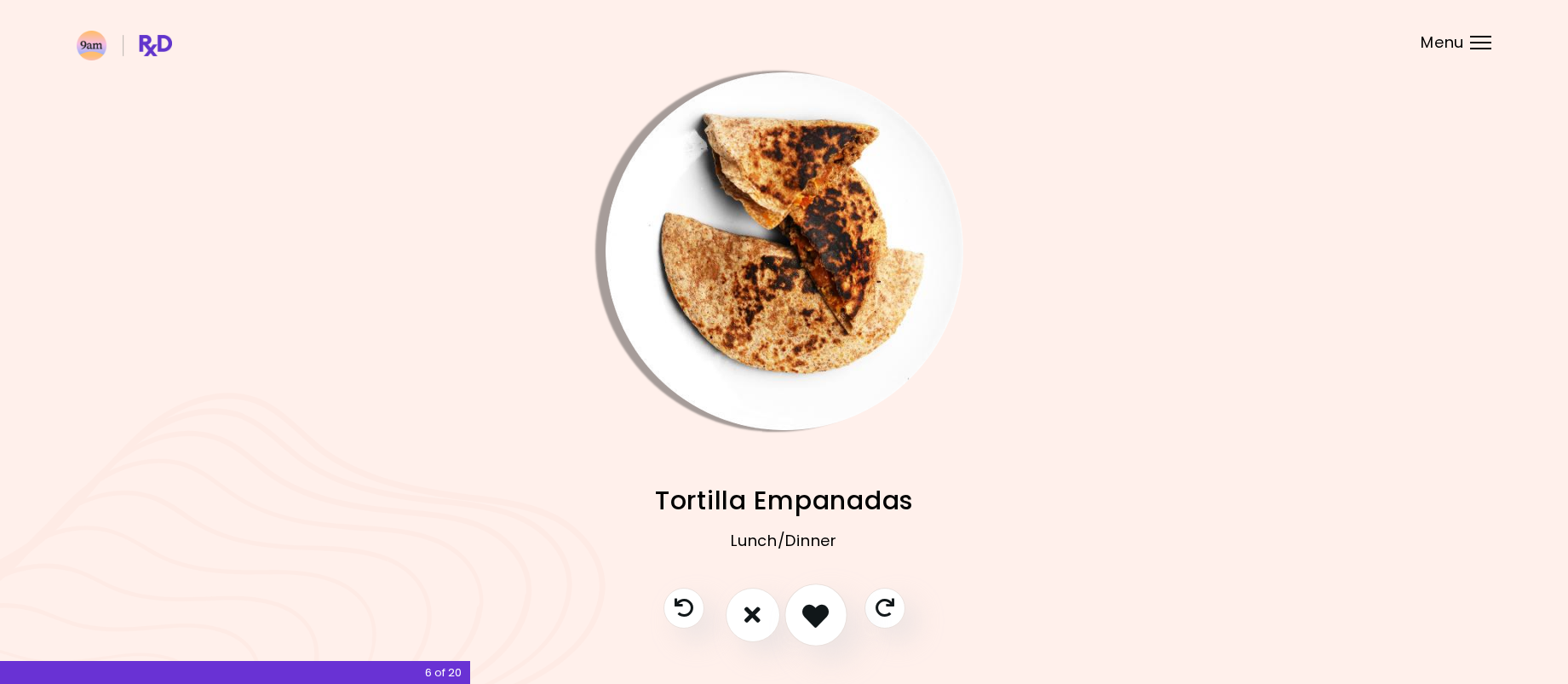
click at [806, 609] on icon "I like this recipe" at bounding box center [815, 614] width 26 height 26
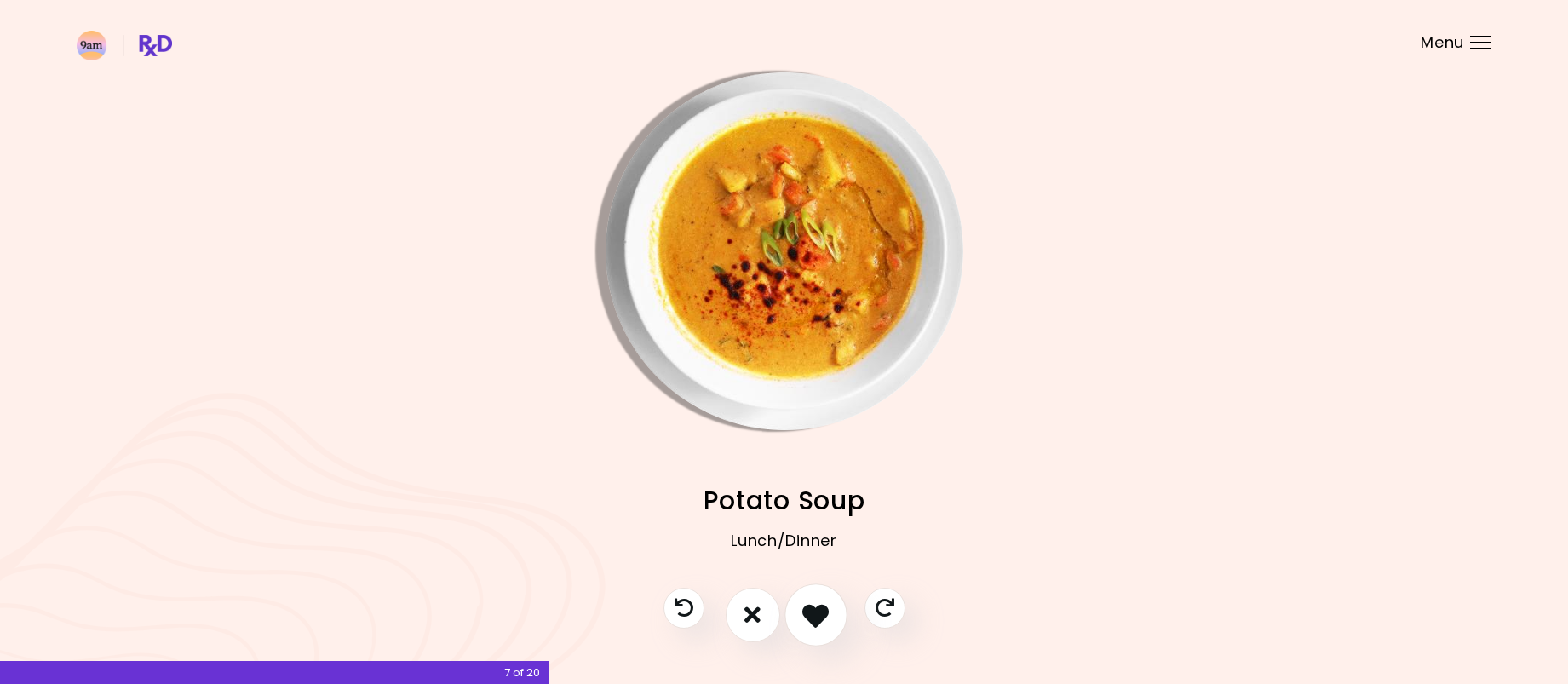
click at [799, 619] on button "I like this recipe" at bounding box center [815, 614] width 63 height 63
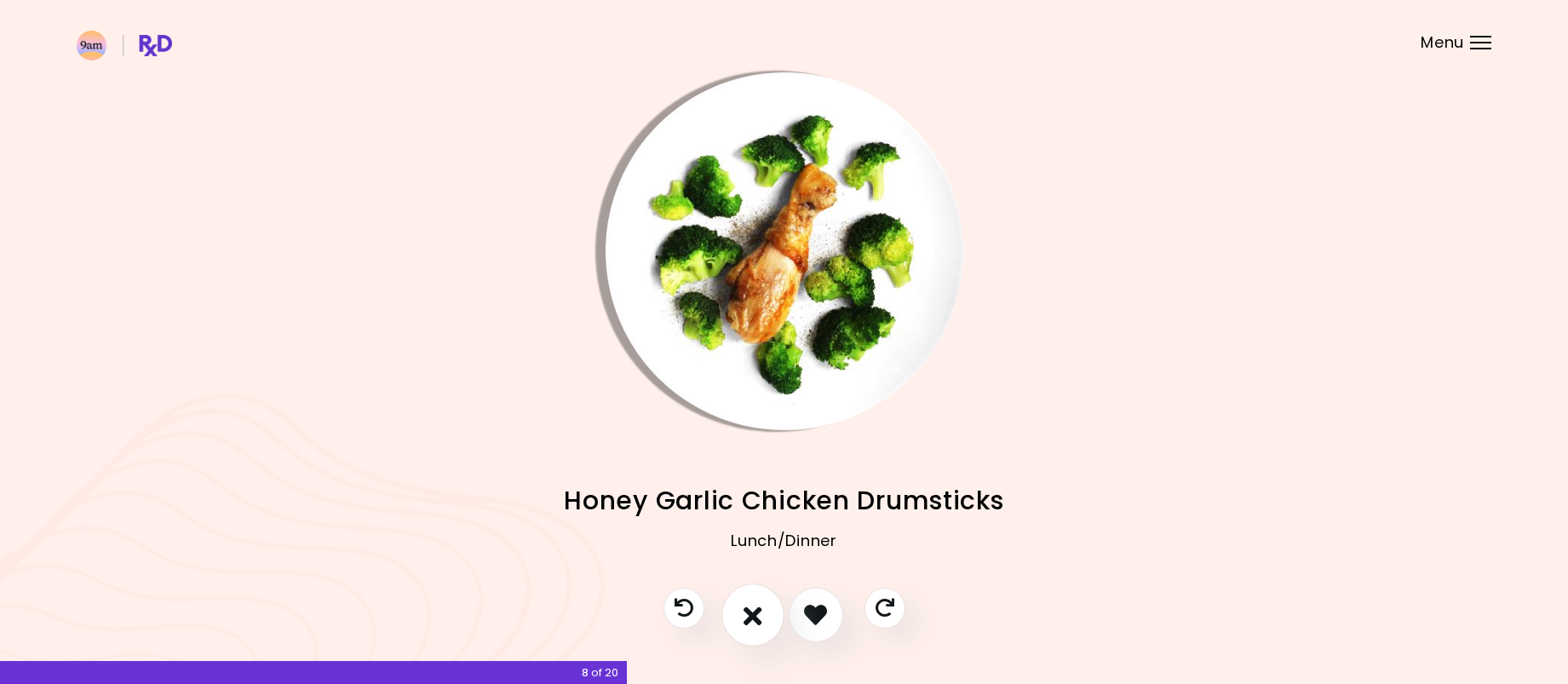
click at [743, 615] on icon "I don't like this recipe" at bounding box center [753, 614] width 19 height 26
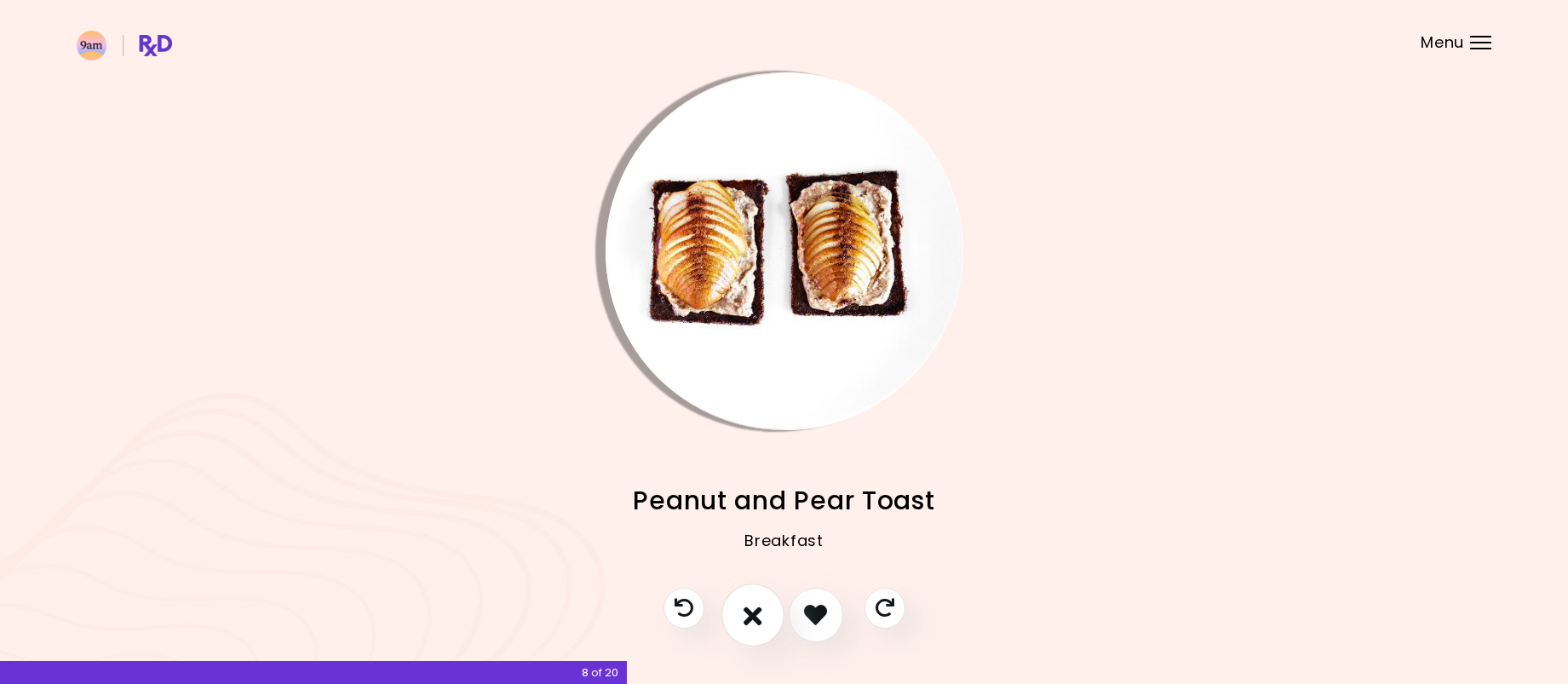
click at [745, 615] on icon "I don't like this recipe" at bounding box center [753, 614] width 19 height 26
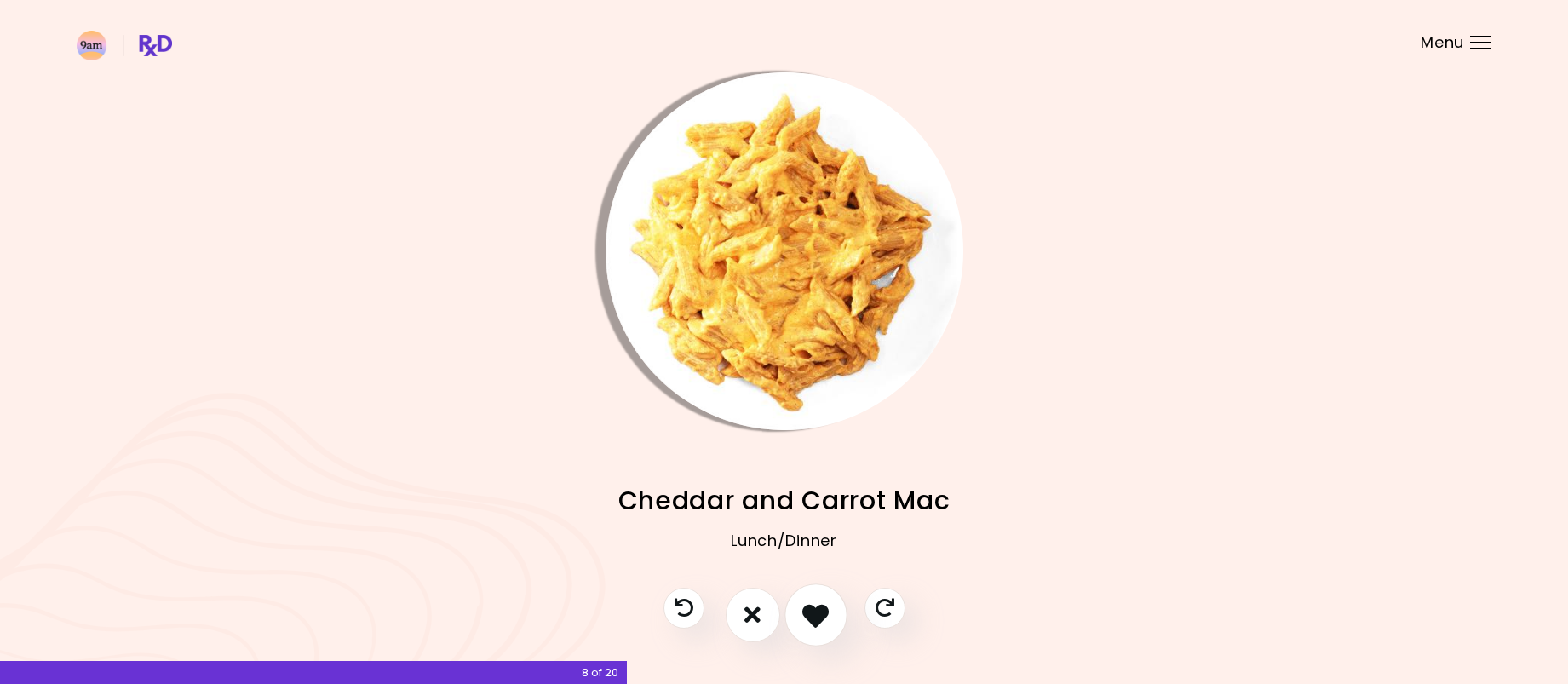
click at [808, 615] on icon "I like this recipe" at bounding box center [815, 614] width 26 height 26
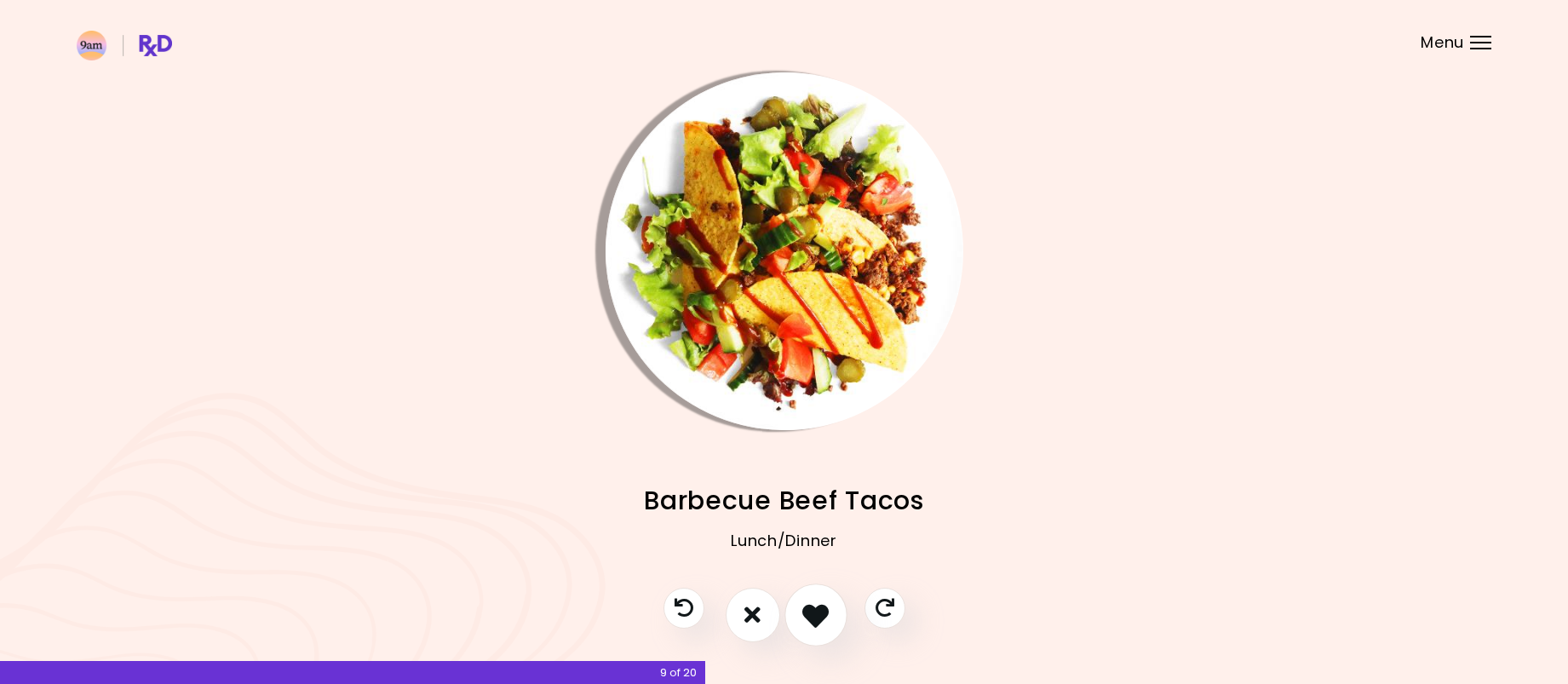
click at [808, 615] on icon "I like this recipe" at bounding box center [815, 614] width 26 height 26
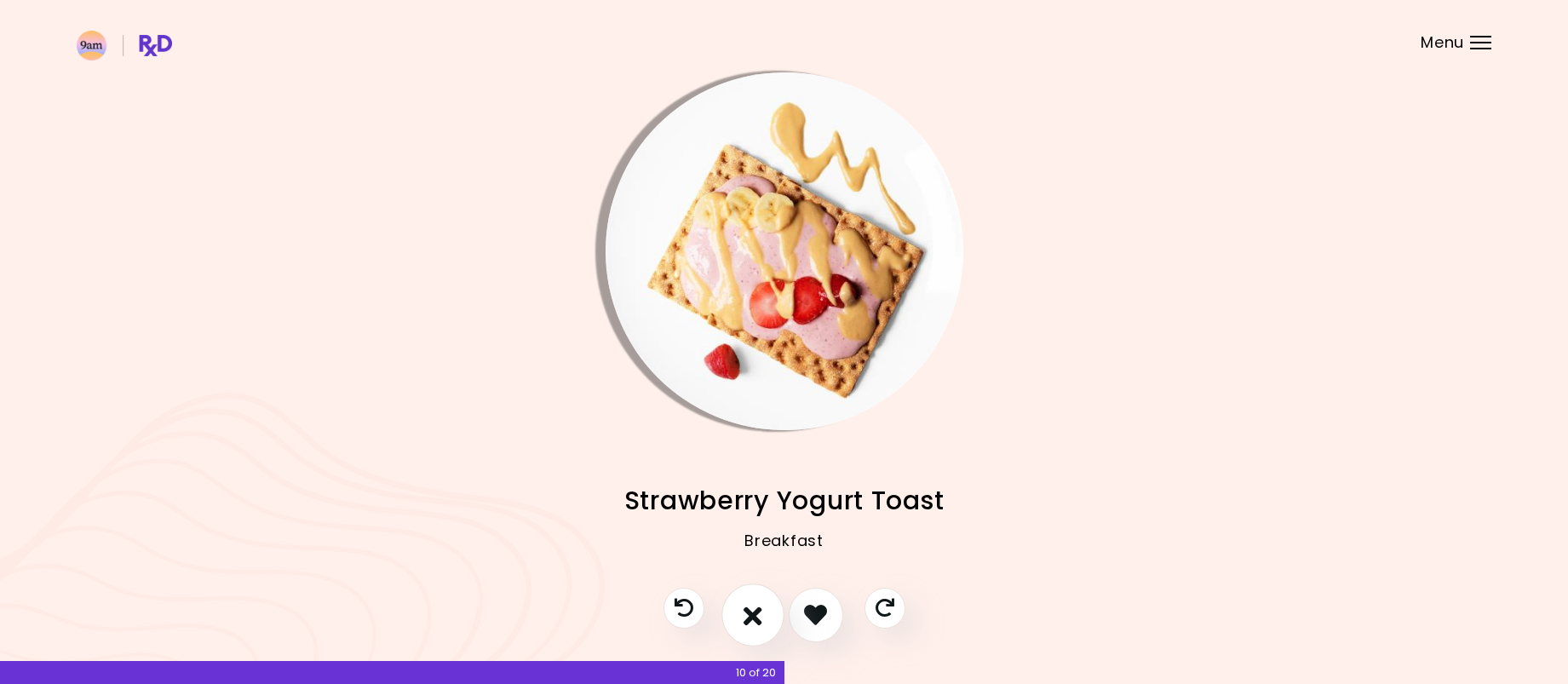
click at [744, 611] on icon "I don't like this recipe" at bounding box center [753, 614] width 19 height 26
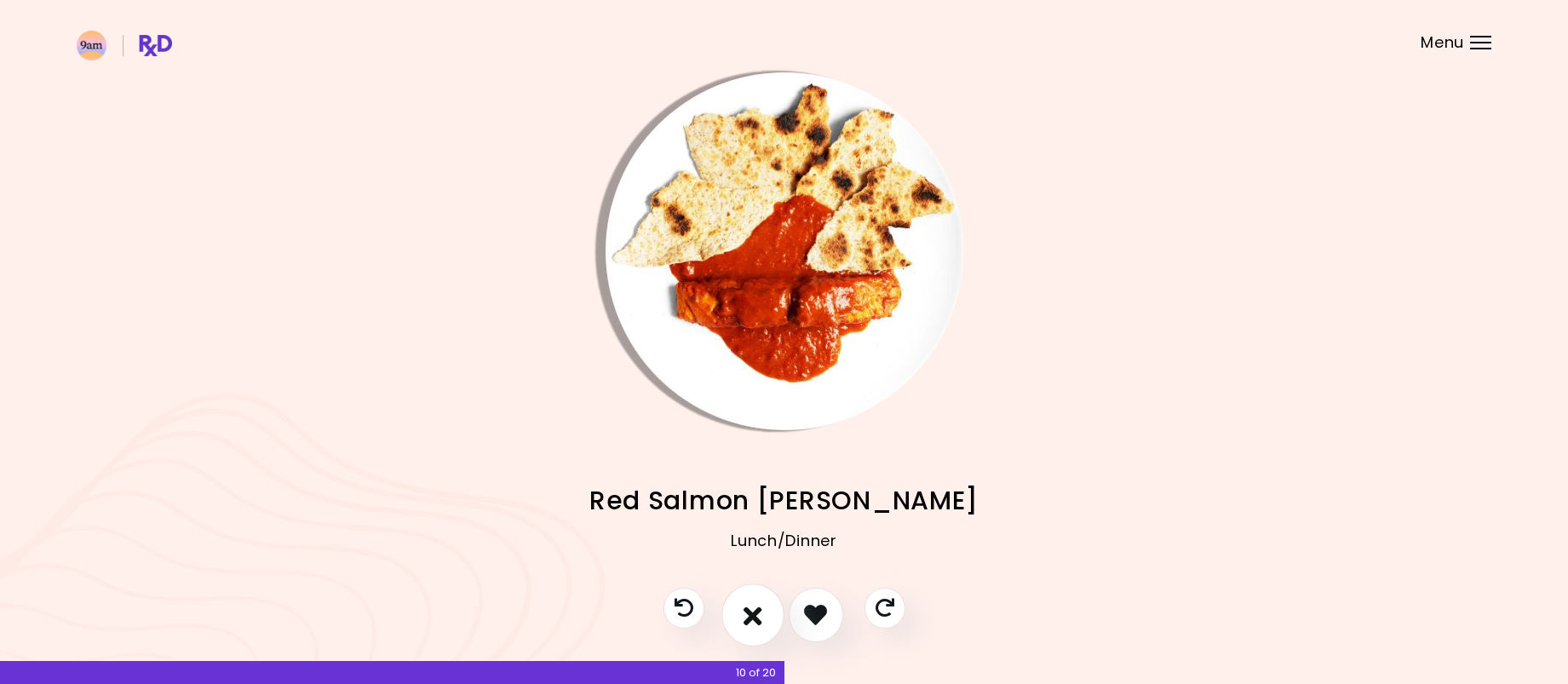
click at [753, 613] on icon "I don't like this recipe" at bounding box center [753, 614] width 19 height 26
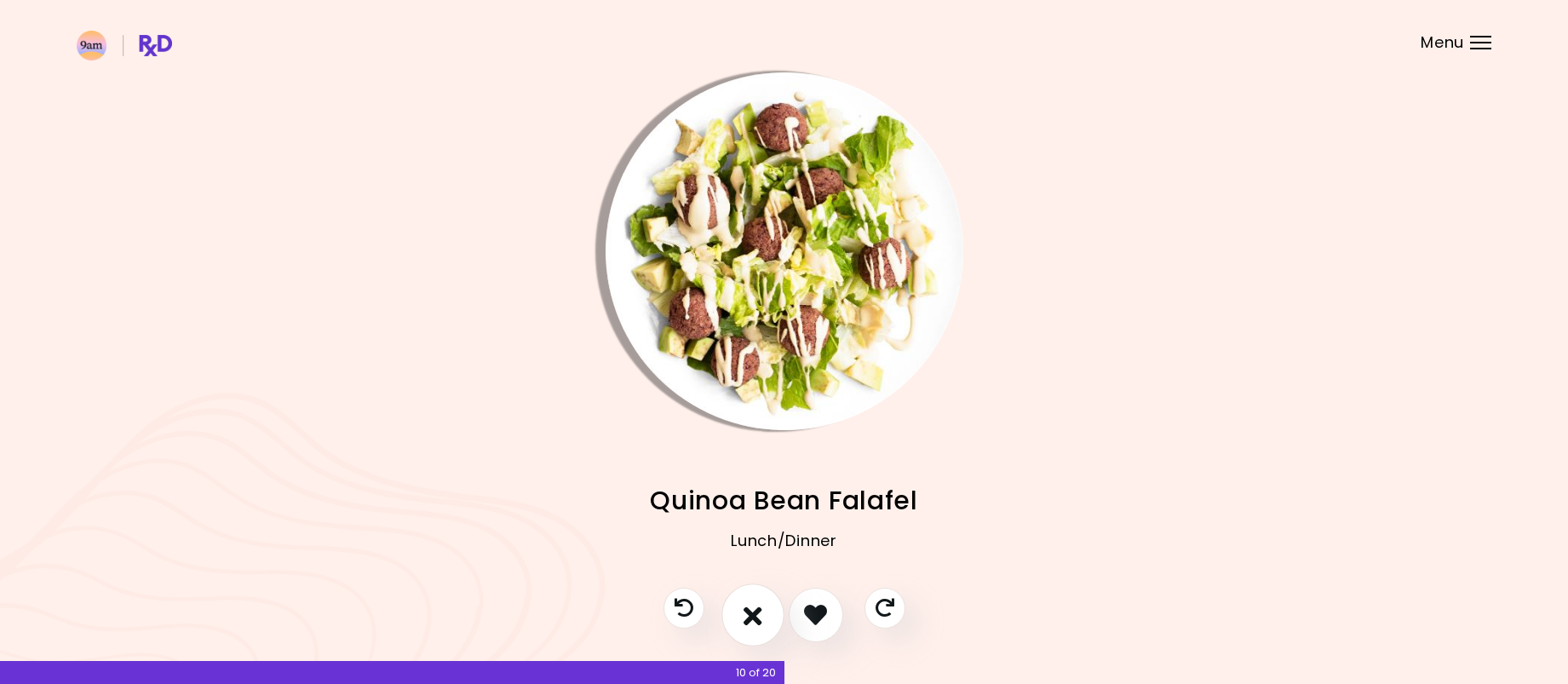
click at [753, 613] on icon "I don't like this recipe" at bounding box center [753, 614] width 19 height 26
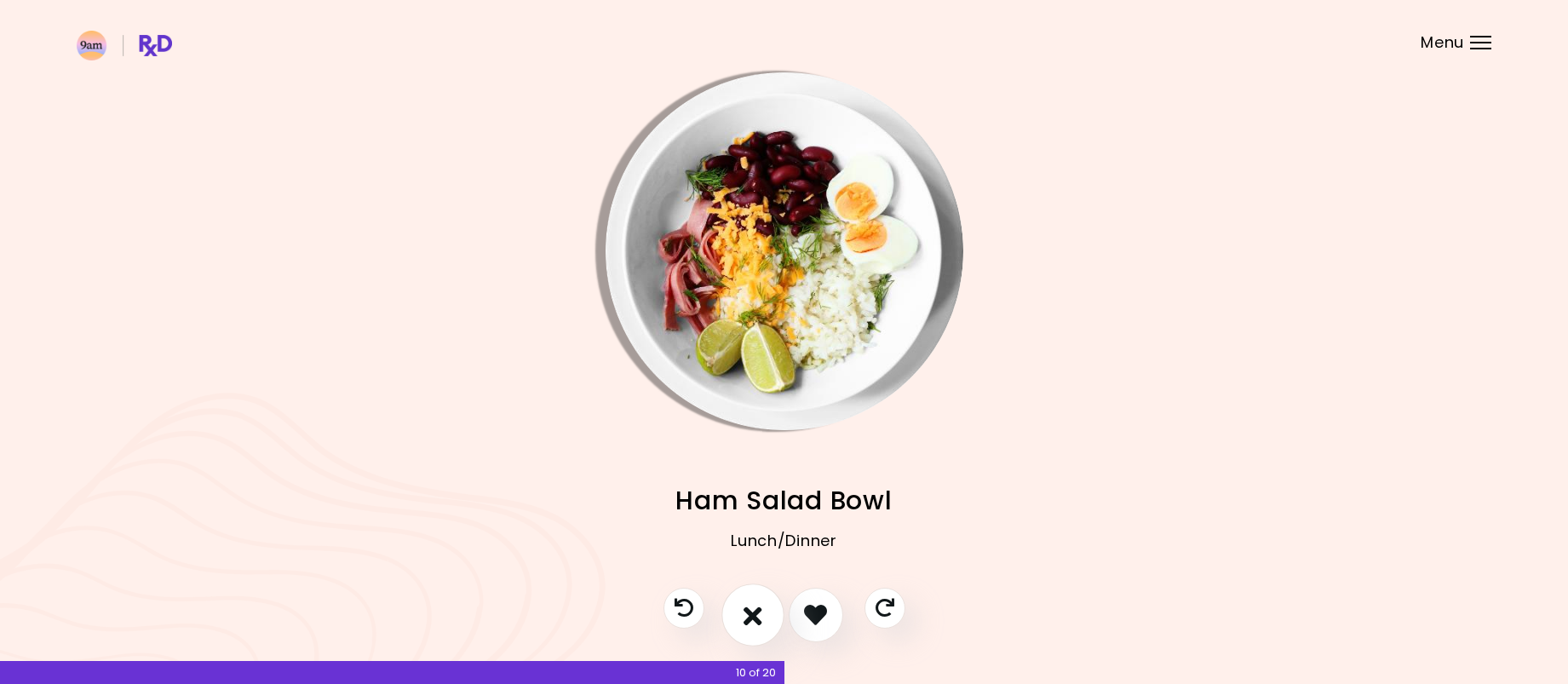
click at [753, 613] on icon "I don't like this recipe" at bounding box center [753, 614] width 19 height 26
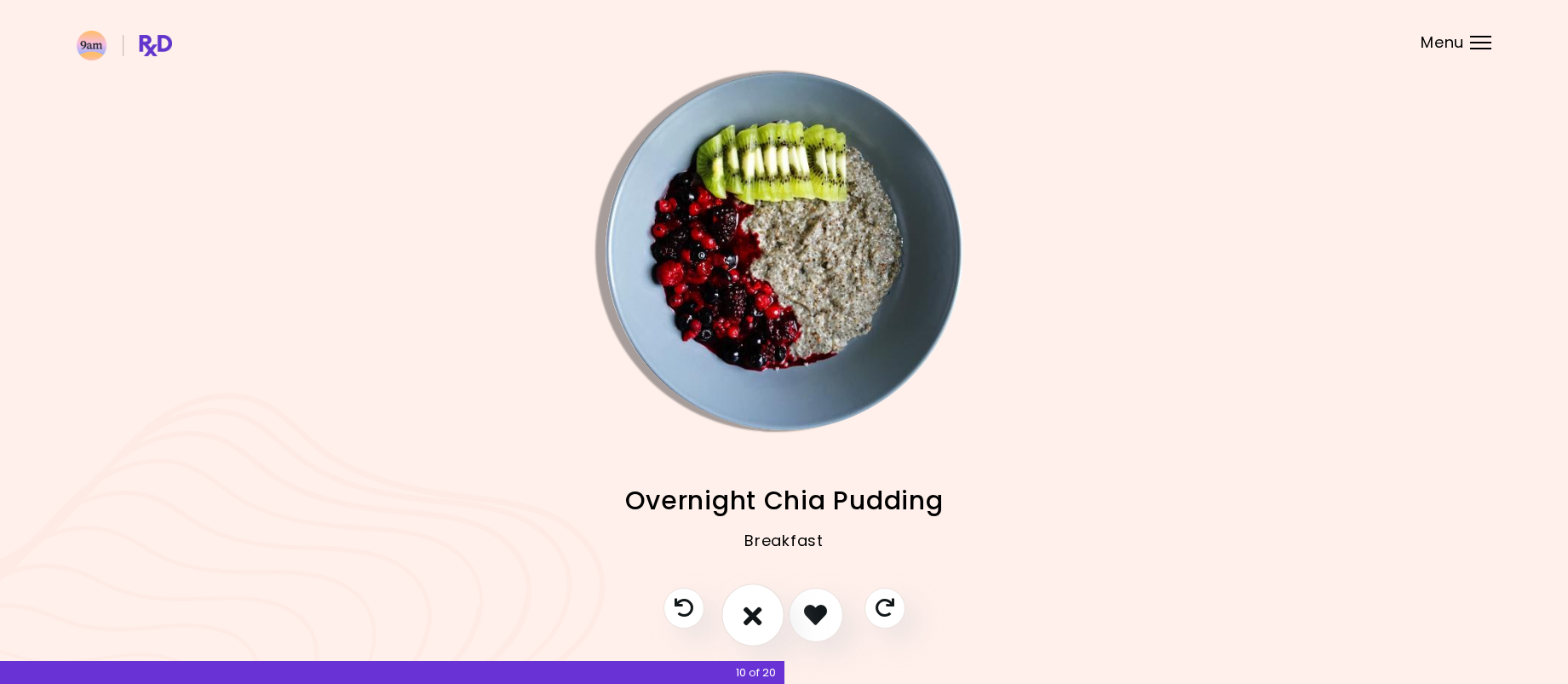
click at [753, 613] on icon "I don't like this recipe" at bounding box center [753, 614] width 19 height 26
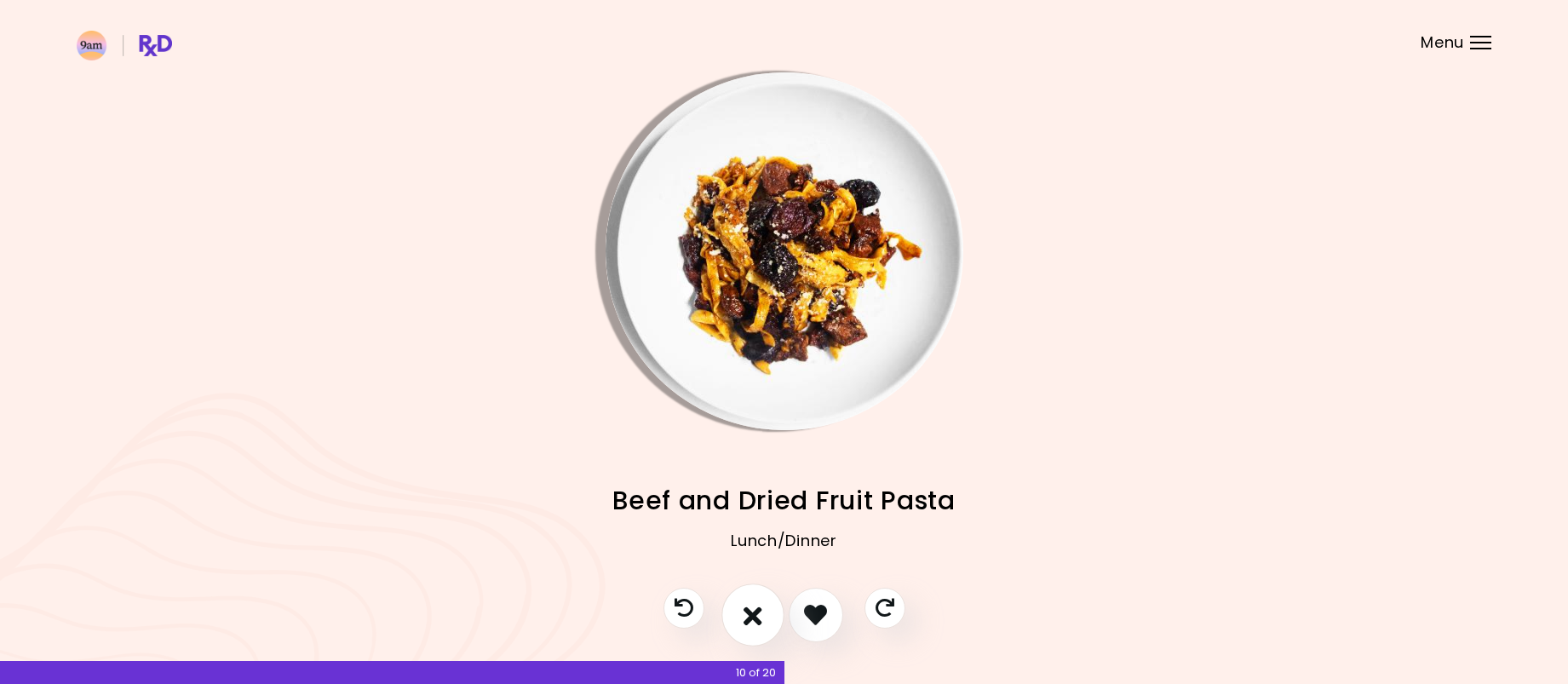
click at [753, 613] on icon "I don't like this recipe" at bounding box center [753, 614] width 19 height 26
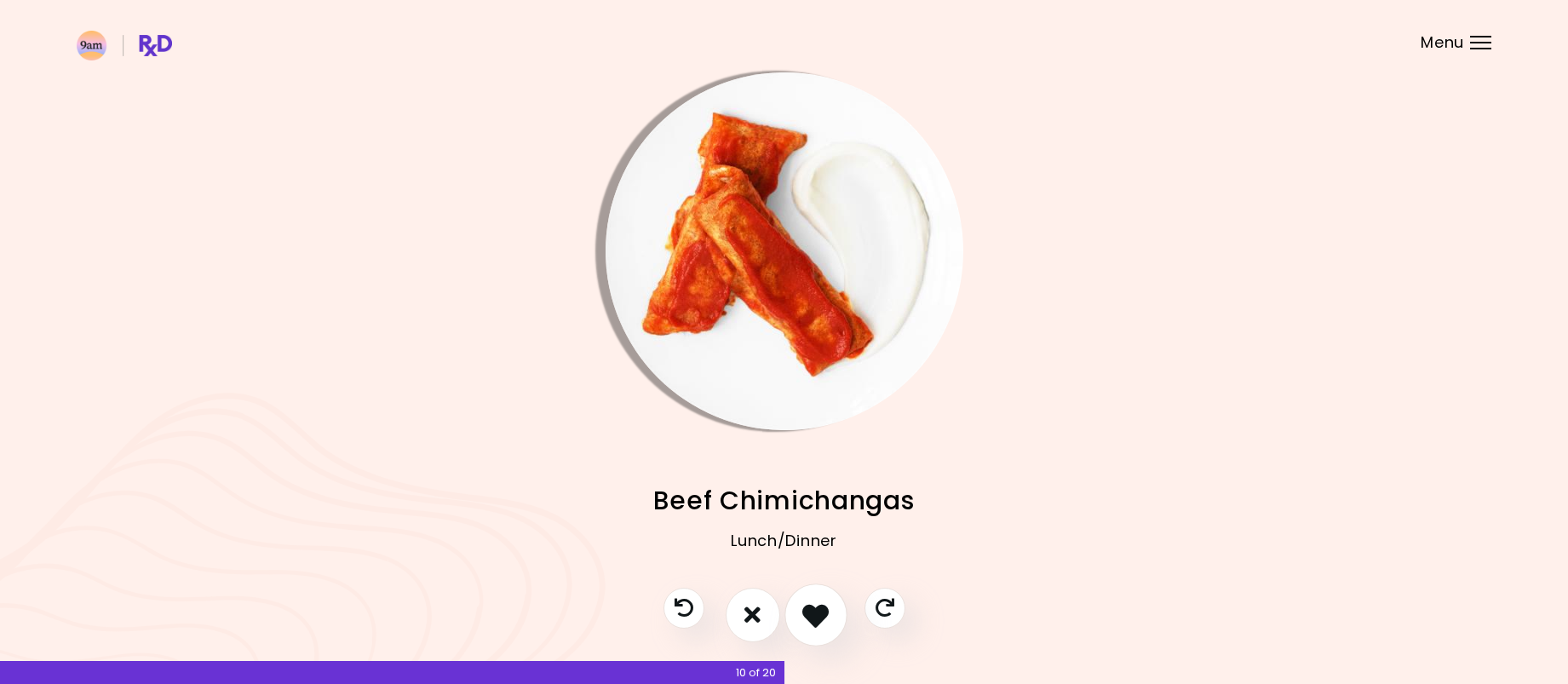
click at [805, 606] on icon "I like this recipe" at bounding box center [815, 614] width 26 height 26
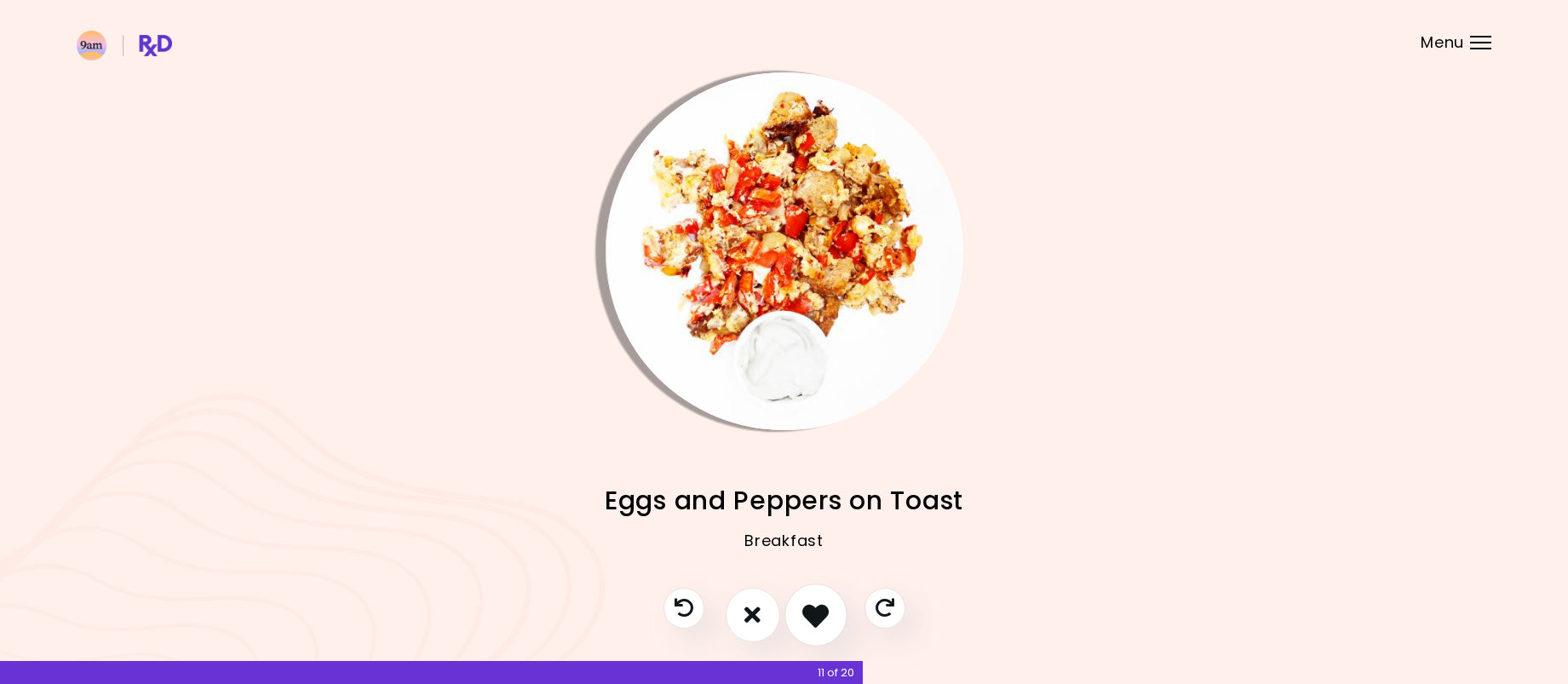
click at [812, 606] on icon "I like this recipe" at bounding box center [815, 614] width 26 height 26
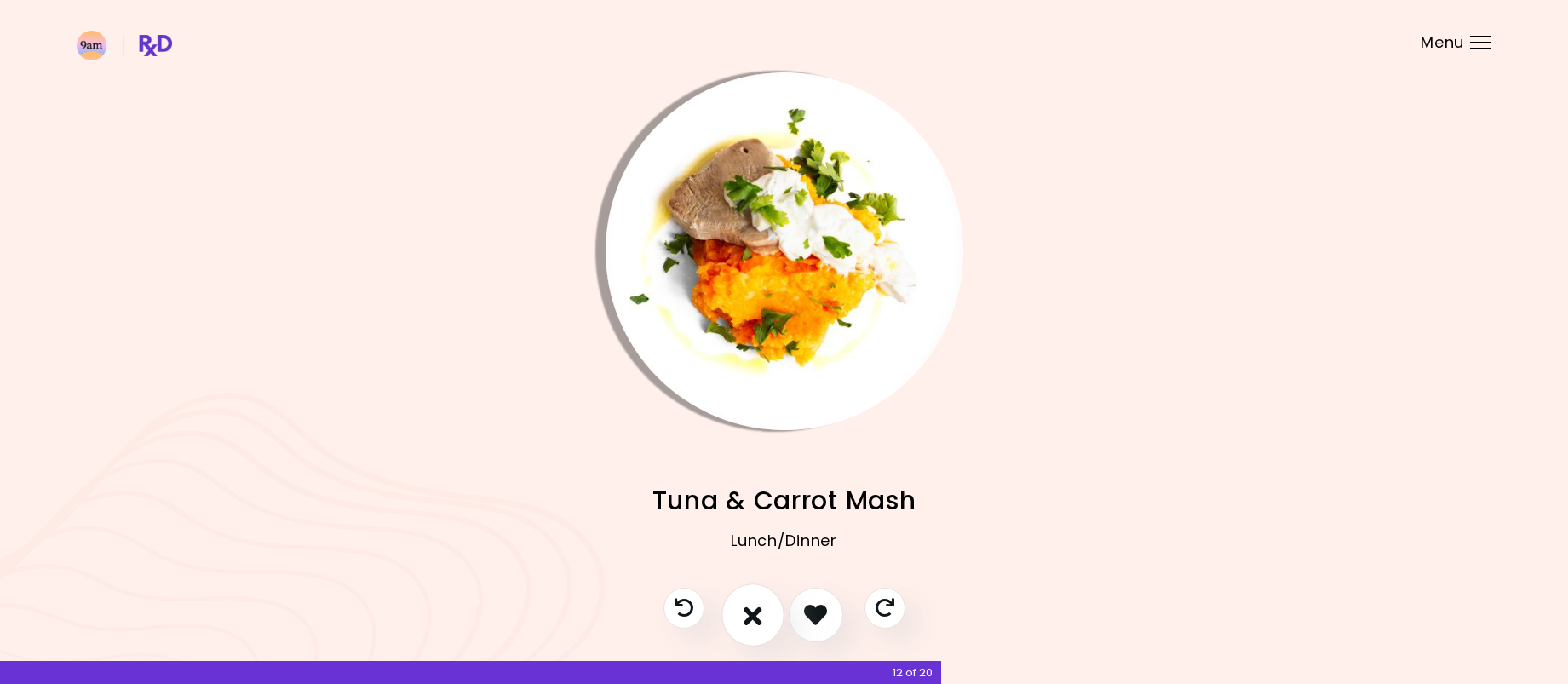
click at [763, 609] on button "I don't like this recipe" at bounding box center [753, 614] width 63 height 63
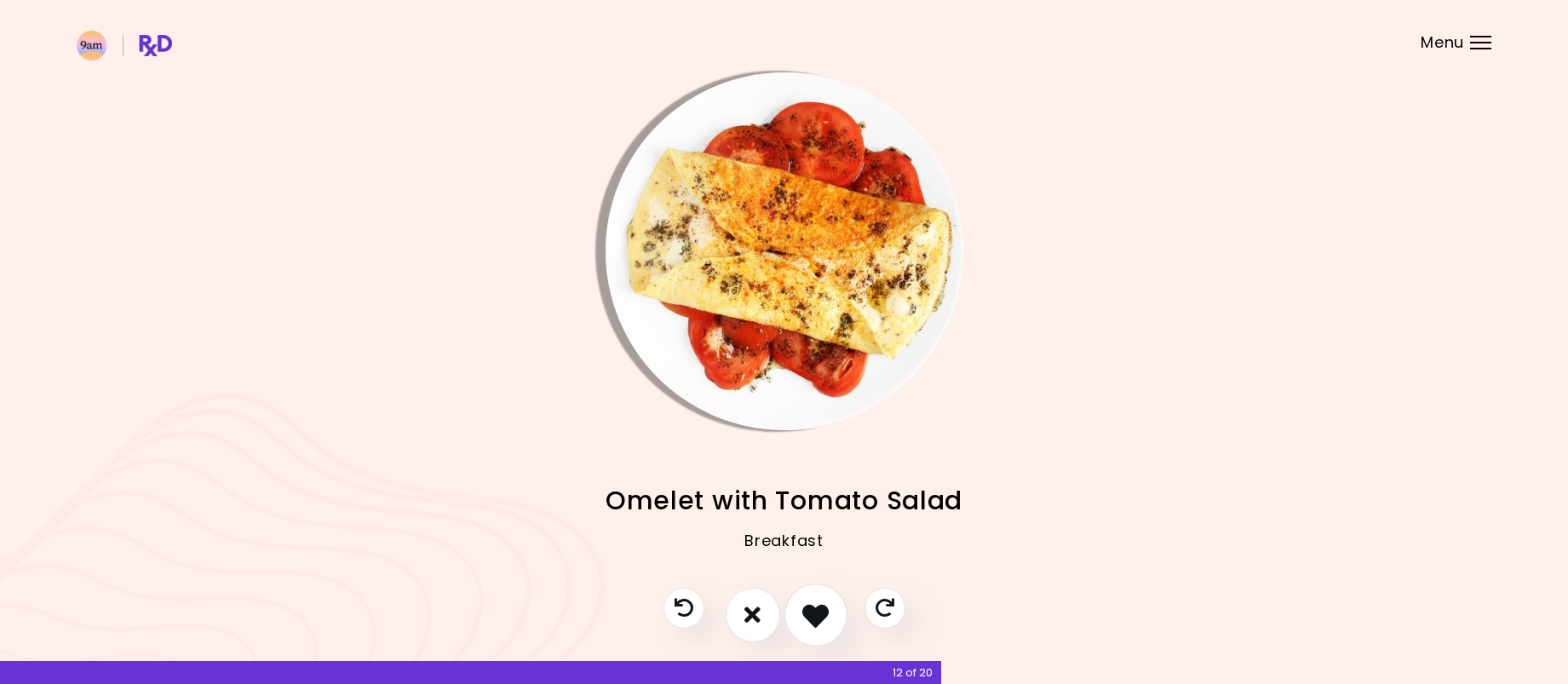
click at [821, 610] on icon "I like this recipe" at bounding box center [815, 614] width 26 height 26
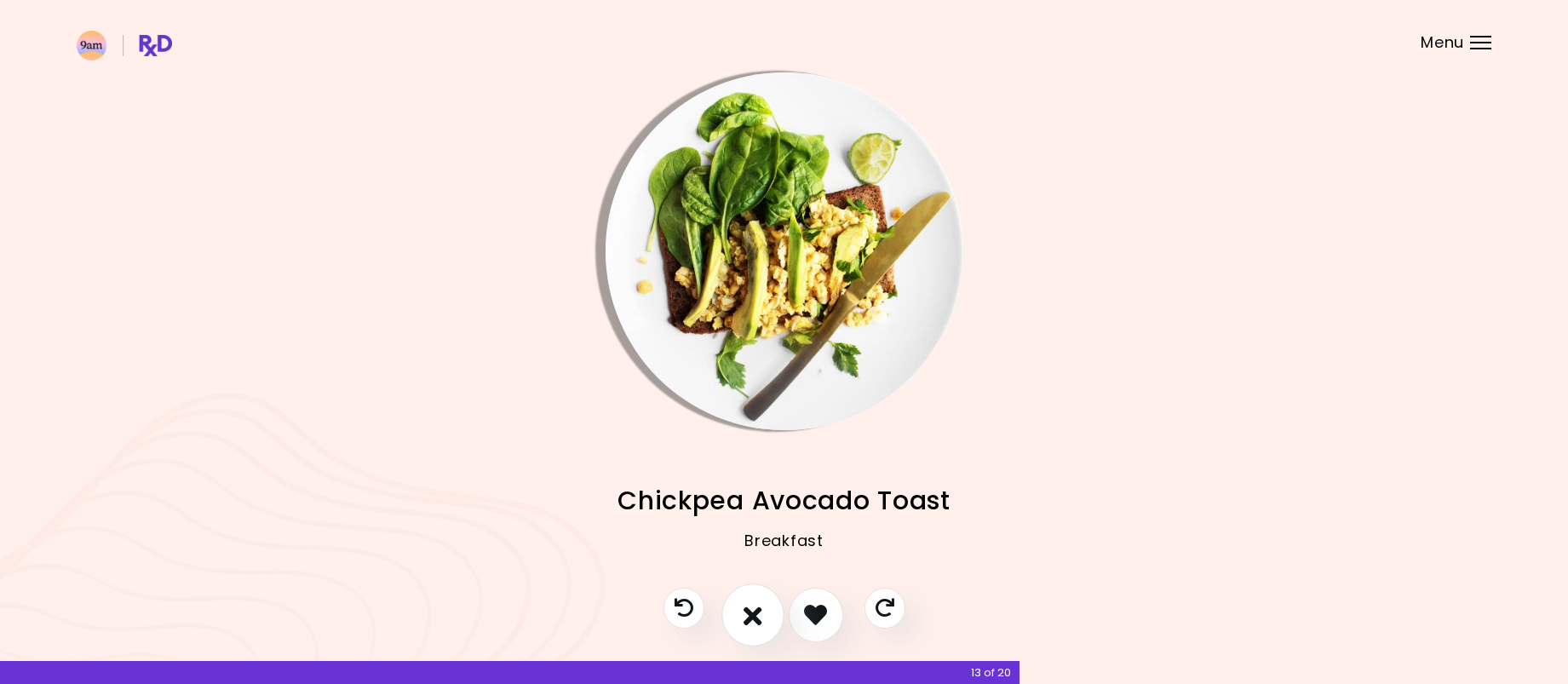
click at [744, 604] on icon "I don't like this recipe" at bounding box center [753, 614] width 19 height 26
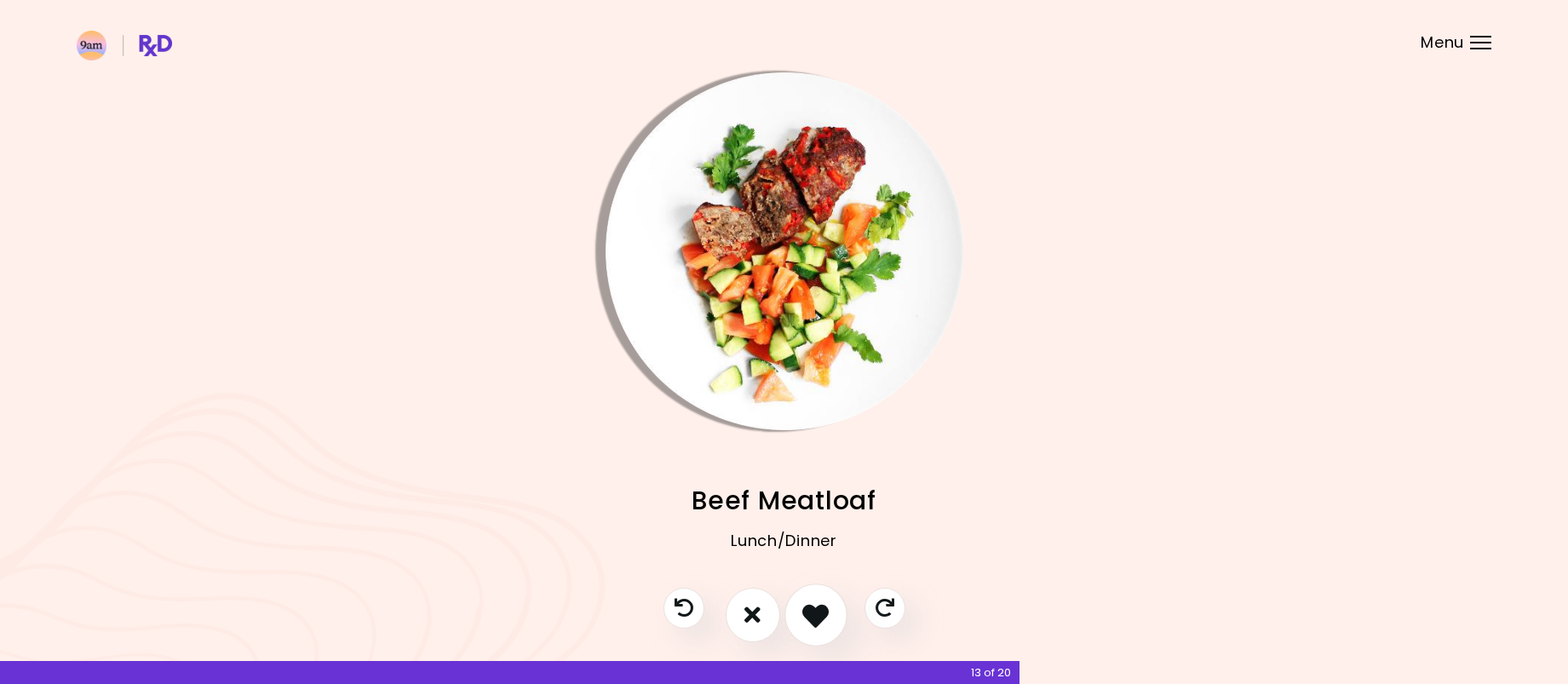
click at [808, 612] on icon "I like this recipe" at bounding box center [815, 614] width 26 height 26
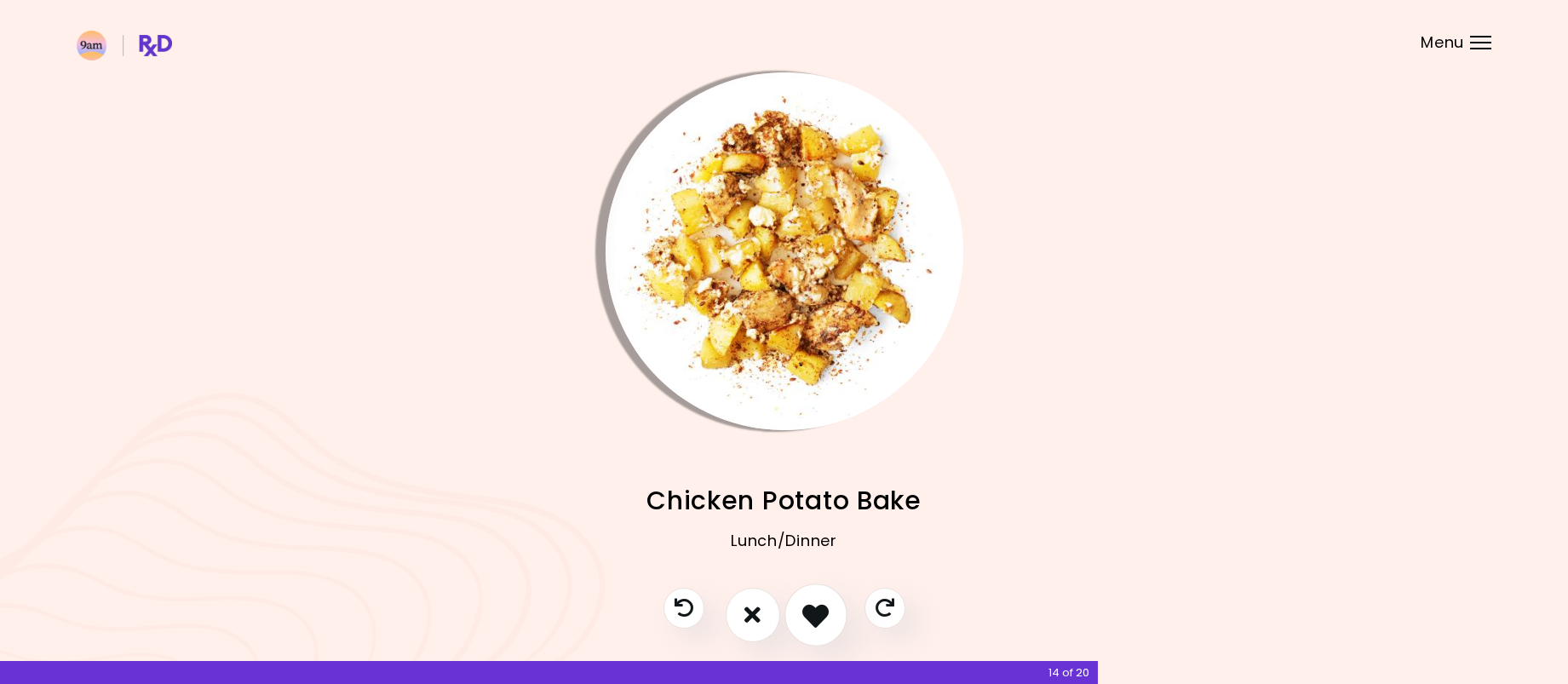
click at [799, 609] on button "I like this recipe" at bounding box center [815, 614] width 63 height 63
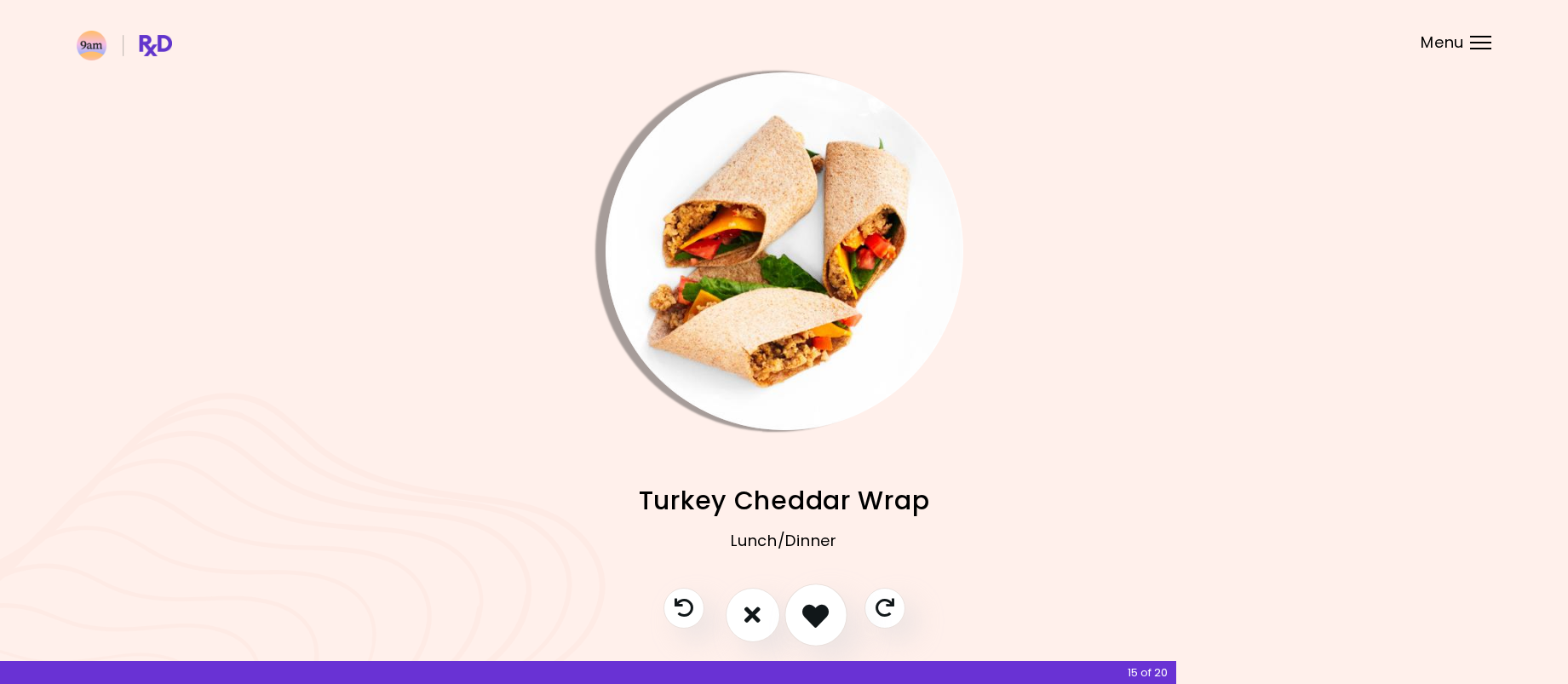
click at [817, 617] on icon "I like this recipe" at bounding box center [815, 614] width 26 height 26
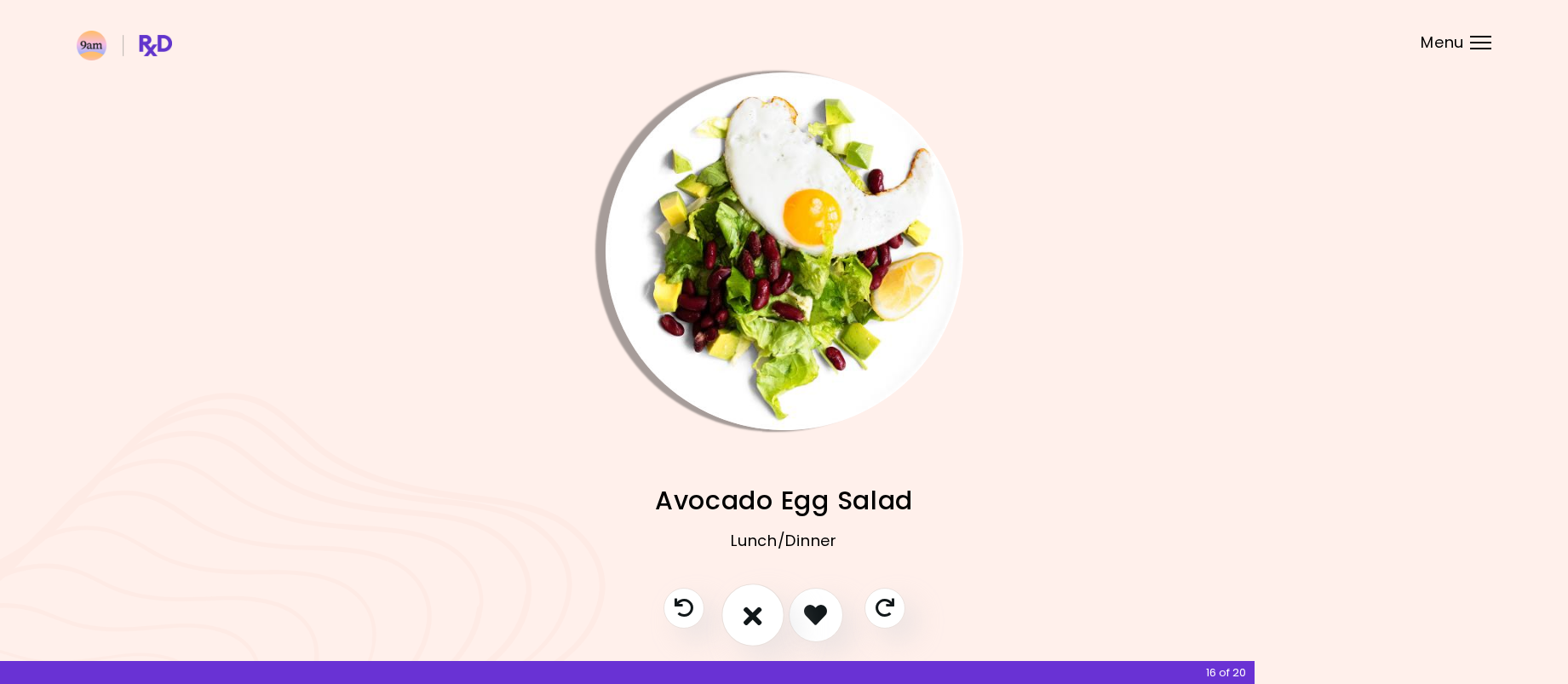
drag, startPoint x: 817, startPoint y: 615, endPoint x: 763, endPoint y: 613, distance: 54.0
click at [763, 613] on div at bounding box center [784, 623] width 276 height 71
click at [750, 612] on icon "I don't like this recipe" at bounding box center [753, 614] width 19 height 26
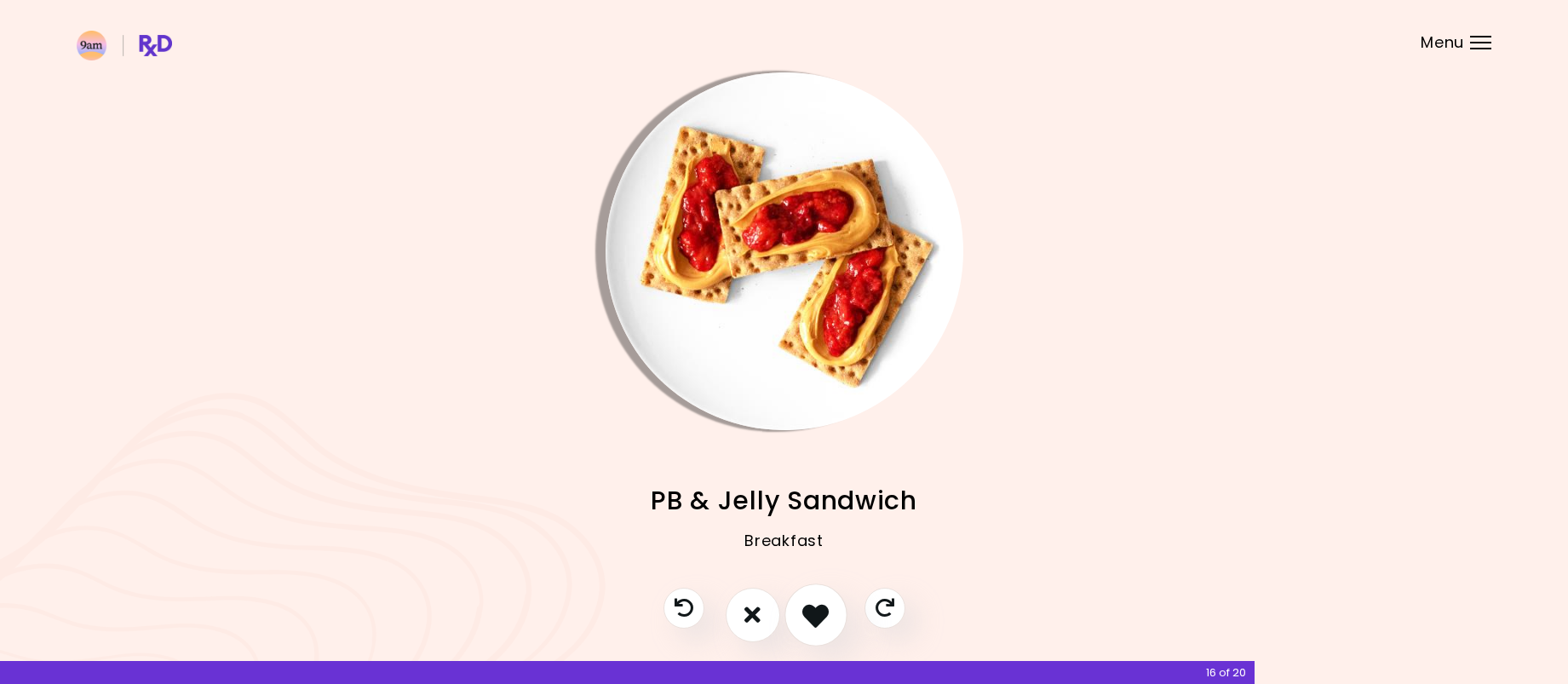
click at [815, 614] on icon "I like this recipe" at bounding box center [815, 614] width 26 height 26
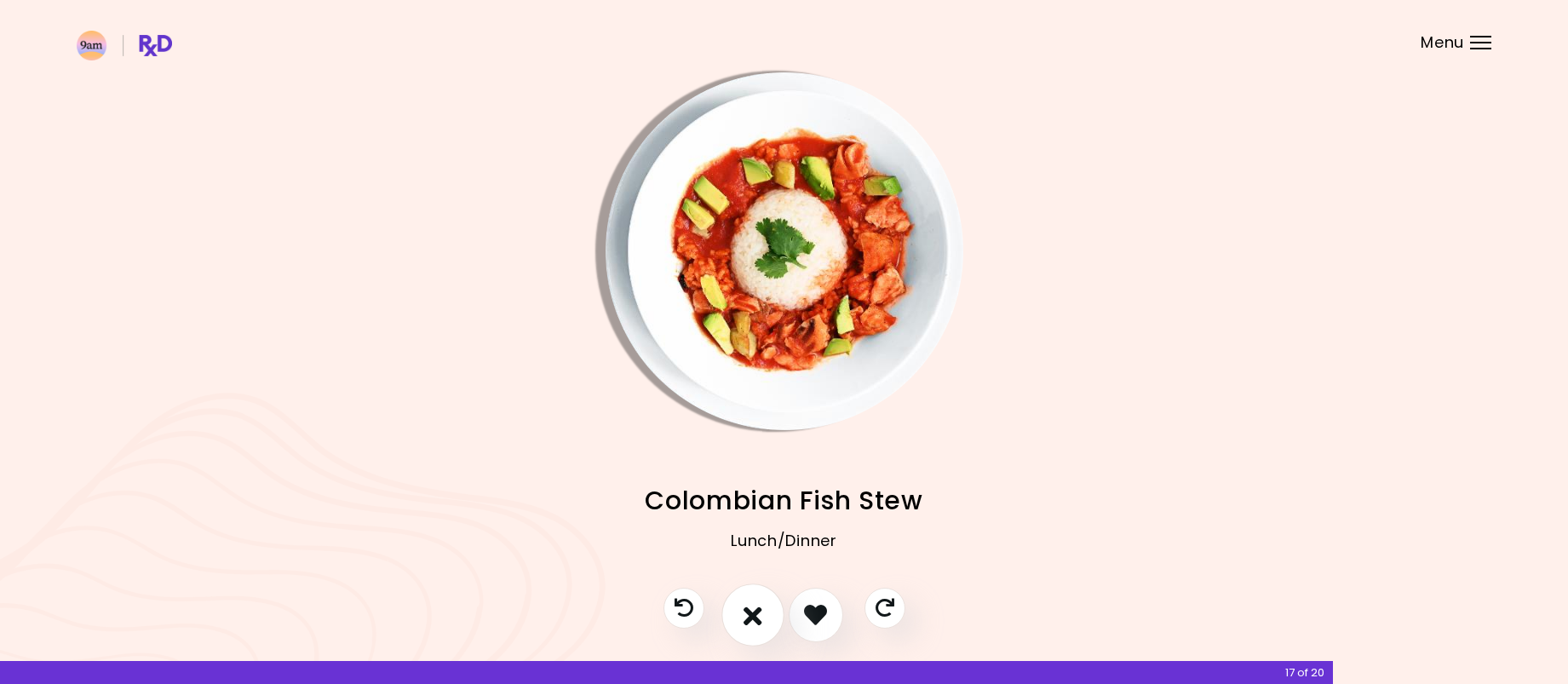
click at [741, 607] on button "I don't like this recipe" at bounding box center [753, 614] width 63 height 63
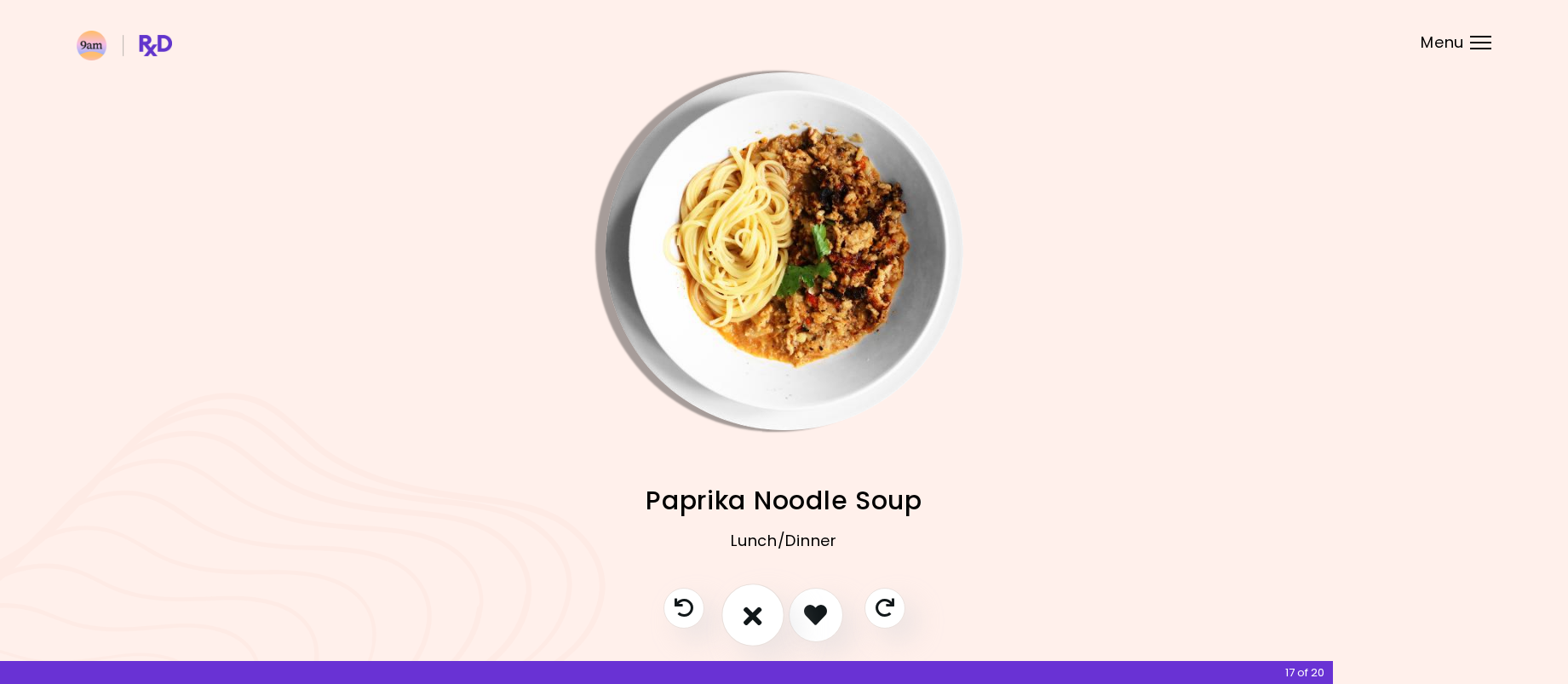
click at [759, 609] on icon "I don't like this recipe" at bounding box center [753, 614] width 19 height 26
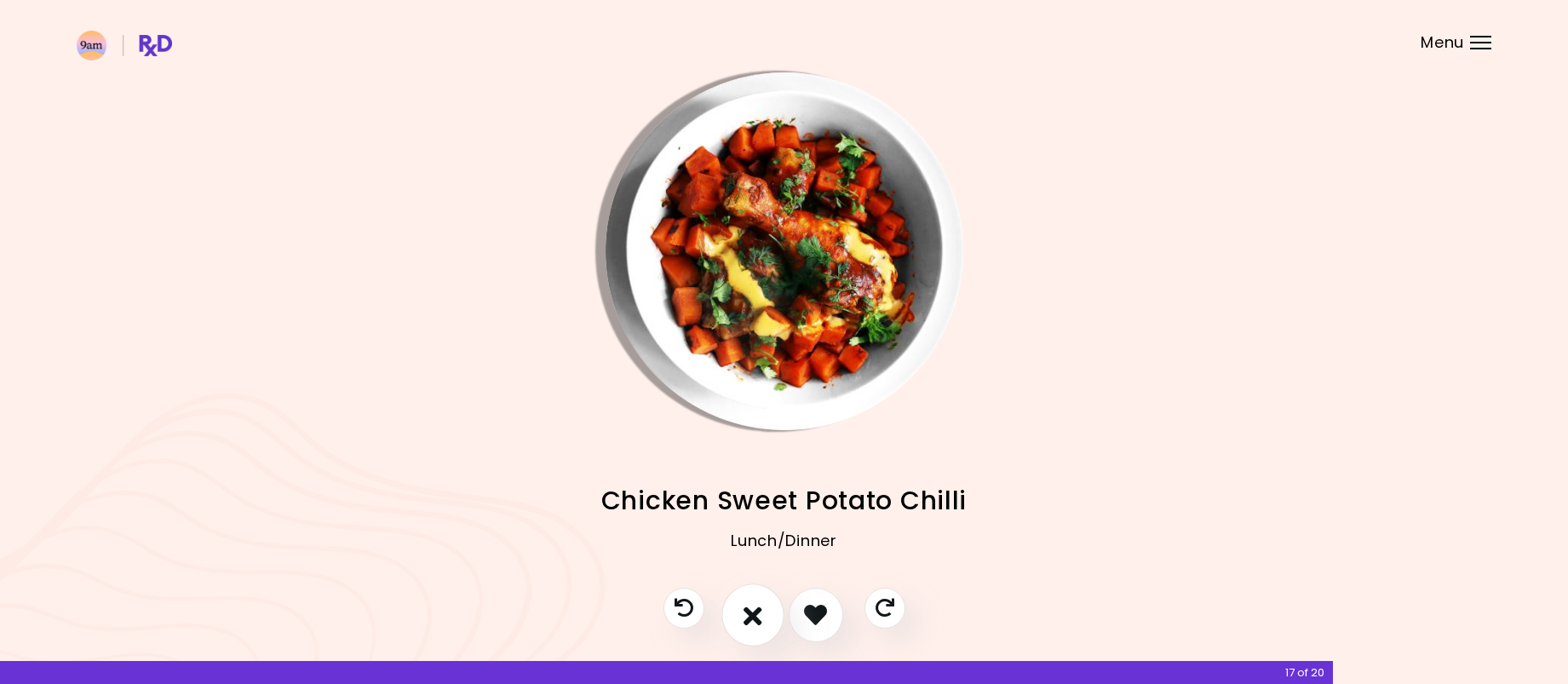
click at [769, 617] on button "I don't like this recipe" at bounding box center [753, 614] width 63 height 63
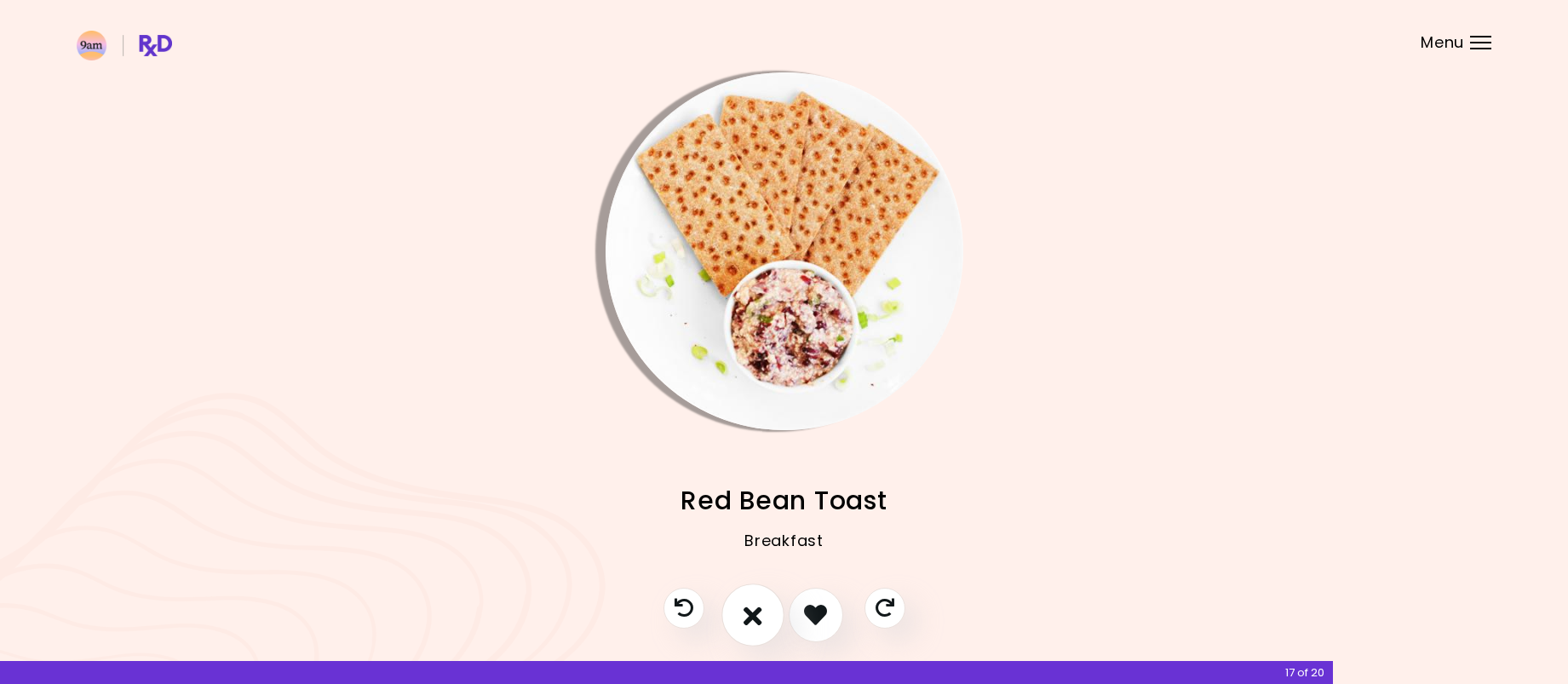
click at [759, 619] on icon "I don't like this recipe" at bounding box center [753, 614] width 19 height 26
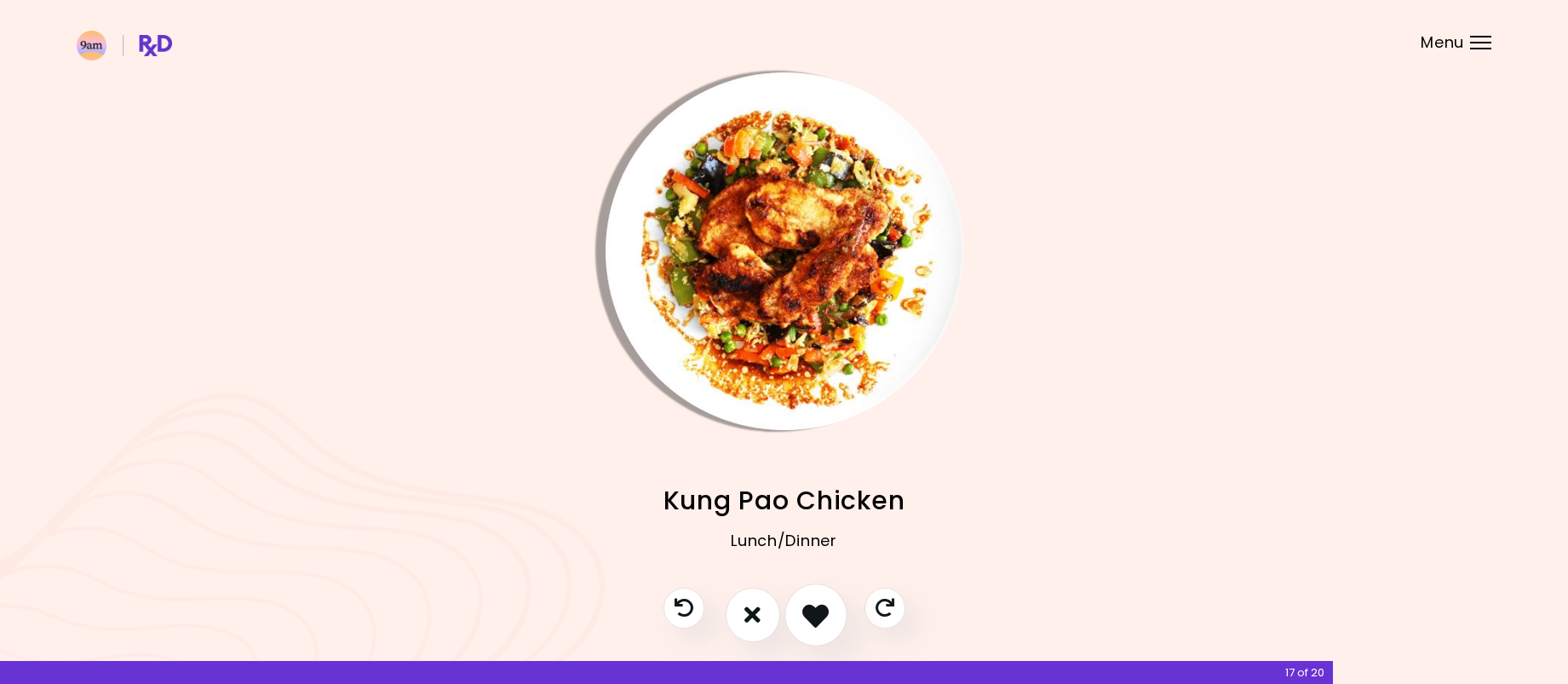
click at [815, 619] on icon "I like this recipe" at bounding box center [815, 614] width 26 height 26
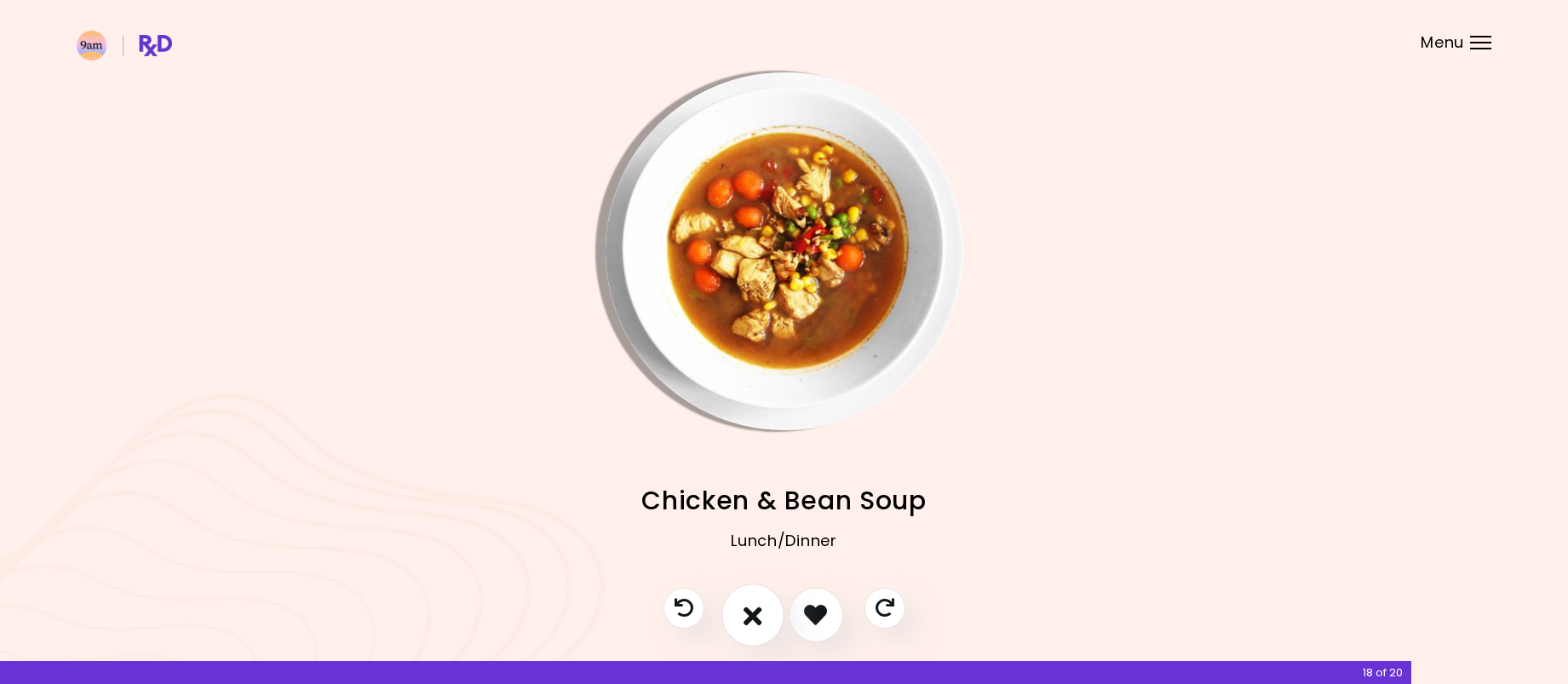
click at [751, 614] on icon "I don't like this recipe" at bounding box center [753, 614] width 19 height 26
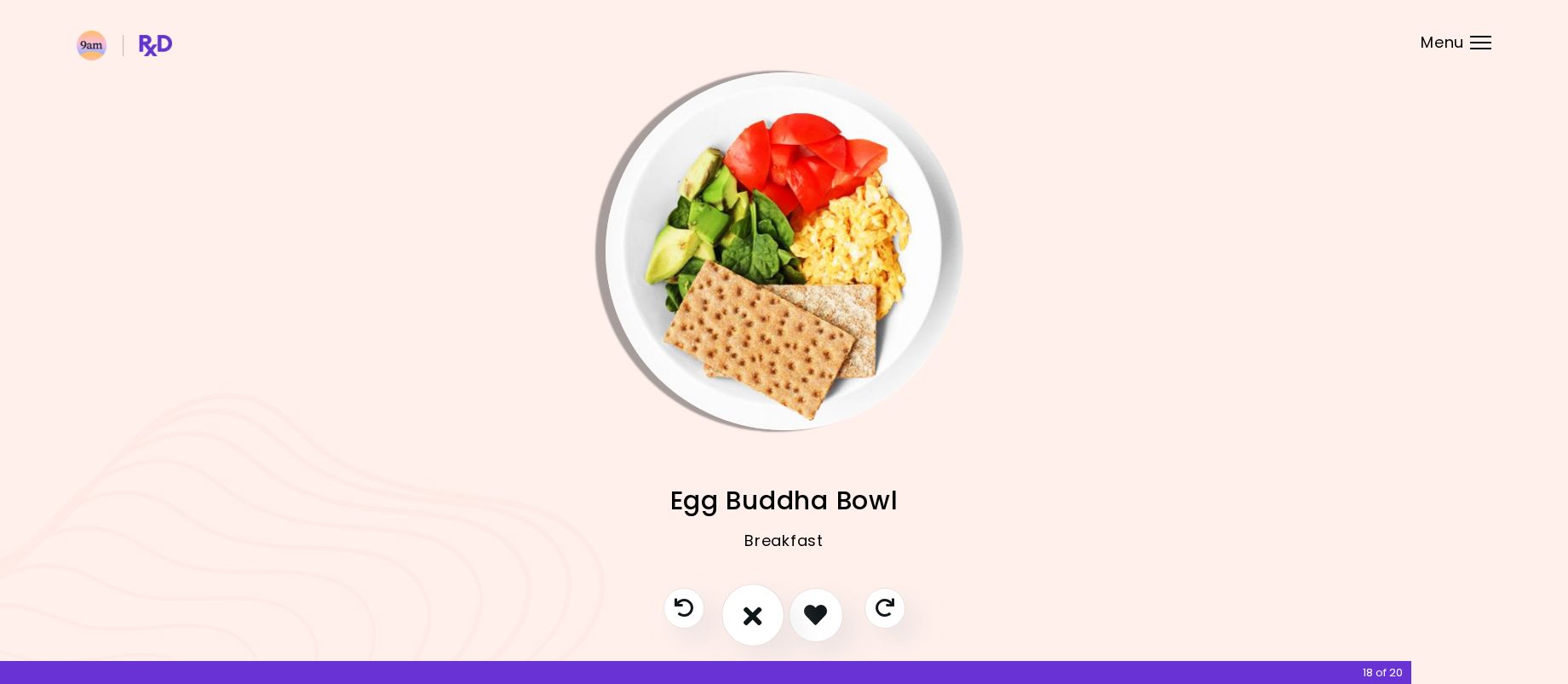
click at [752, 617] on icon "I don't like this recipe" at bounding box center [753, 614] width 19 height 26
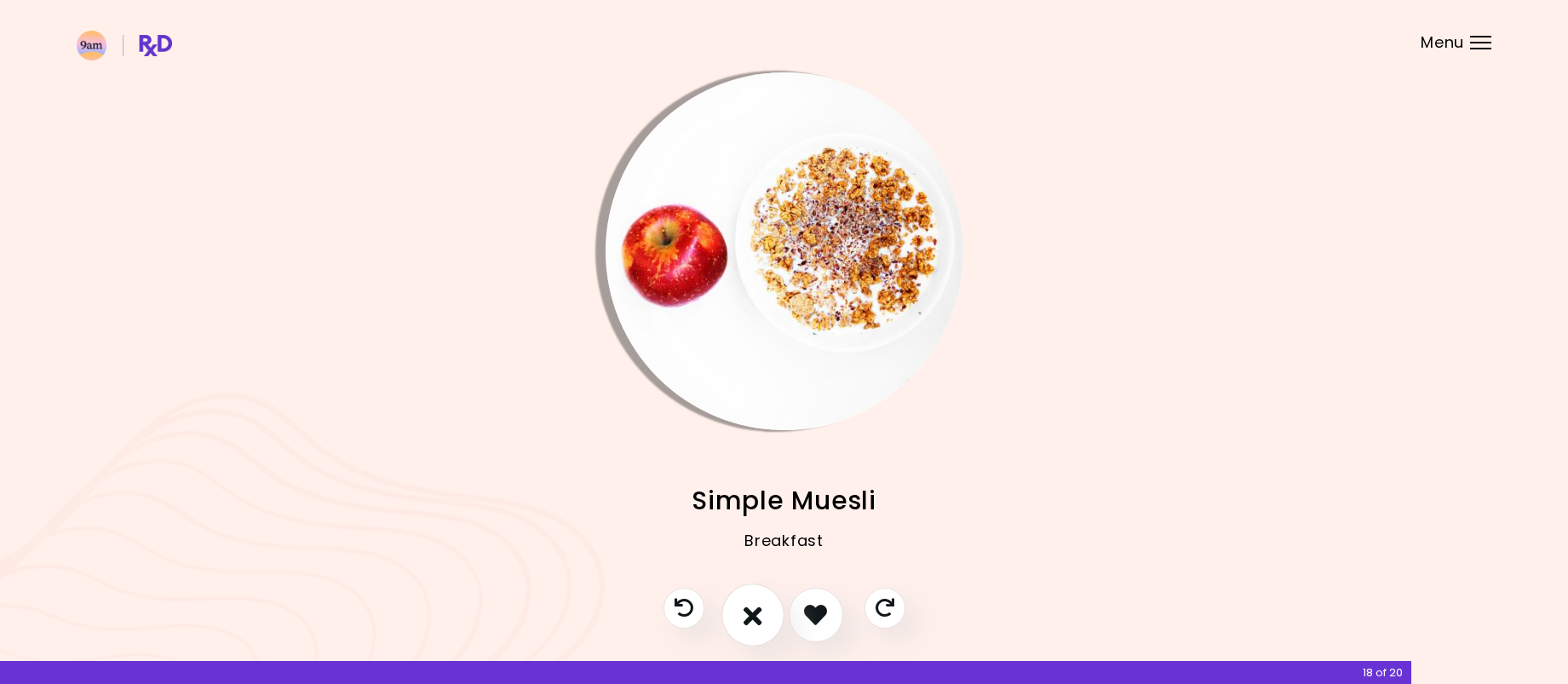
click at [752, 617] on icon "I don't like this recipe" at bounding box center [753, 614] width 19 height 26
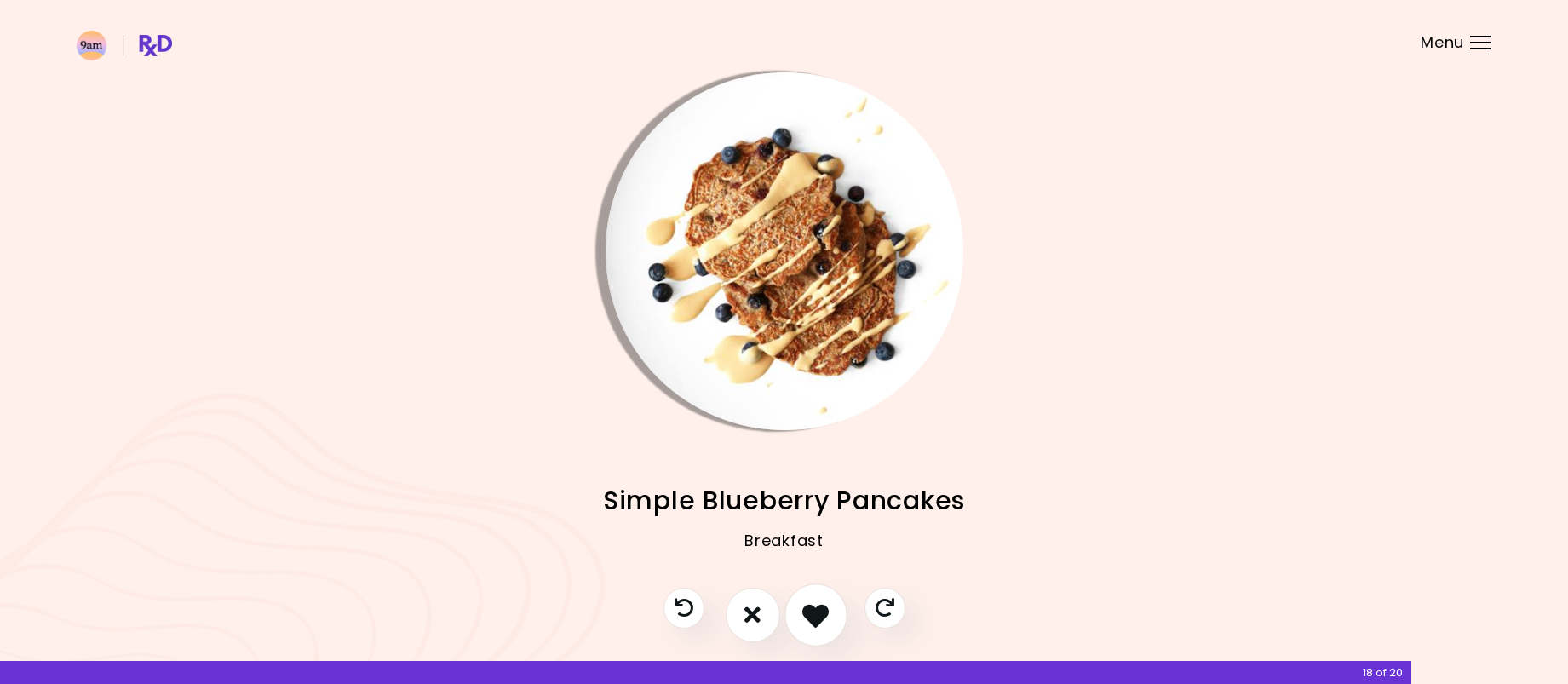
click at [831, 614] on button "I like this recipe" at bounding box center [815, 614] width 63 height 63
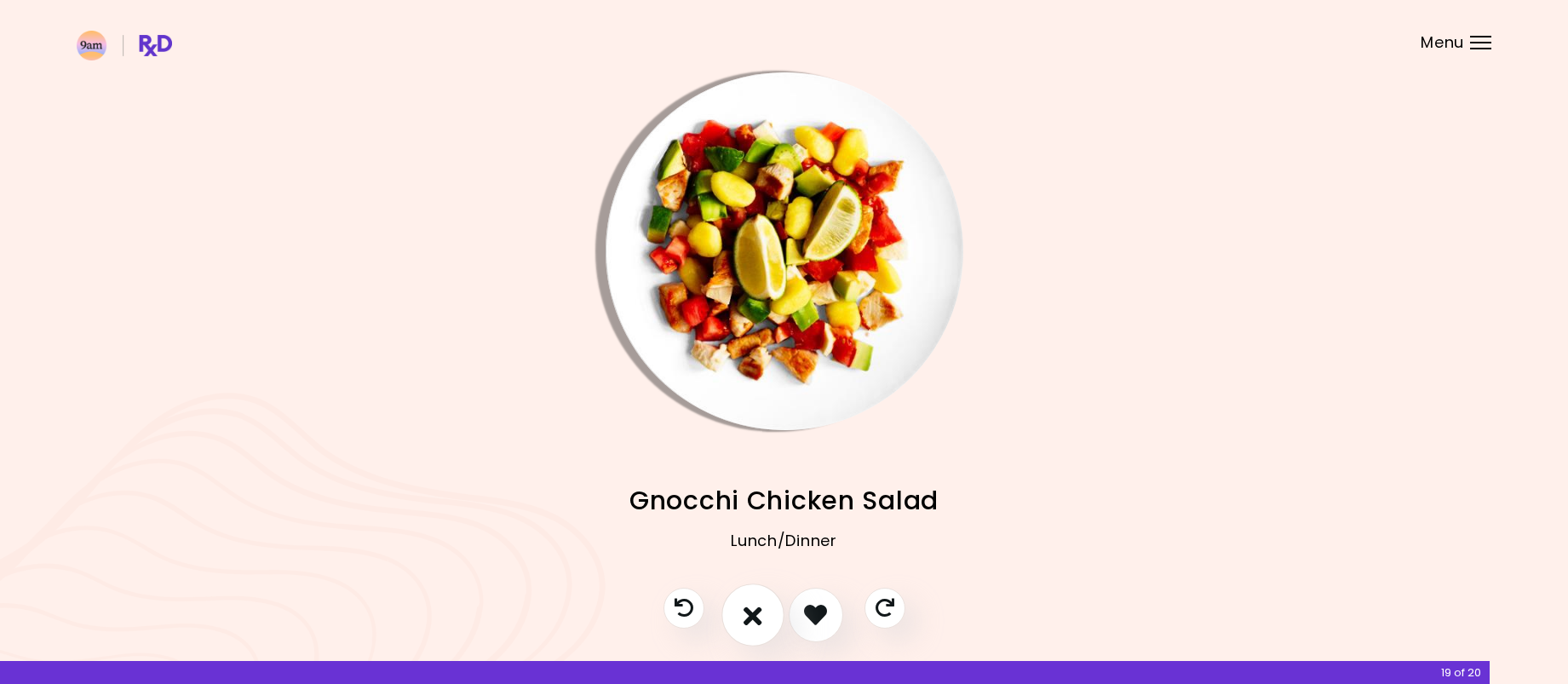
click at [769, 612] on button "I don't like this recipe" at bounding box center [753, 614] width 63 height 63
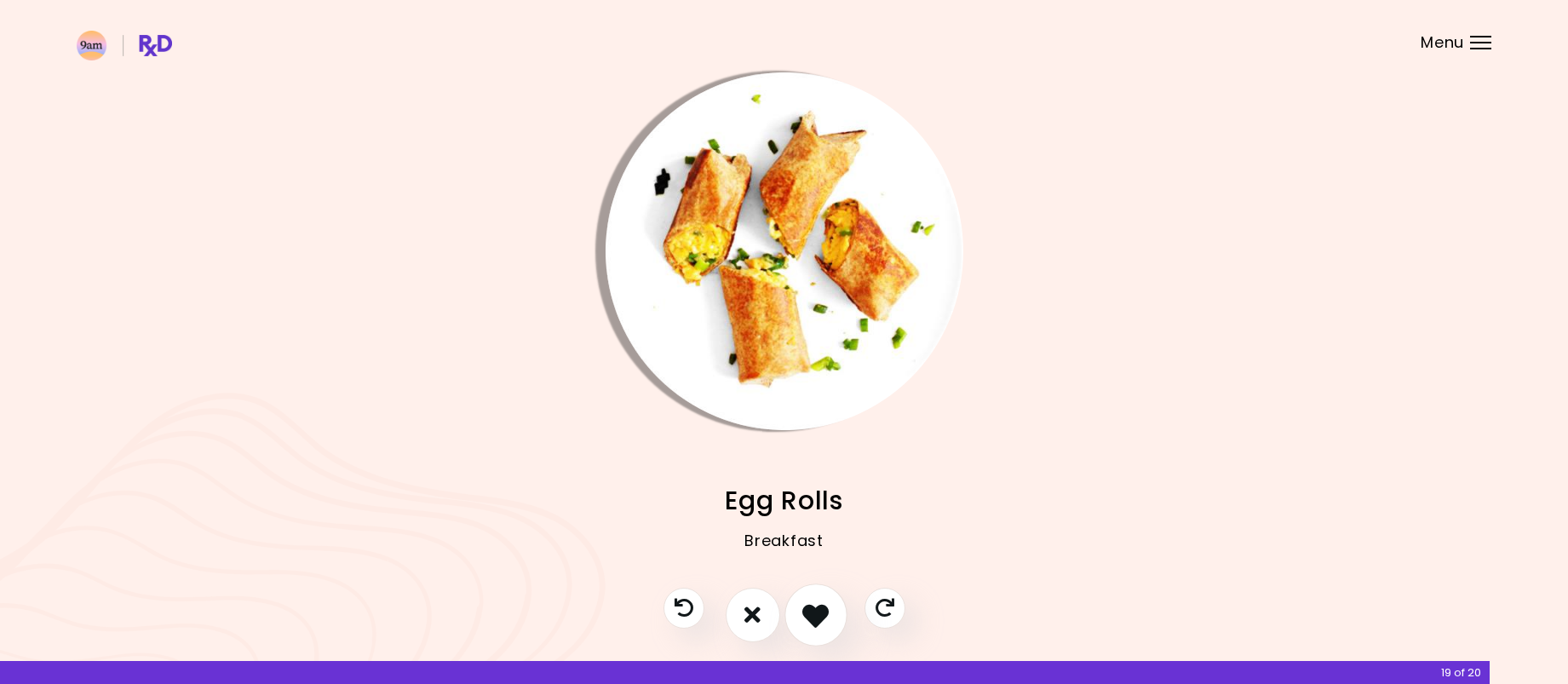
click at [820, 613] on icon "I like this recipe" at bounding box center [815, 614] width 26 height 26
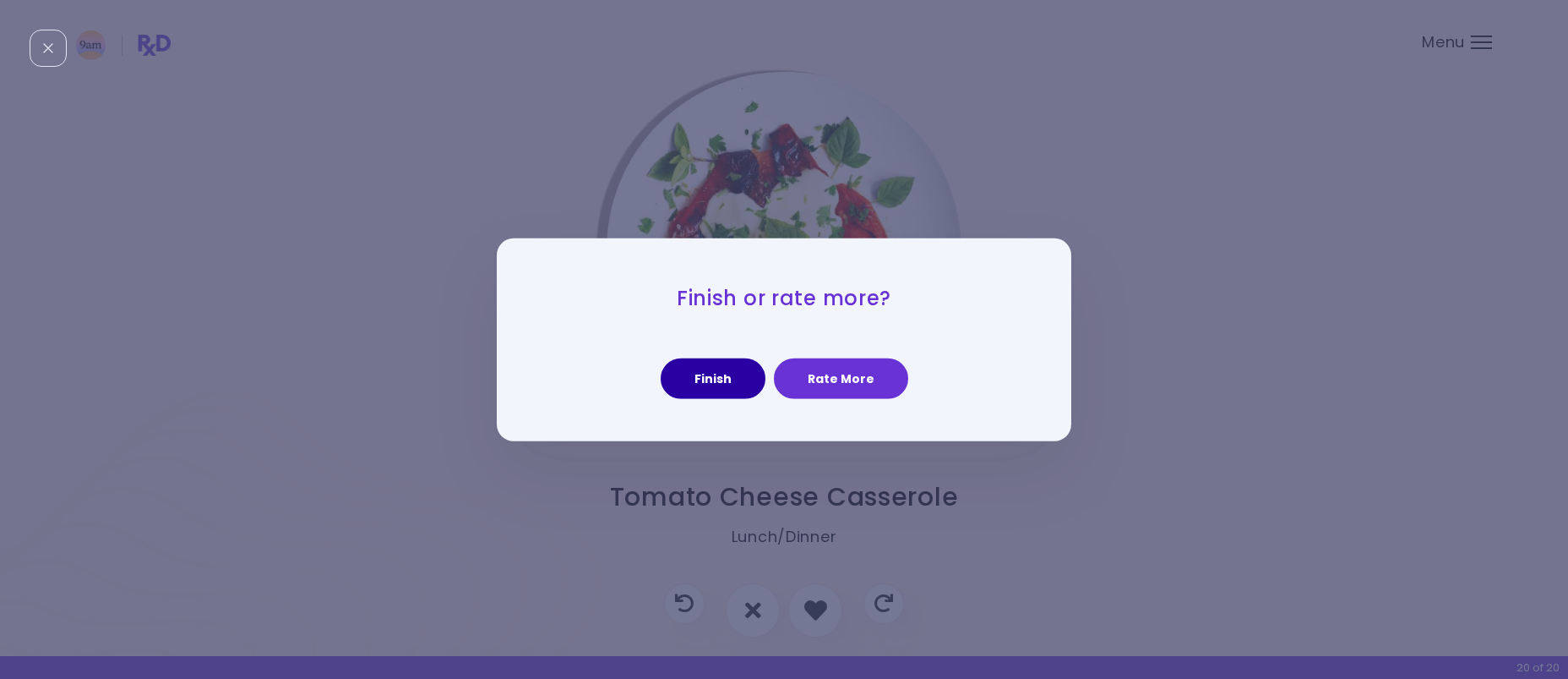
click at [717, 386] on button "Finish" at bounding box center [712, 379] width 105 height 41
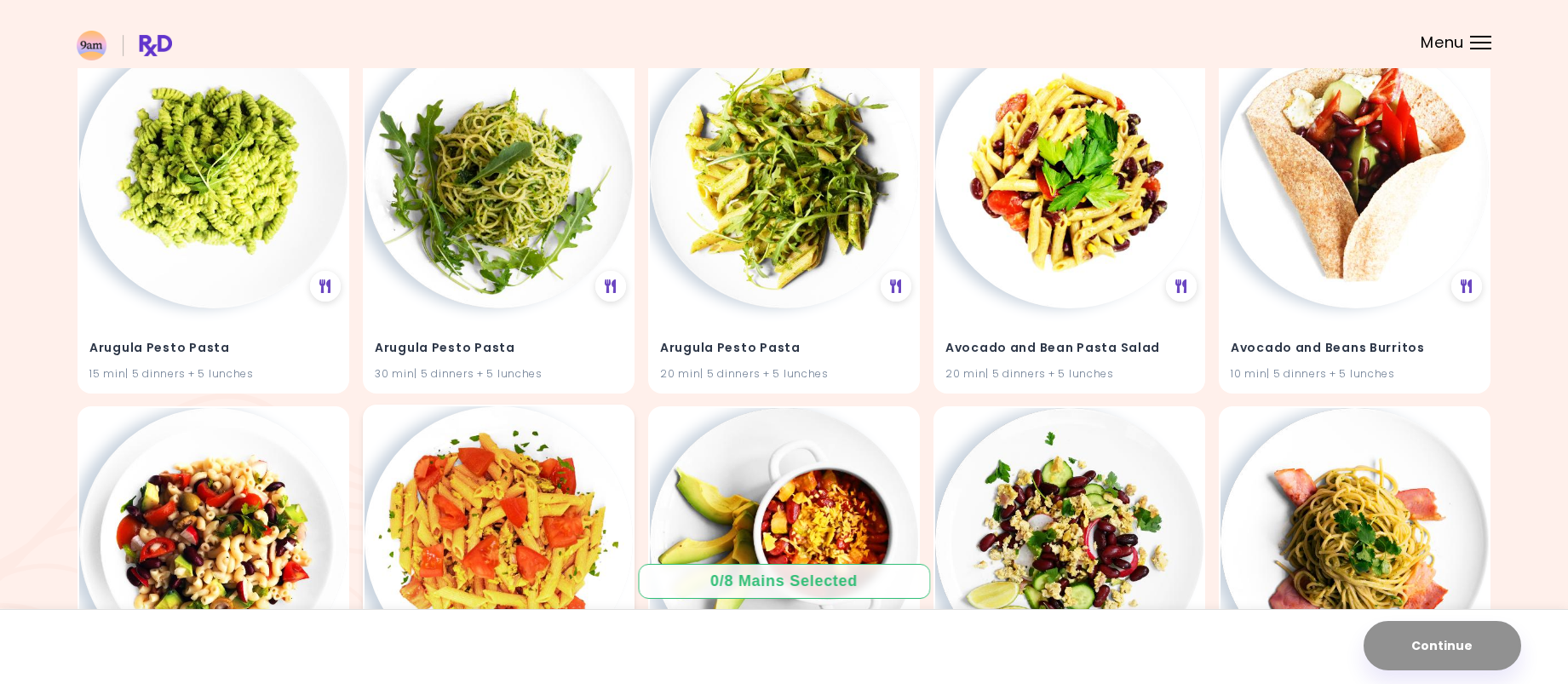
scroll to position [766, 0]
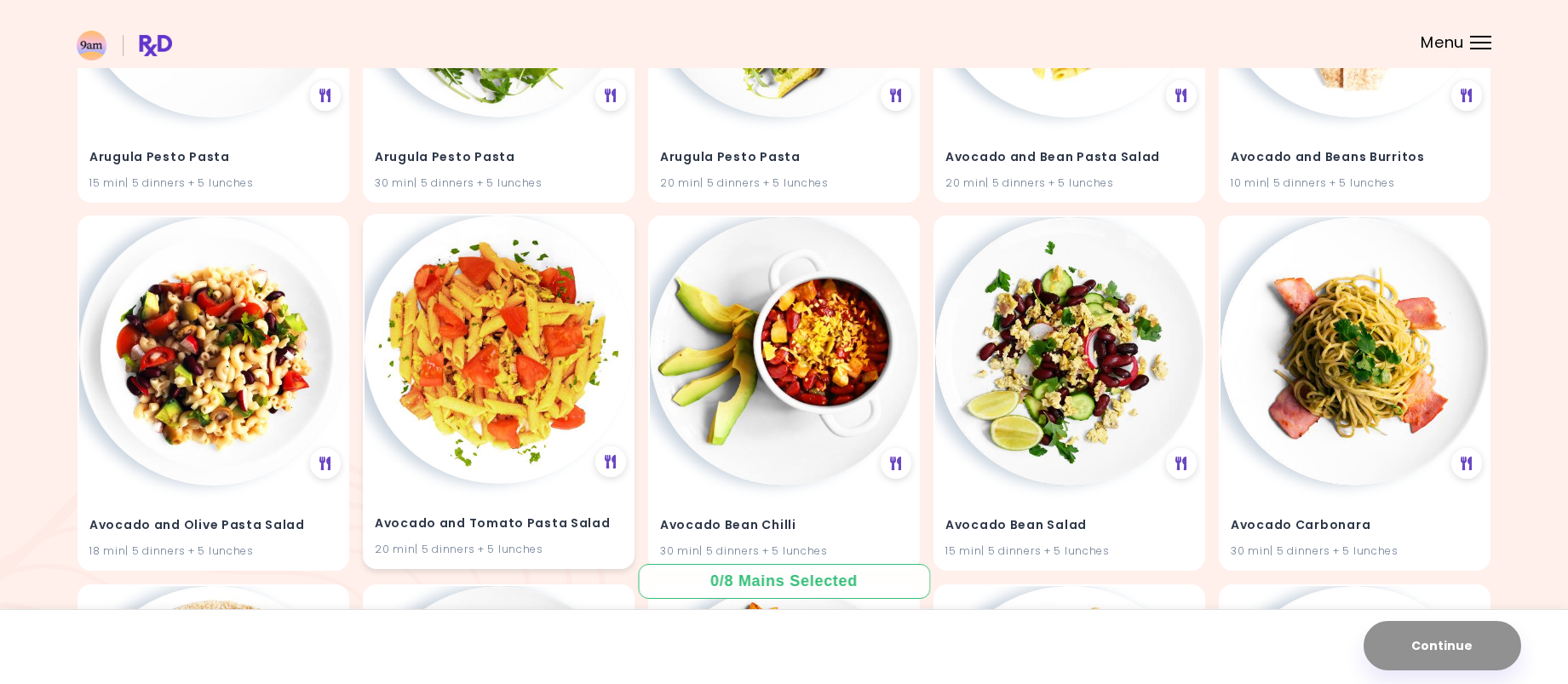
click at [501, 350] on img at bounding box center [498, 349] width 269 height 269
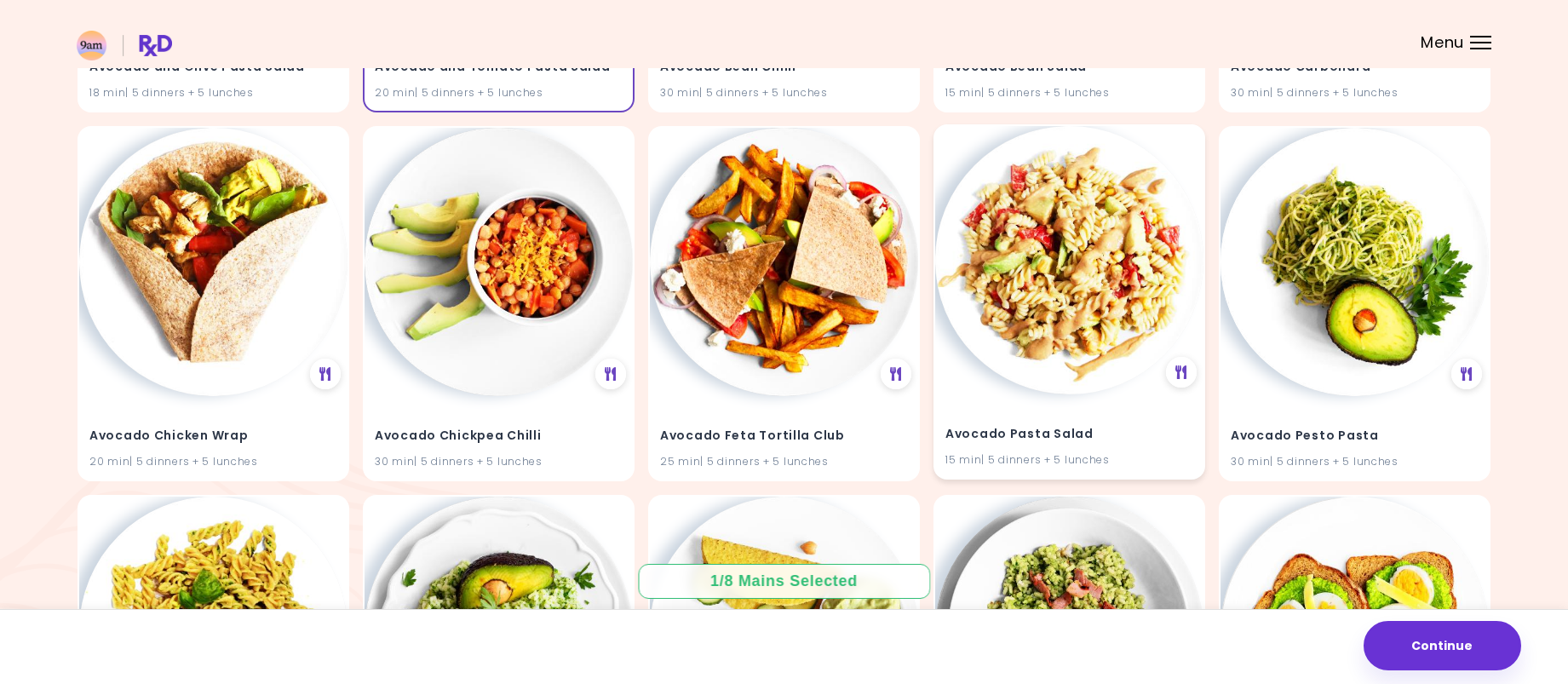
scroll to position [1277, 0]
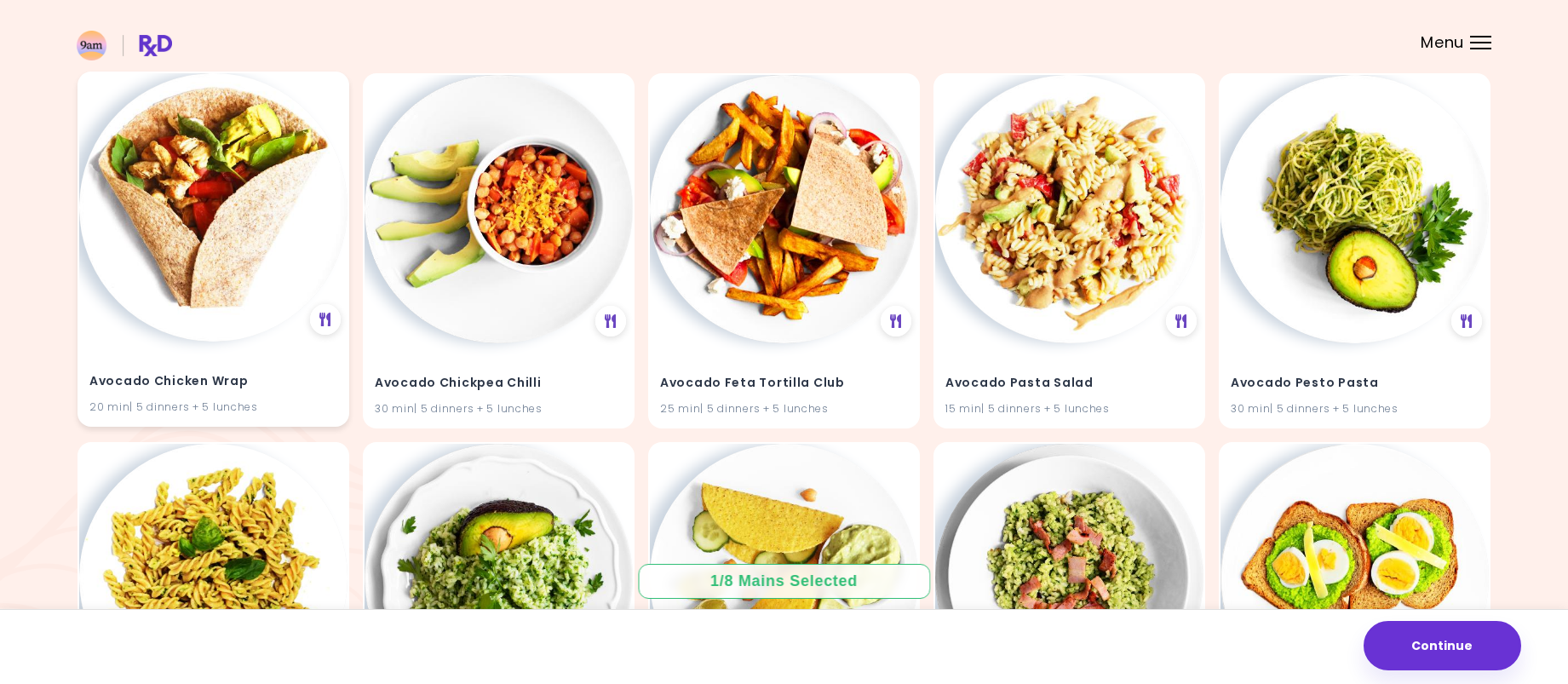
click at [219, 239] on img at bounding box center [213, 207] width 269 height 269
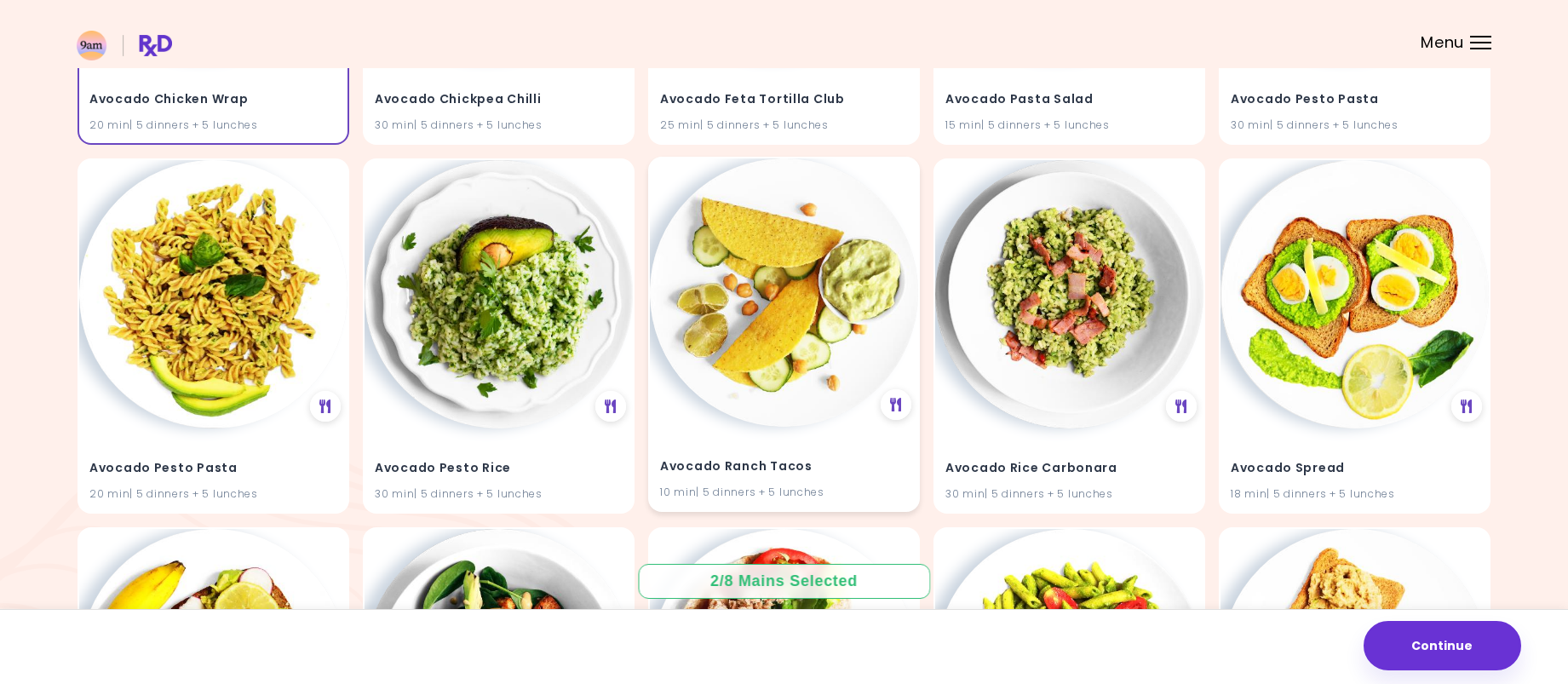
scroll to position [1618, 0]
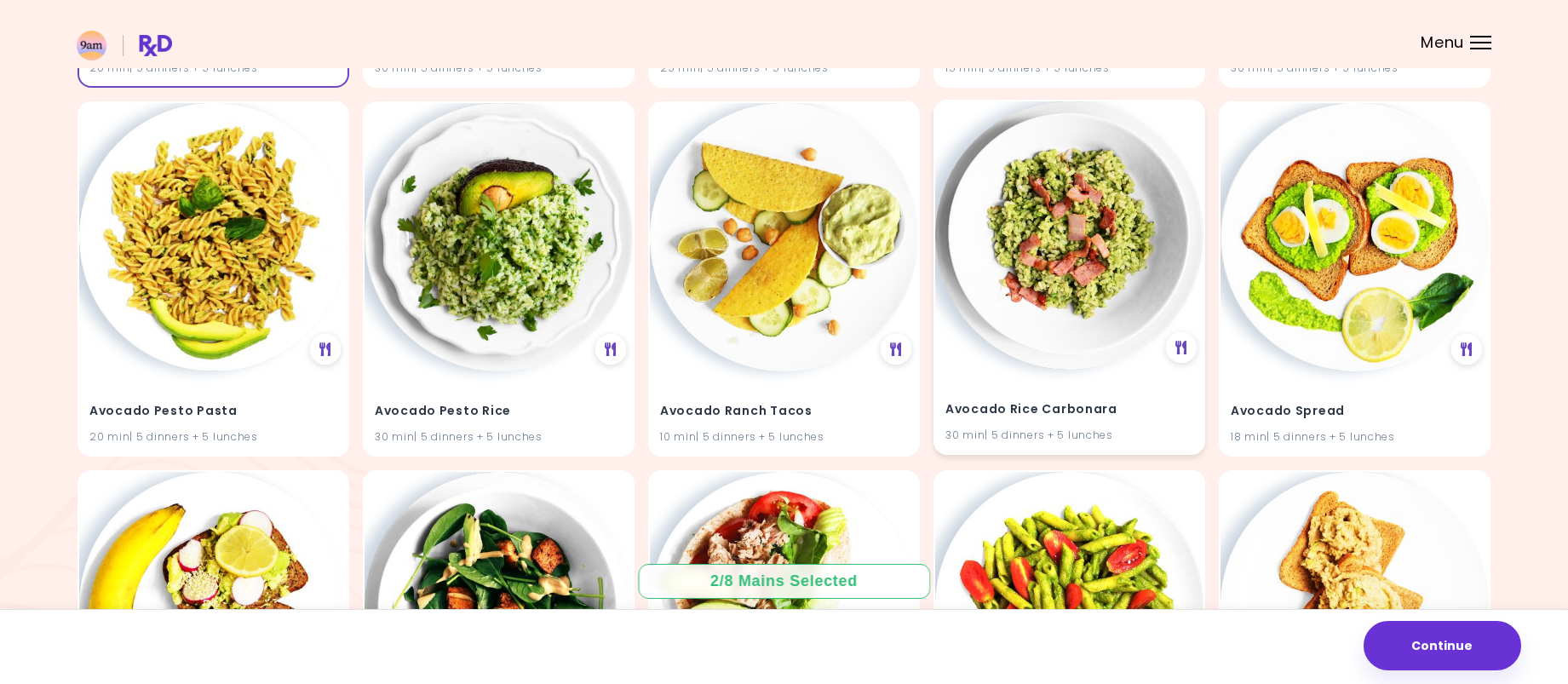
click at [1077, 261] on img at bounding box center [1069, 235] width 269 height 269
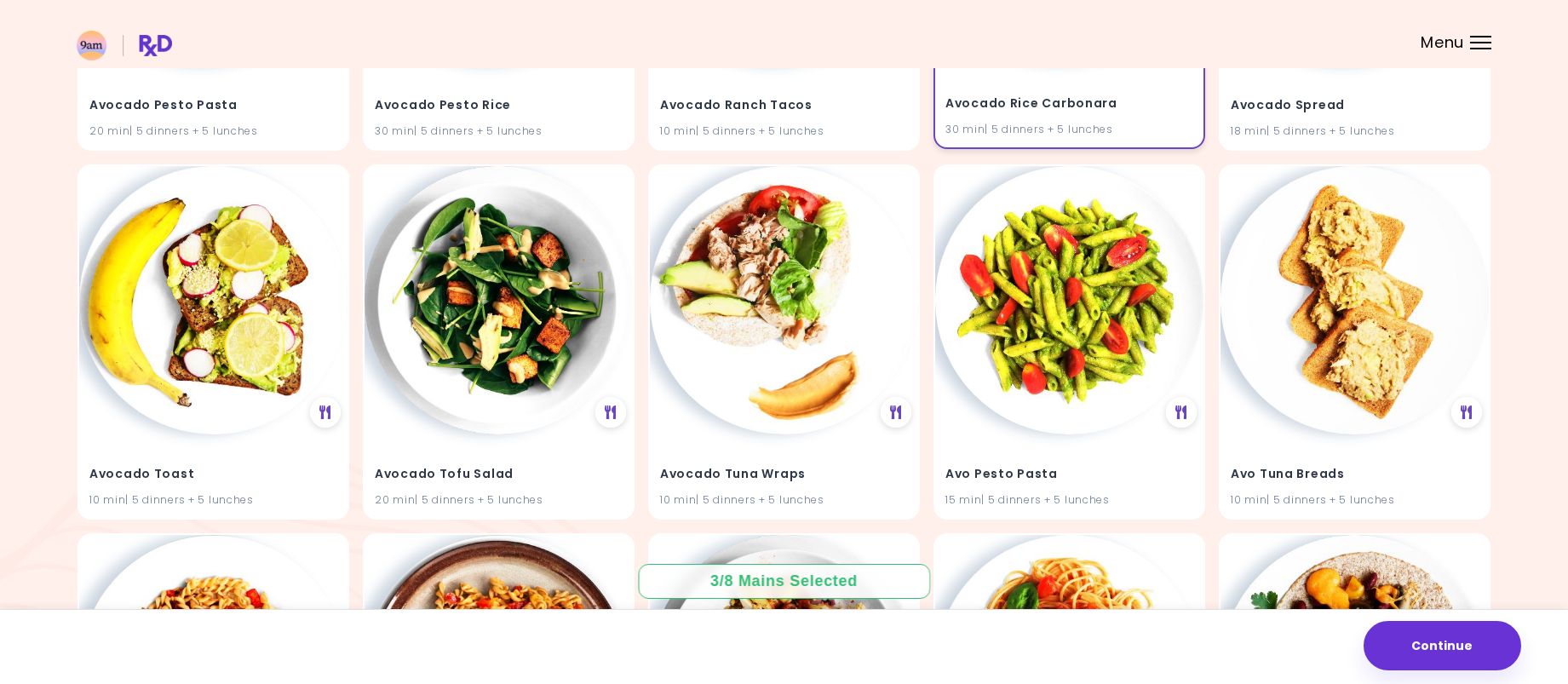
scroll to position [1958, 0]
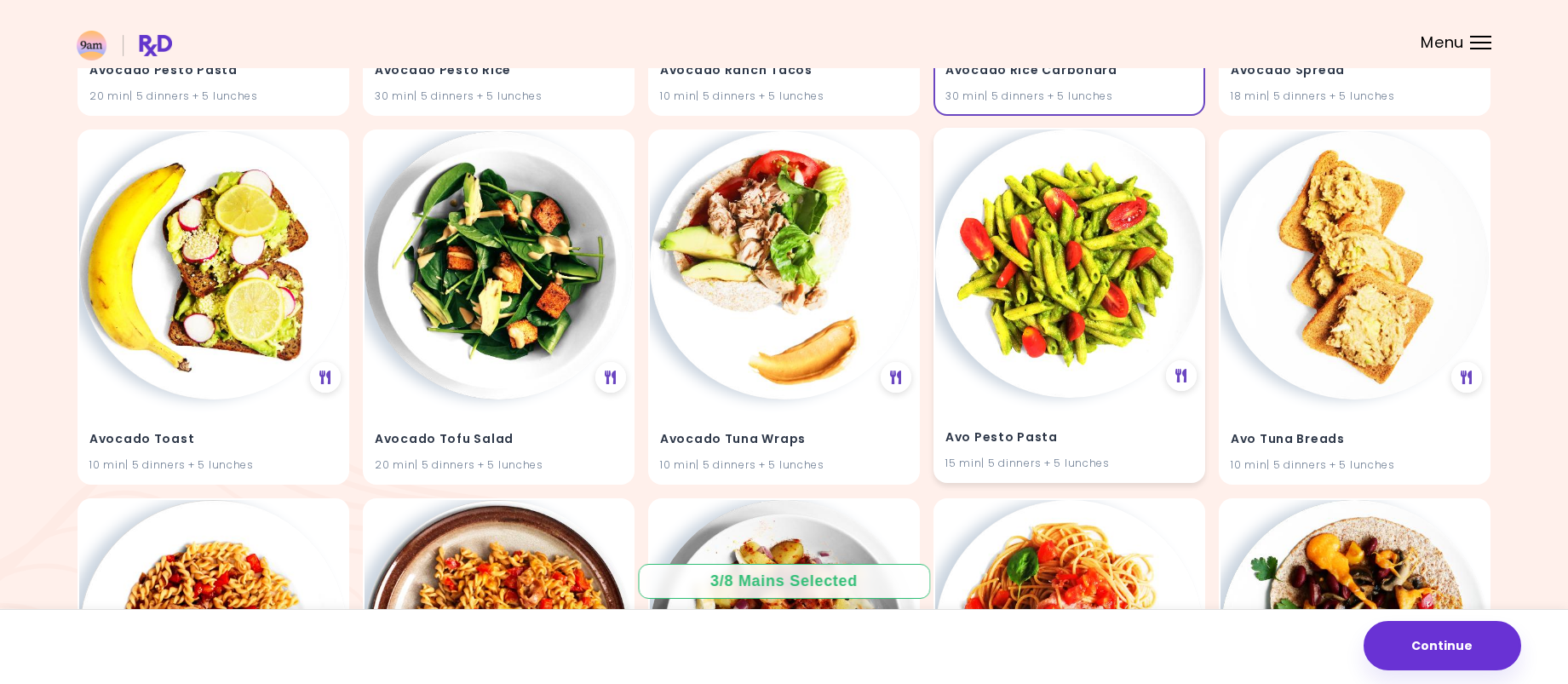
click at [1060, 296] on img at bounding box center [1069, 263] width 269 height 269
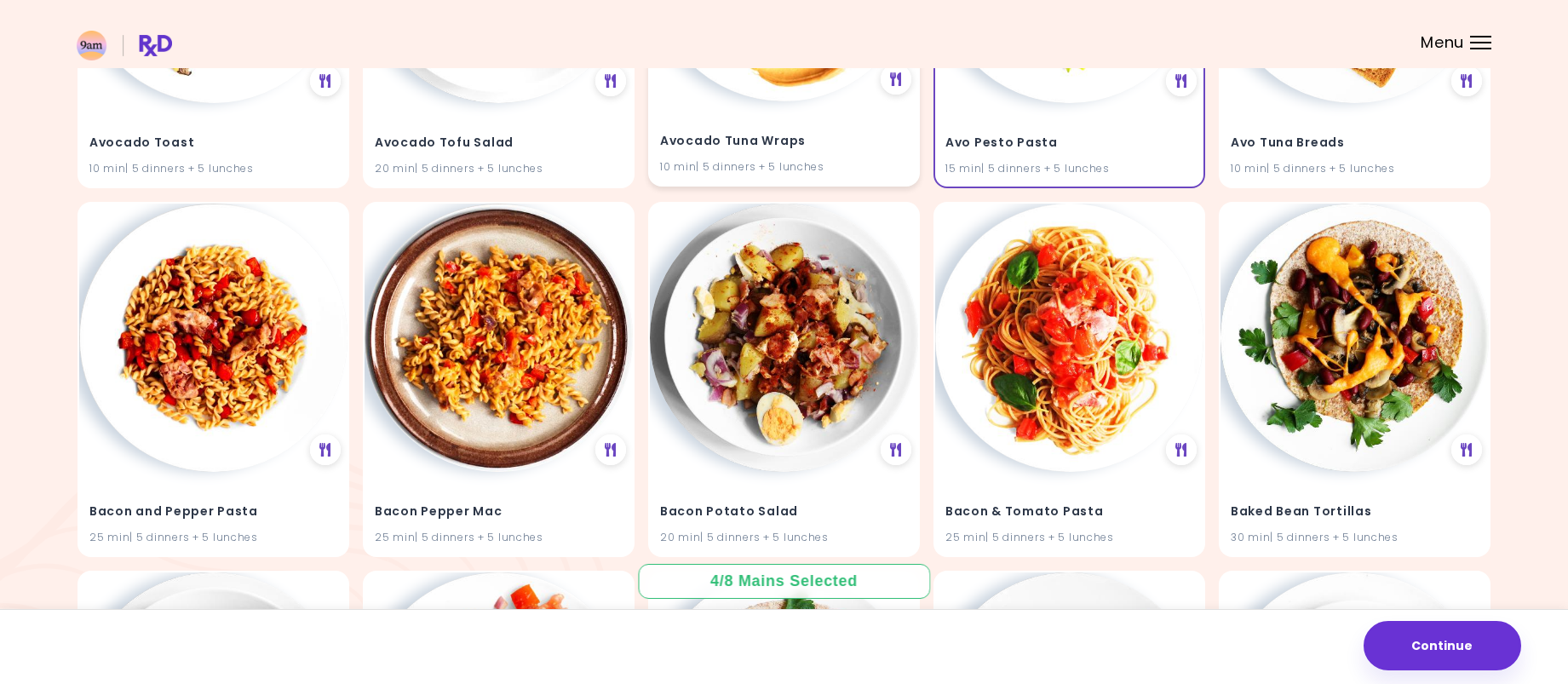
scroll to position [2299, 0]
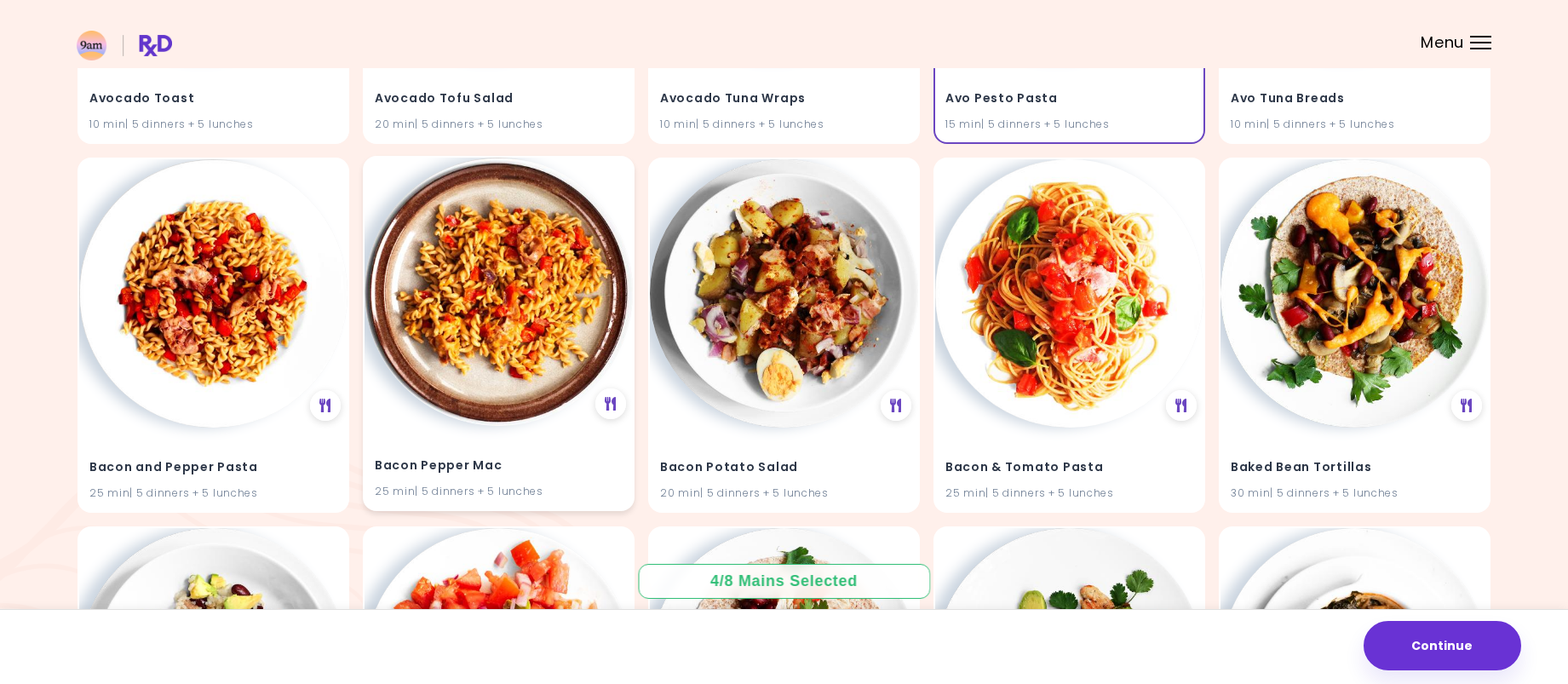
click at [494, 300] on img at bounding box center [498, 291] width 269 height 269
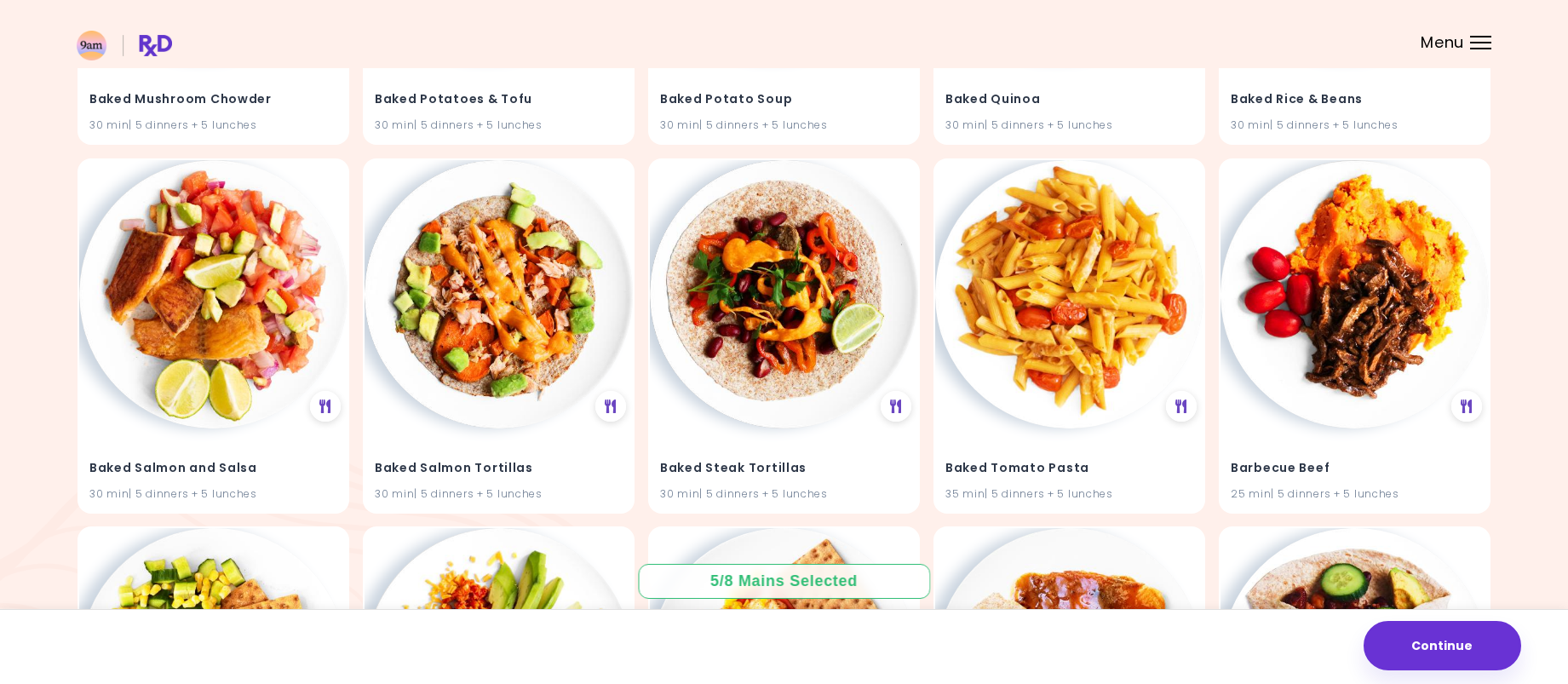
scroll to position [3405, 0]
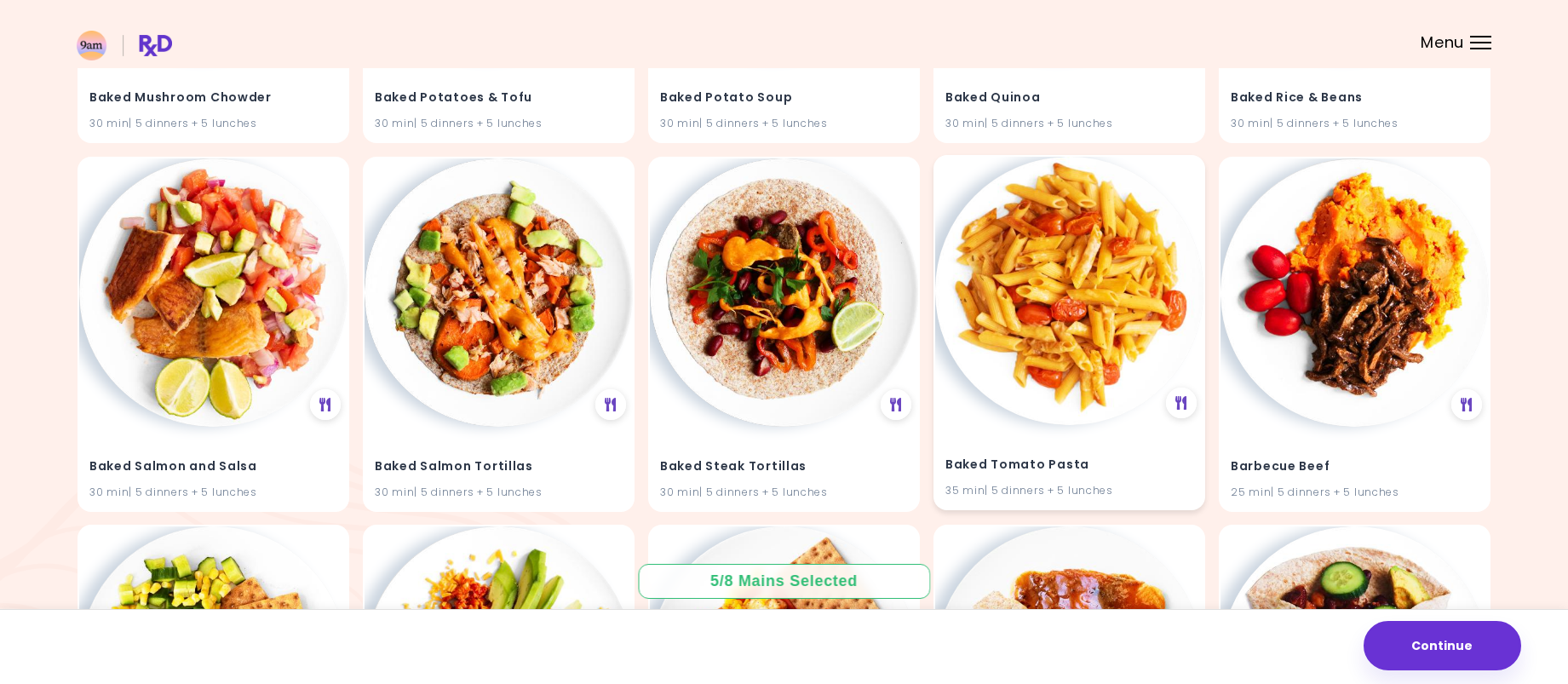
click at [1066, 301] on img at bounding box center [1069, 290] width 269 height 269
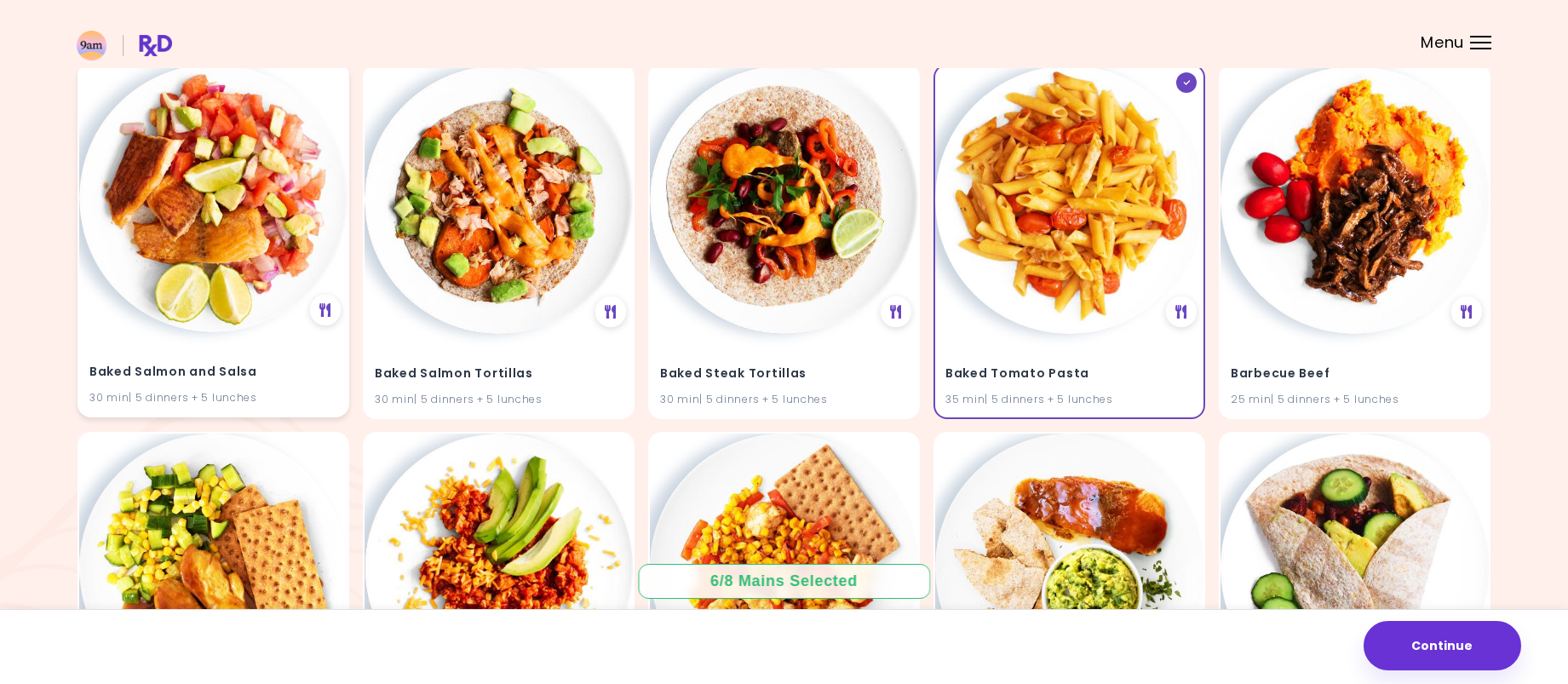
scroll to position [3746, 0]
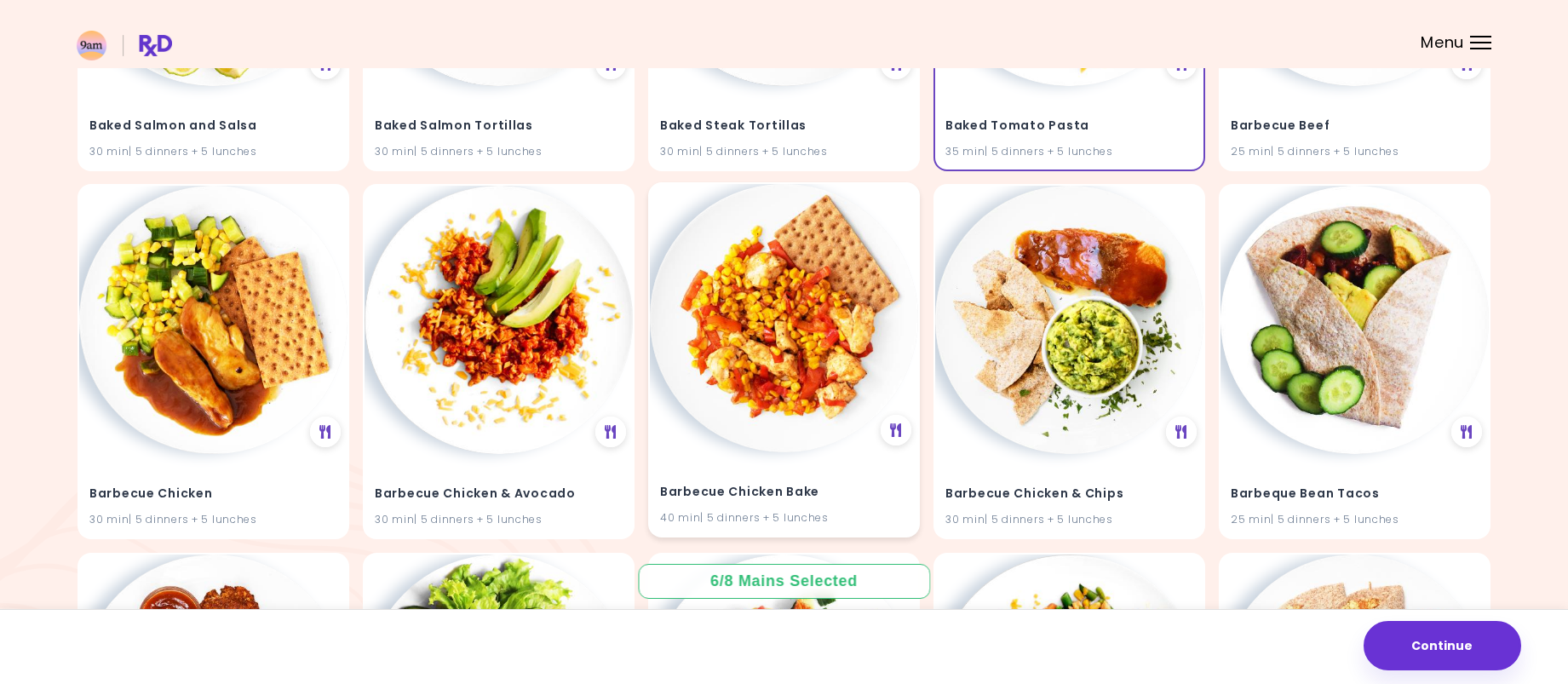
click at [761, 316] on img at bounding box center [784, 318] width 269 height 269
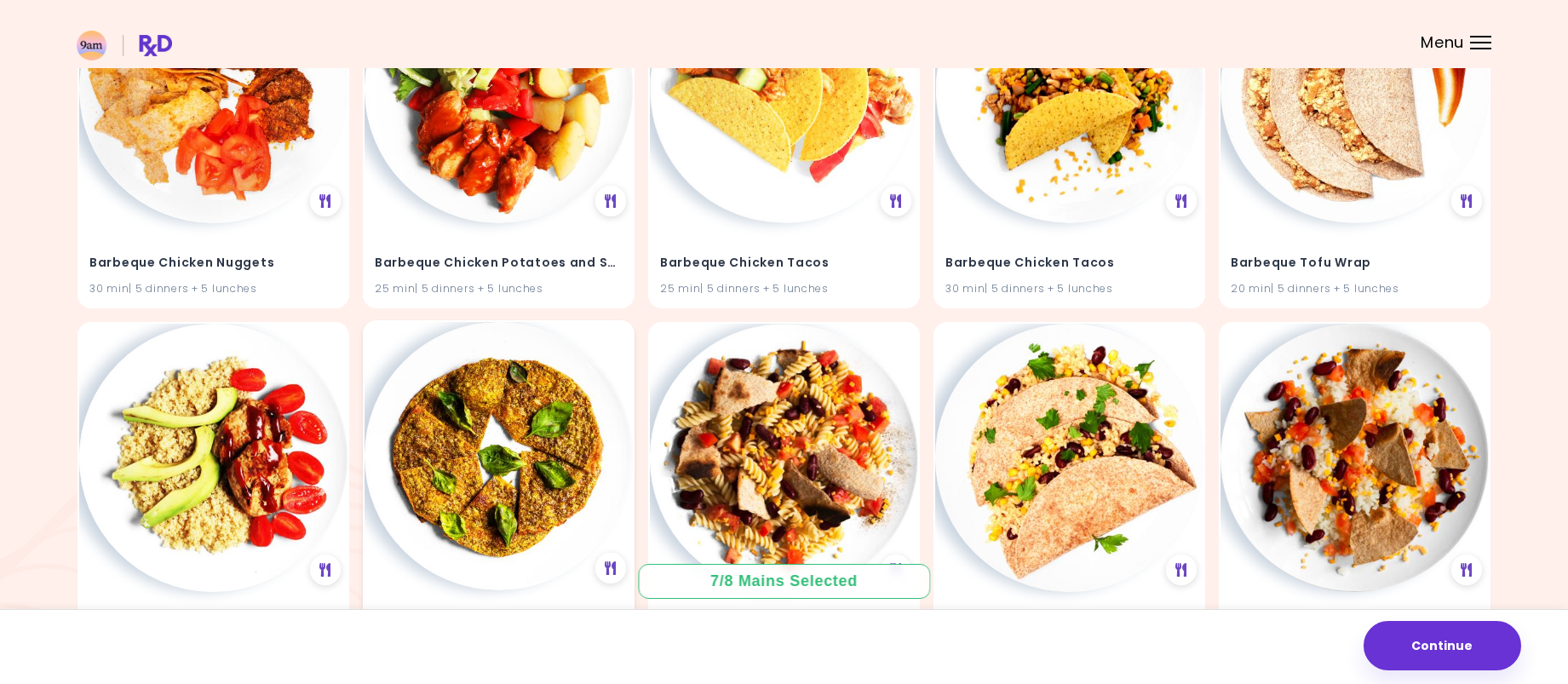
scroll to position [4427, 0]
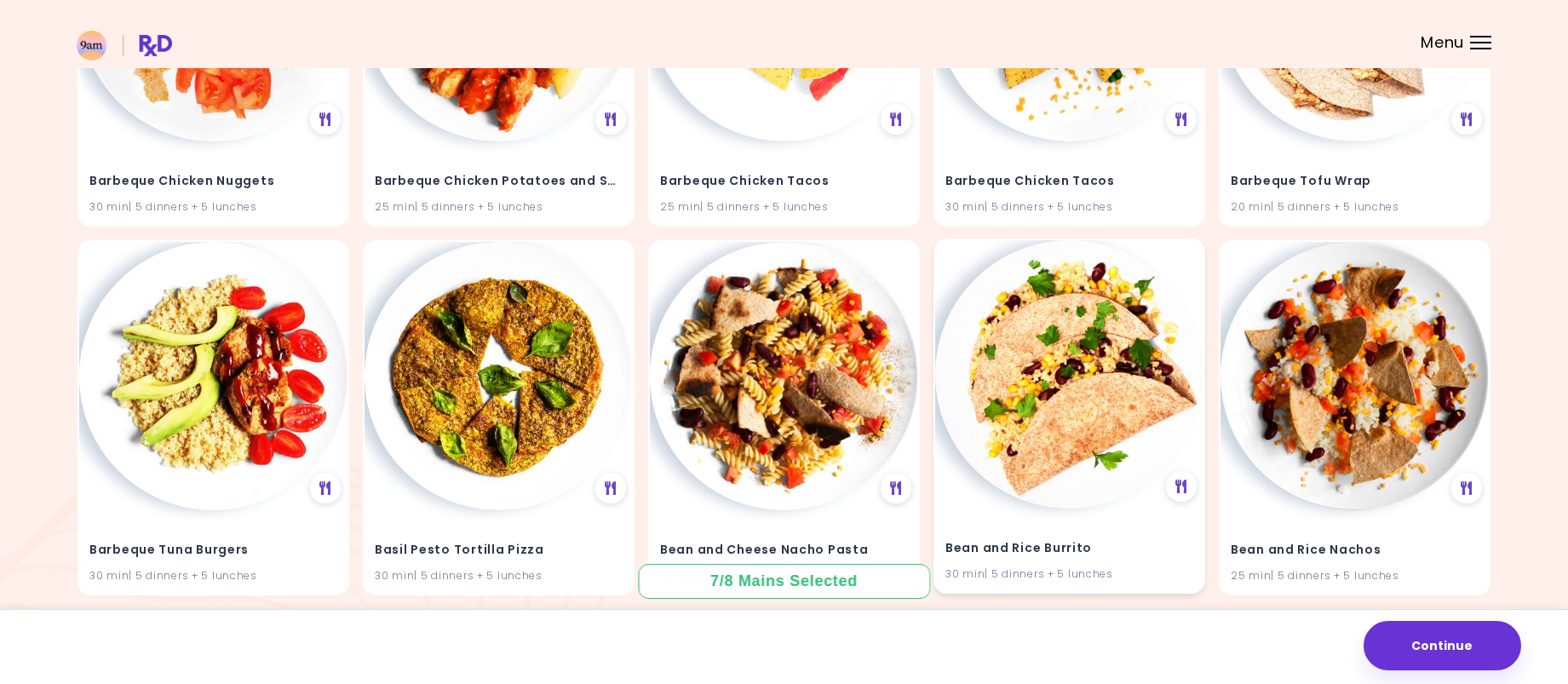
click at [1044, 396] on img at bounding box center [1069, 374] width 269 height 269
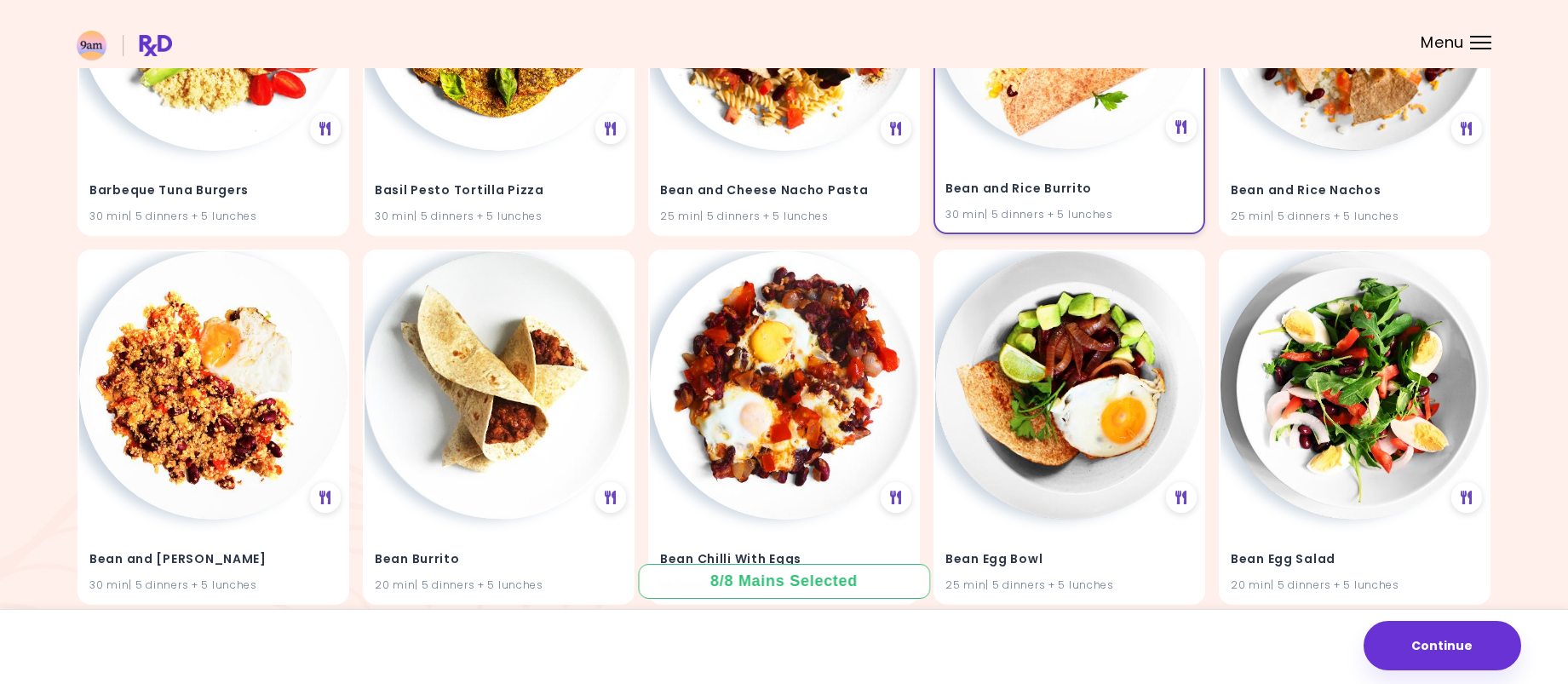
scroll to position [4853, 0]
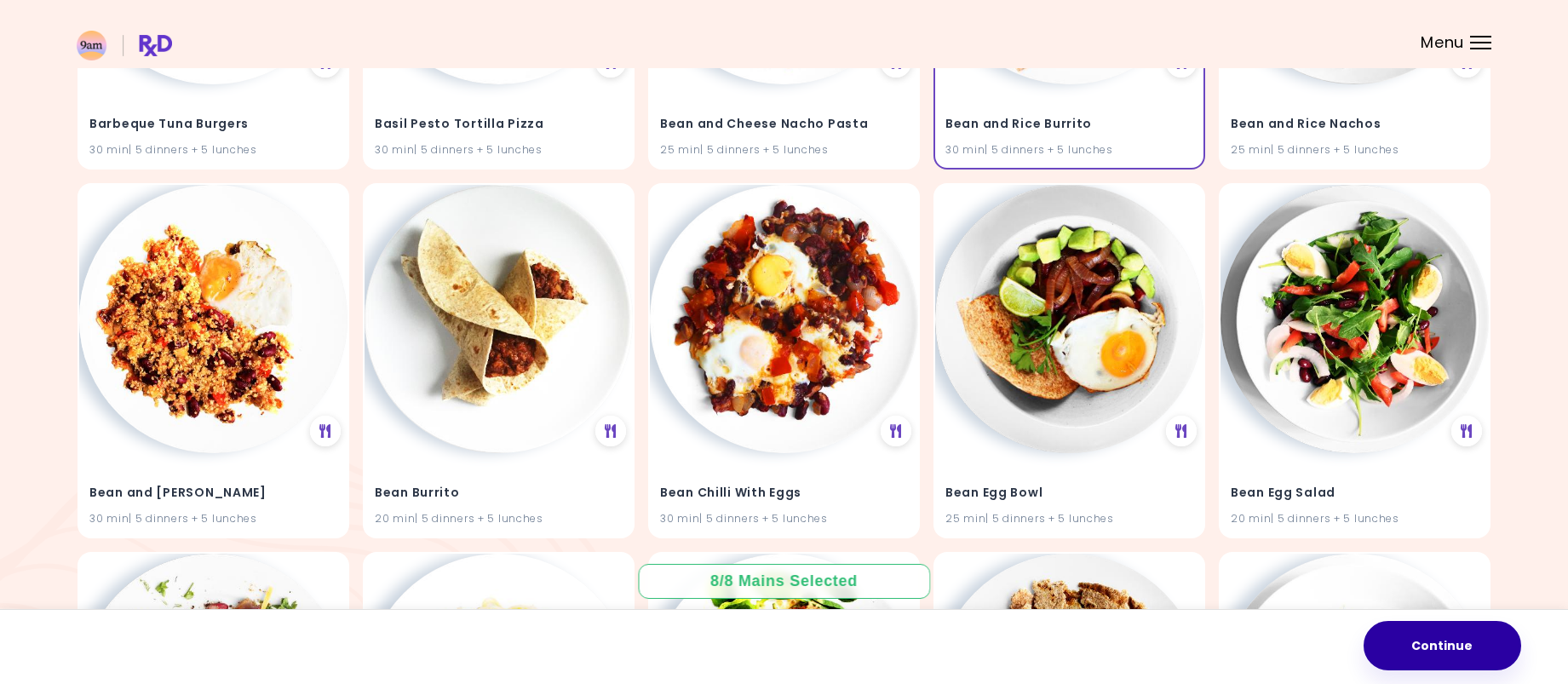
click at [1414, 634] on button "Continue" at bounding box center [1443, 645] width 157 height 50
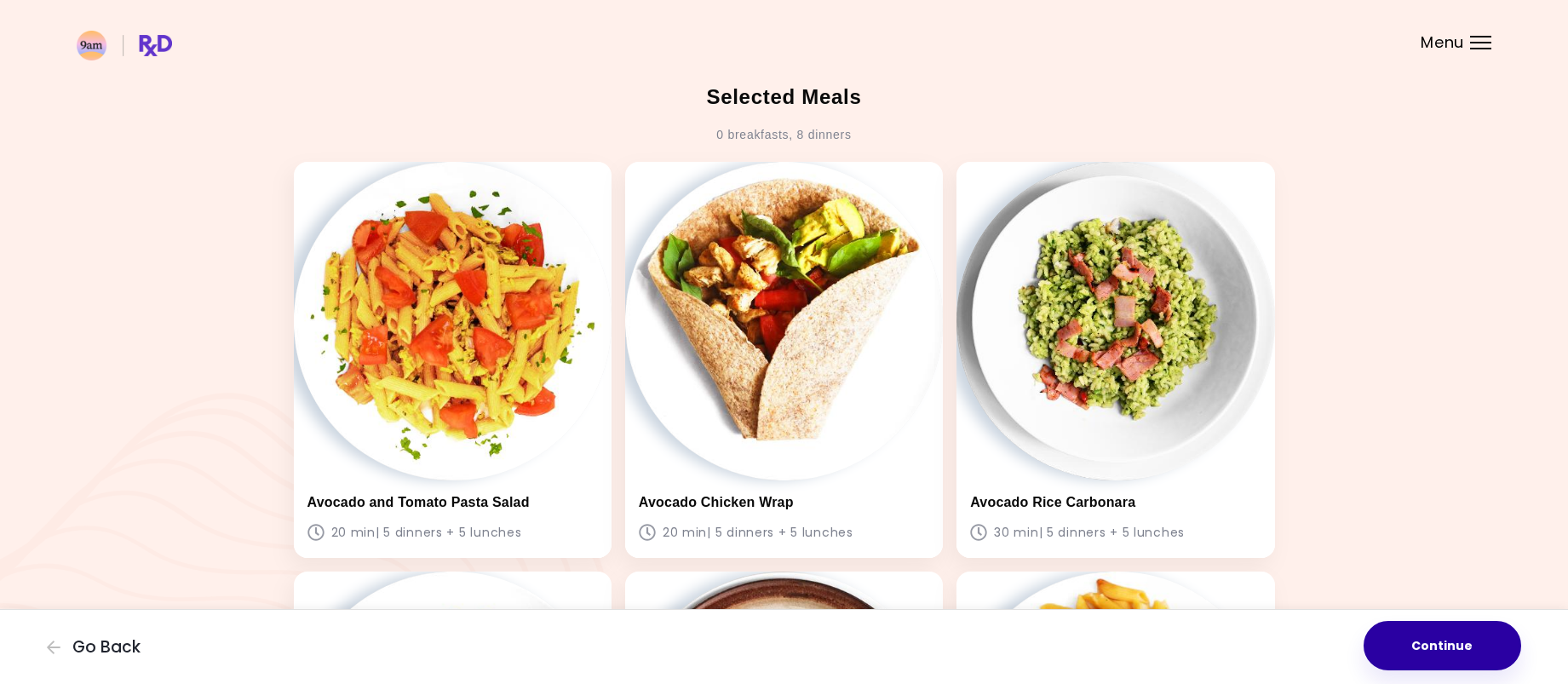
click at [1430, 651] on button "Continue" at bounding box center [1443, 645] width 157 height 50
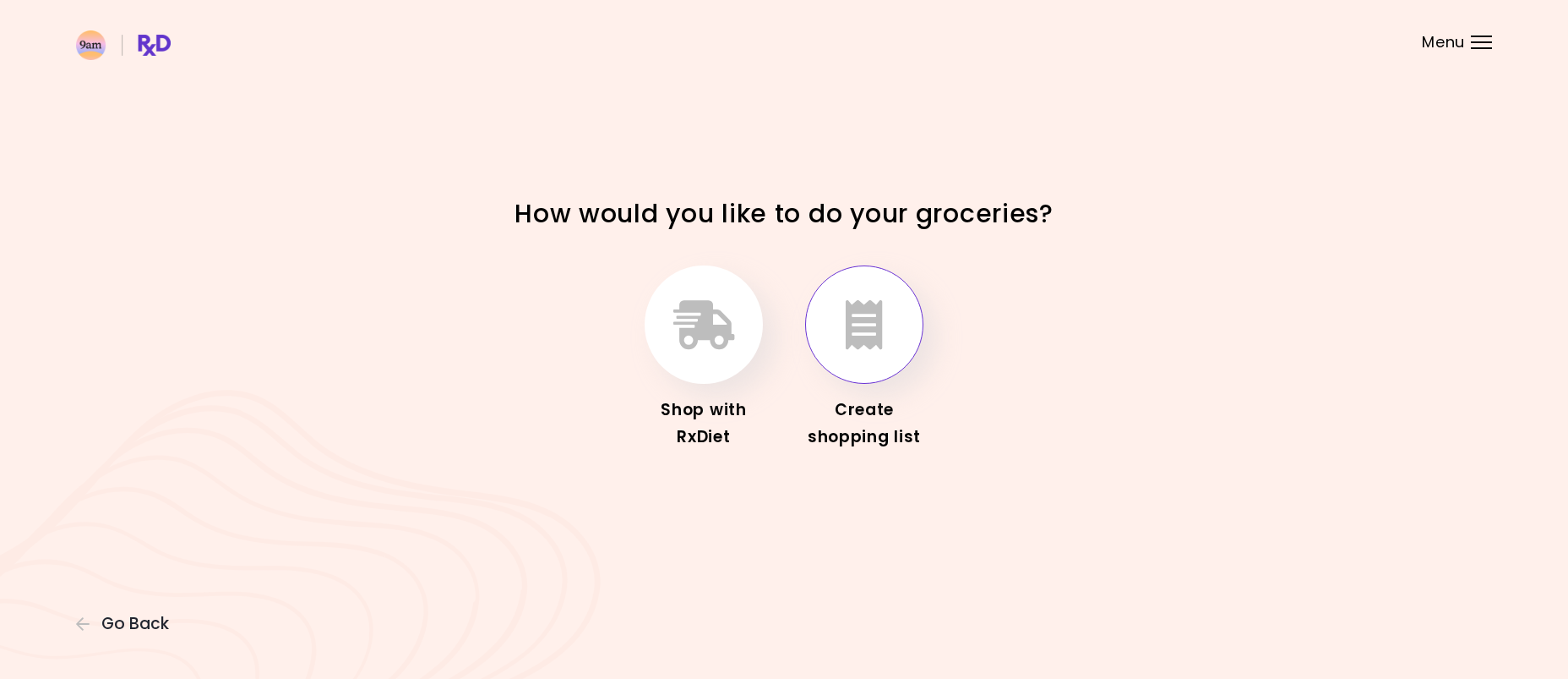
click at [879, 323] on icon "button" at bounding box center [864, 324] width 37 height 49
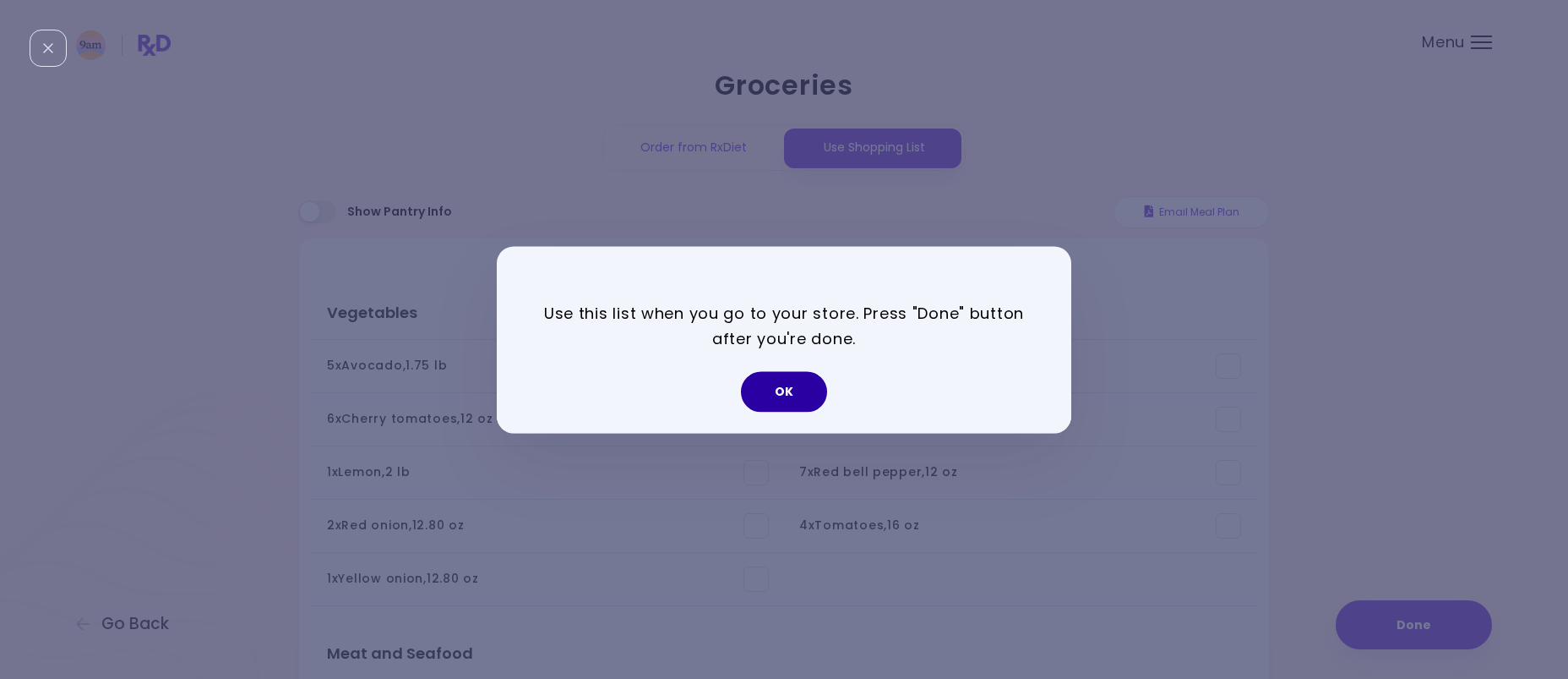
click at [782, 394] on button "OK" at bounding box center [784, 391] width 86 height 41
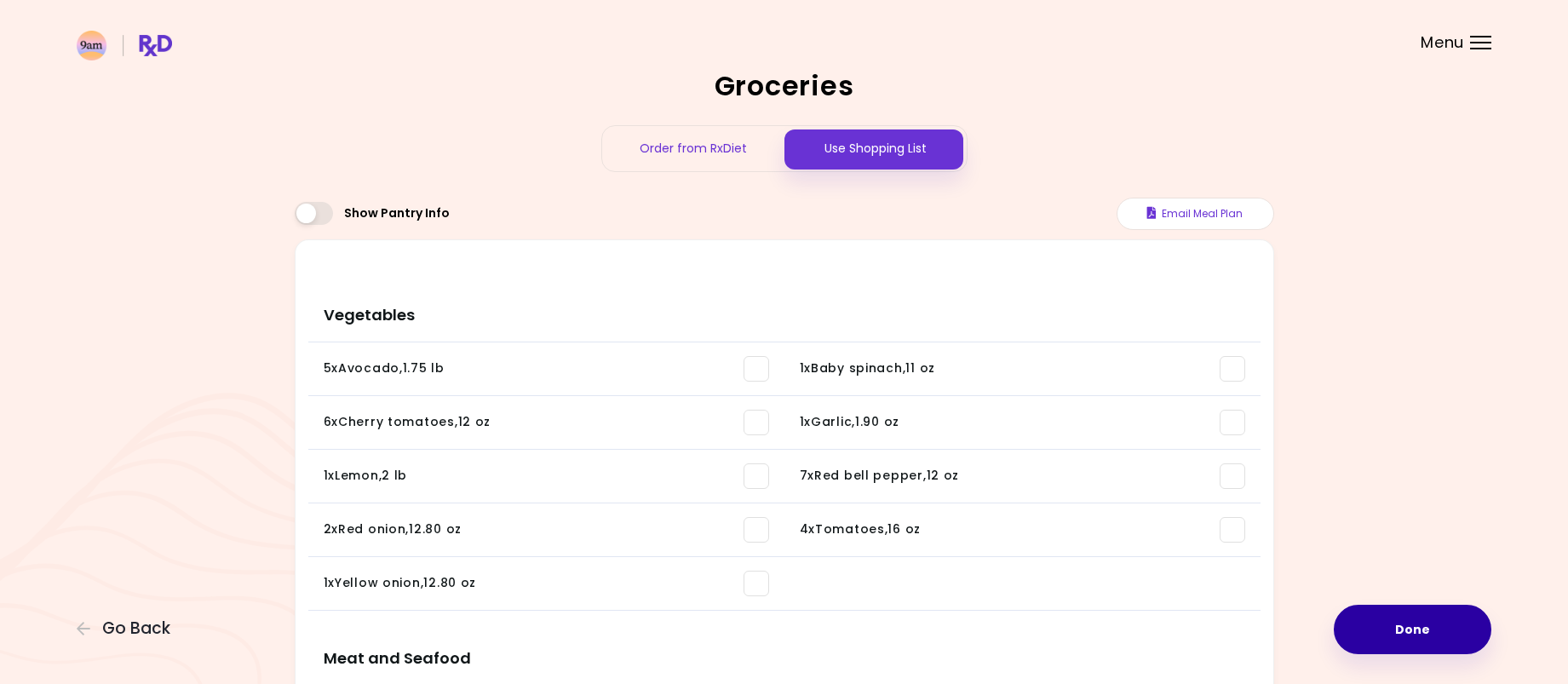
click at [1439, 637] on button "Done" at bounding box center [1413, 629] width 157 height 50
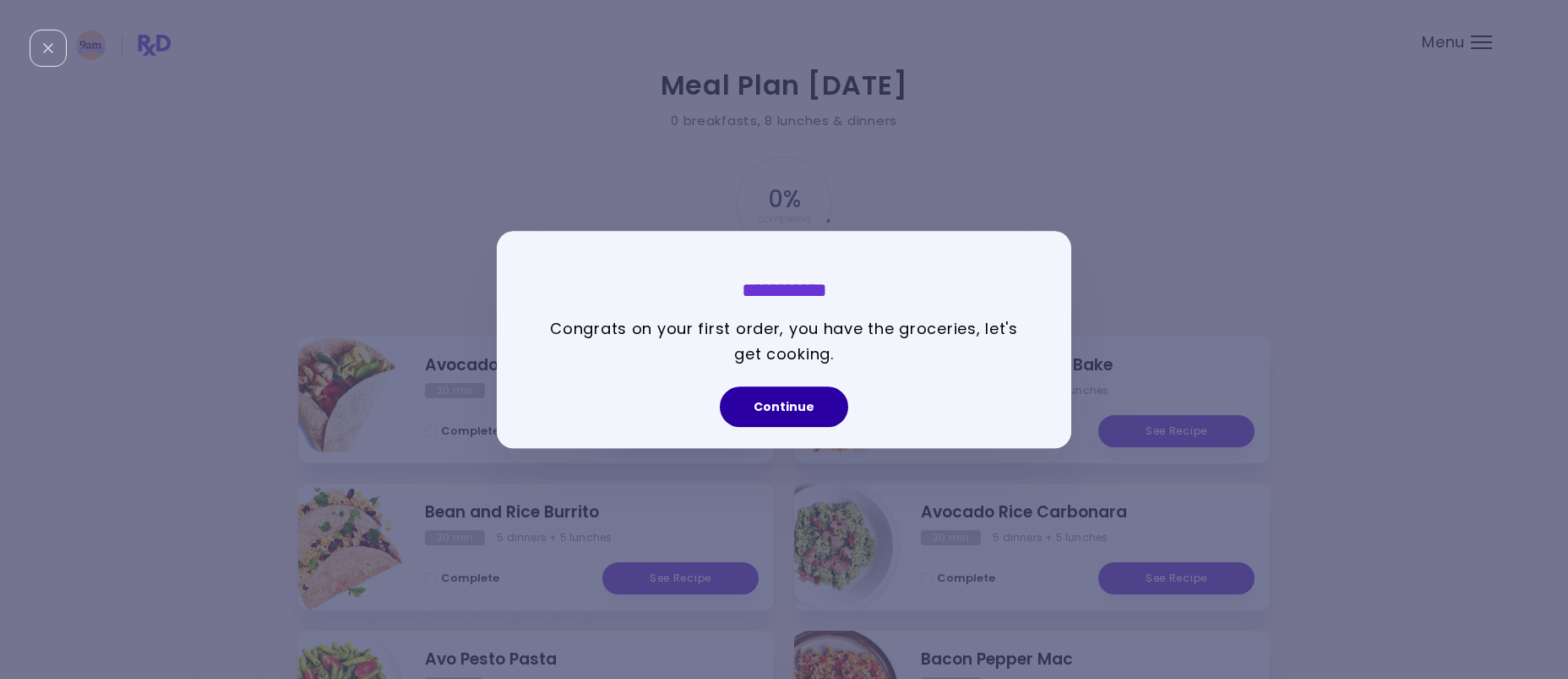
click at [821, 407] on button "Continue" at bounding box center [784, 407] width 128 height 41
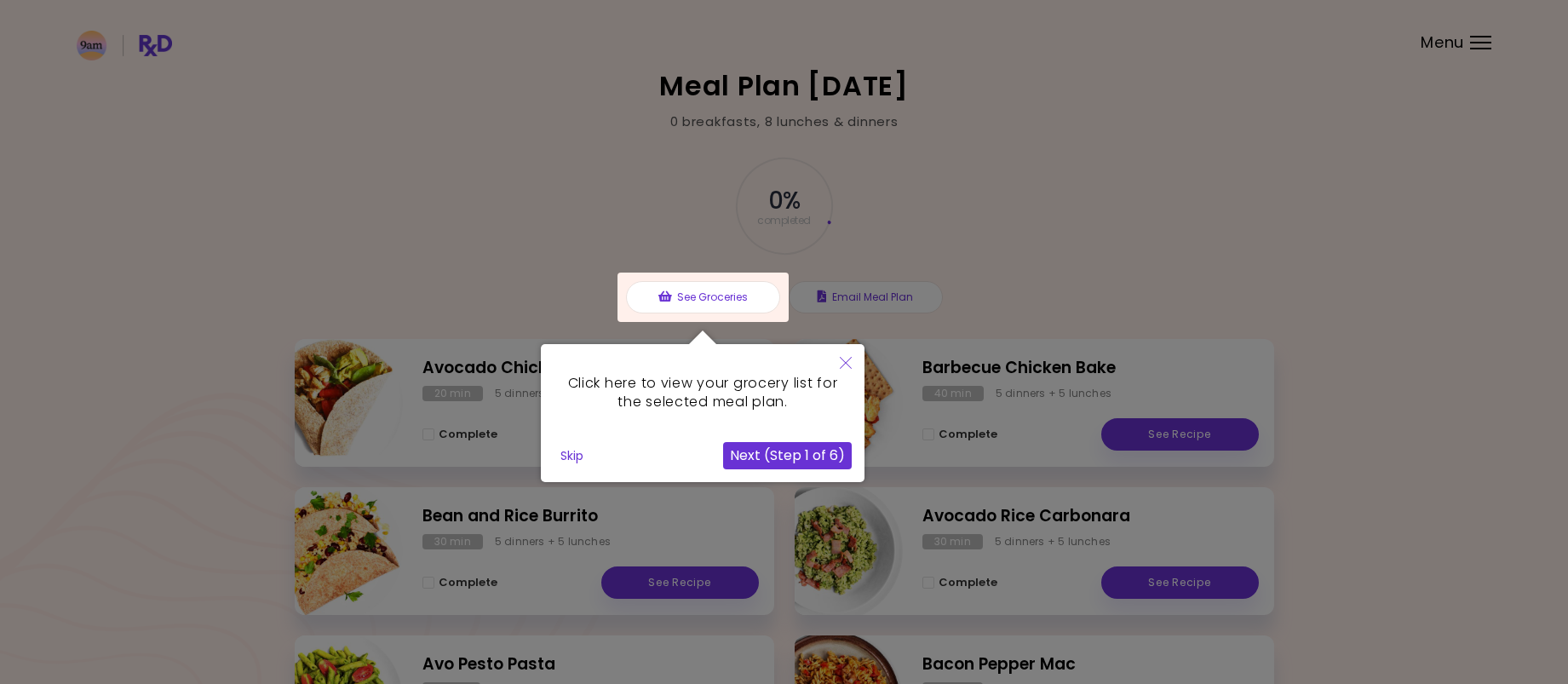
click at [566, 456] on button "Skip" at bounding box center [571, 455] width 37 height 25
